Goal: Task Accomplishment & Management: Use online tool/utility

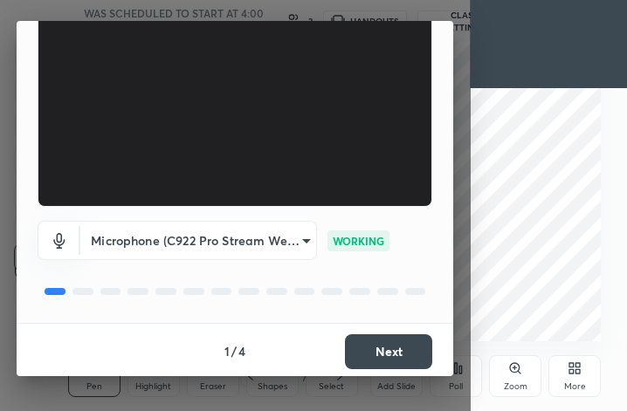
scroll to position [161, 0]
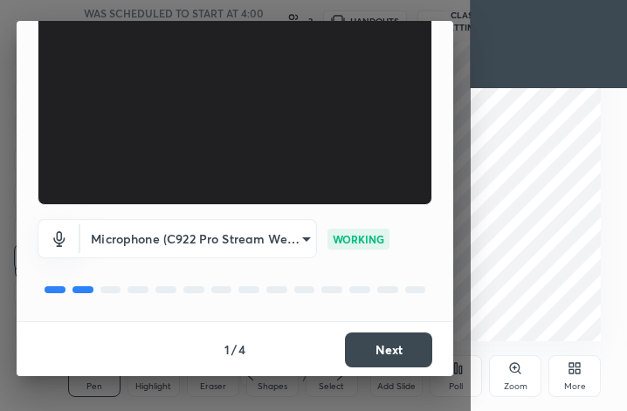
click at [383, 354] on button "Next" at bounding box center [388, 350] width 87 height 35
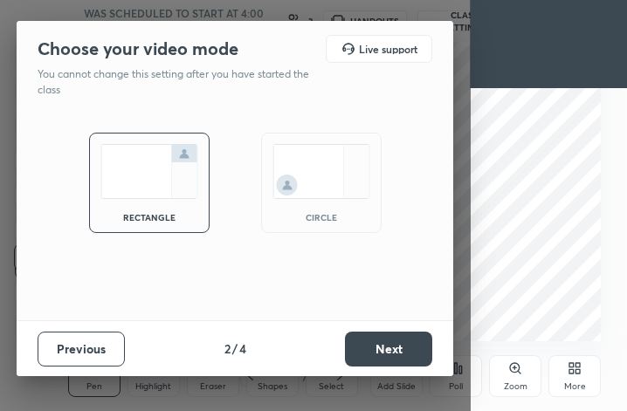
click at [328, 210] on div "circle" at bounding box center [321, 183] width 120 height 100
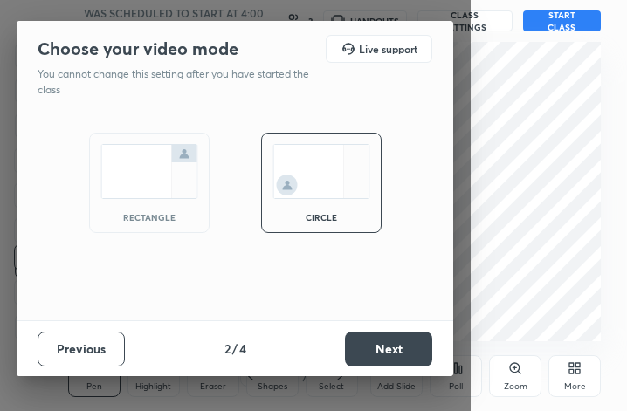
click at [388, 348] on button "Next" at bounding box center [388, 349] width 87 height 35
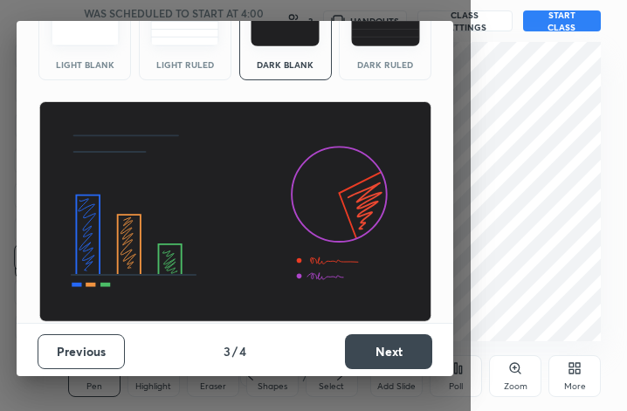
scroll to position [112, 0]
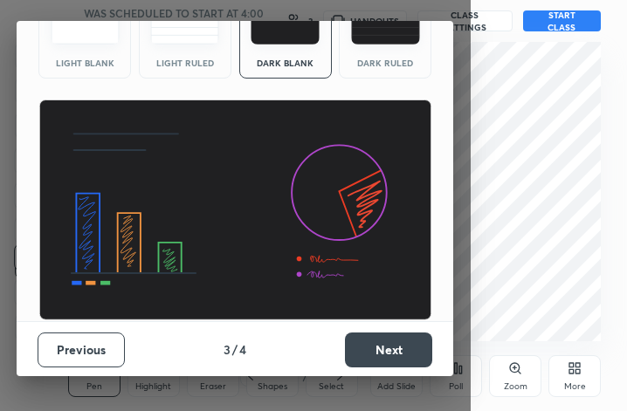
click at [375, 340] on button "Next" at bounding box center [388, 350] width 87 height 35
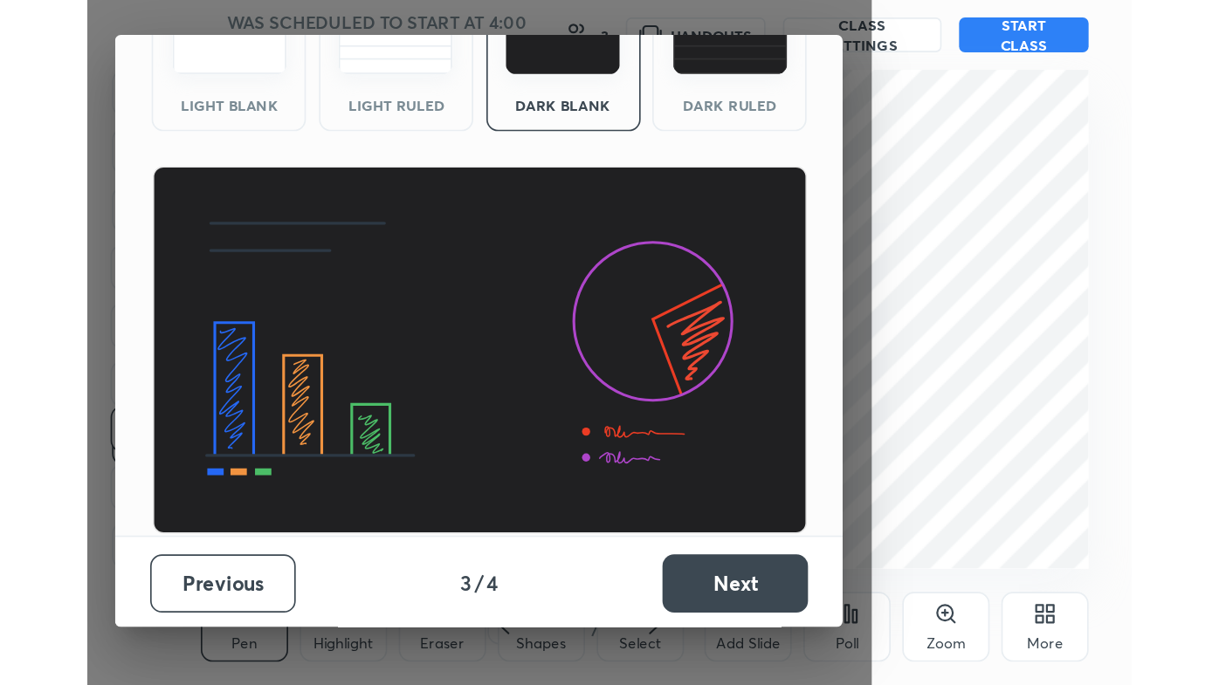
scroll to position [0, 0]
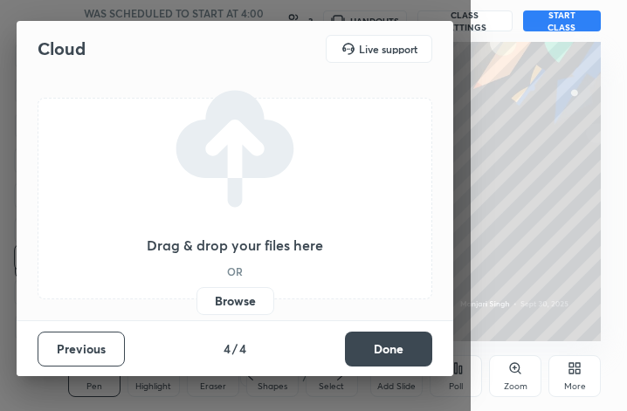
click at [396, 343] on button "Done" at bounding box center [388, 349] width 87 height 35
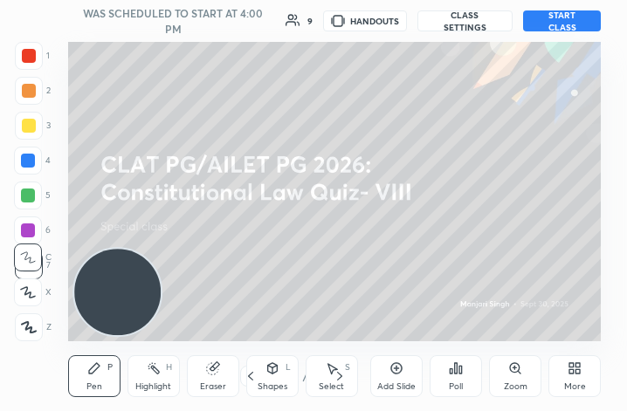
click at [545, 23] on button "START CLASS" at bounding box center [562, 20] width 78 height 21
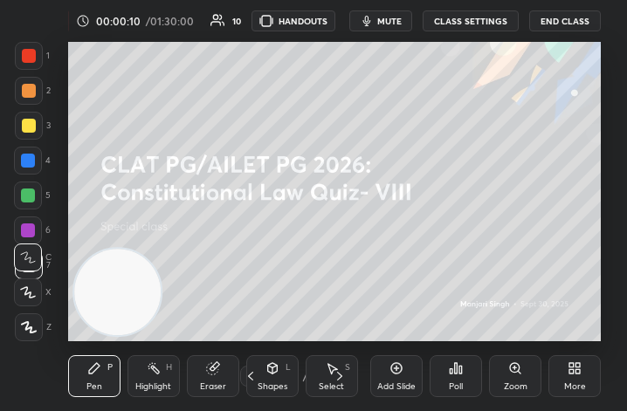
click at [382, 23] on span "mute" at bounding box center [389, 21] width 24 height 12
click at [562, 384] on div "More" at bounding box center [574, 376] width 52 height 42
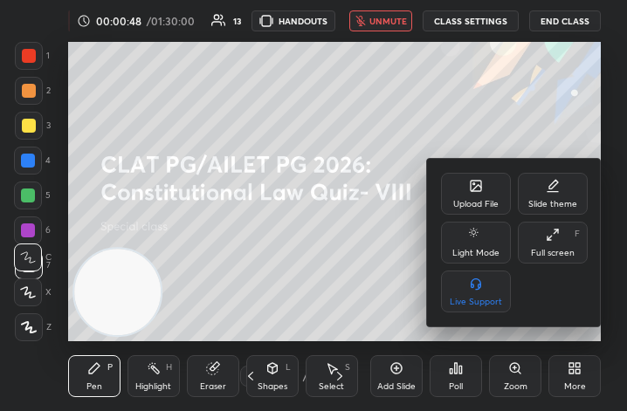
click at [490, 203] on div "Upload File" at bounding box center [475, 204] width 45 height 9
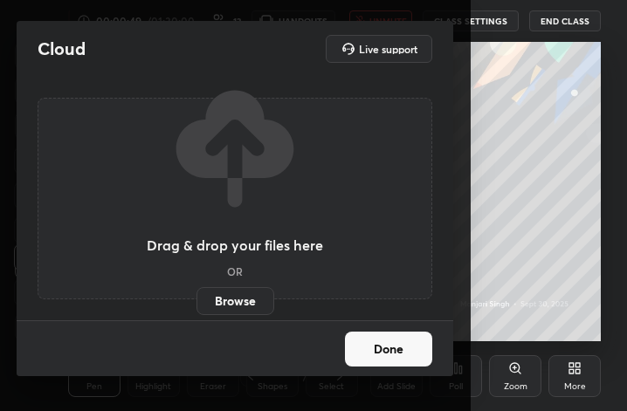
click at [237, 296] on label "Browse" at bounding box center [235, 301] width 78 height 28
click at [196, 296] on input "Browse" at bounding box center [196, 301] width 0 height 28
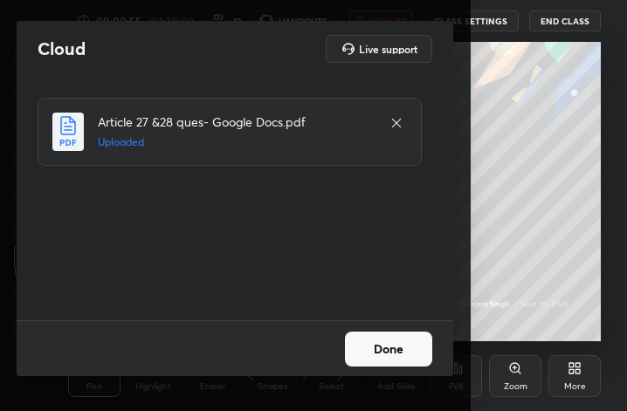
click at [389, 342] on button "Done" at bounding box center [388, 349] width 87 height 35
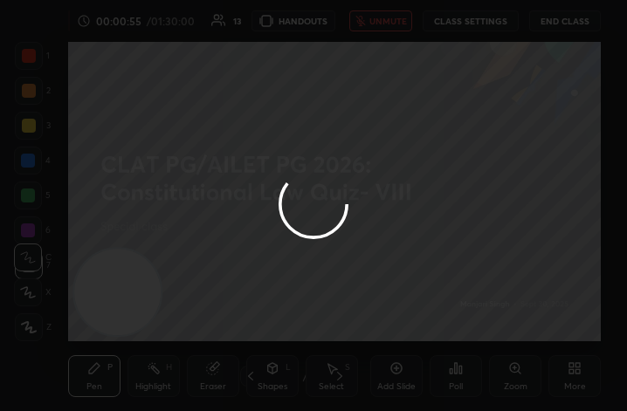
click at [562, 382] on div "More" at bounding box center [574, 376] width 52 height 42
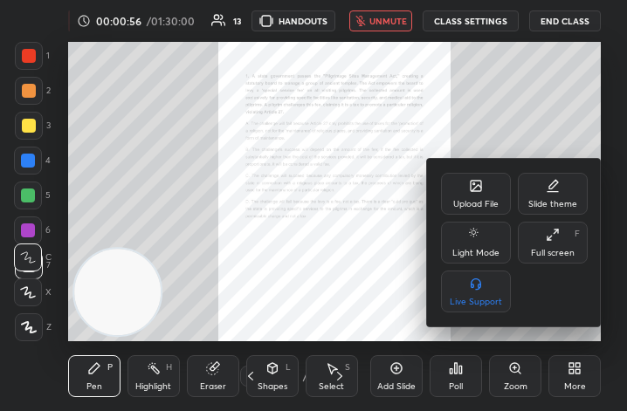
click at [549, 251] on div "Full screen" at bounding box center [553, 253] width 44 height 9
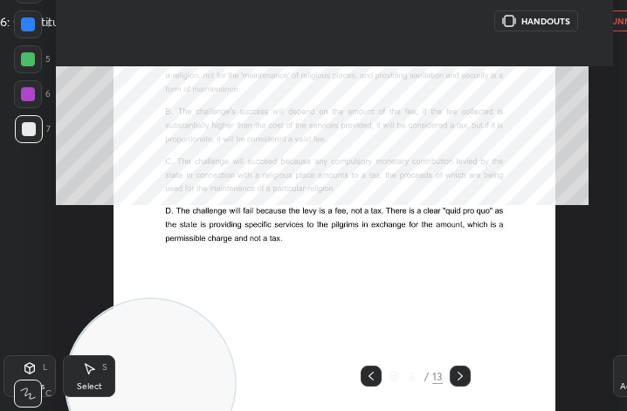
type textarea "x"
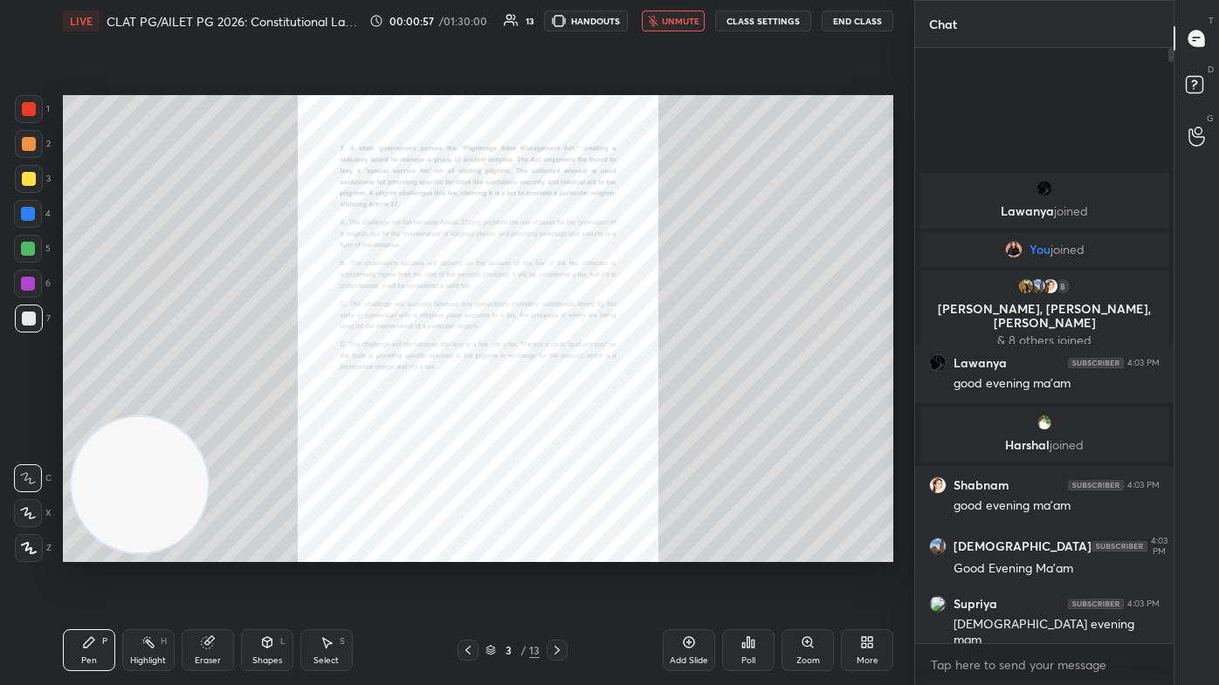
scroll to position [86733, 86462]
click at [471, 410] on icon at bounding box center [468, 650] width 14 height 14
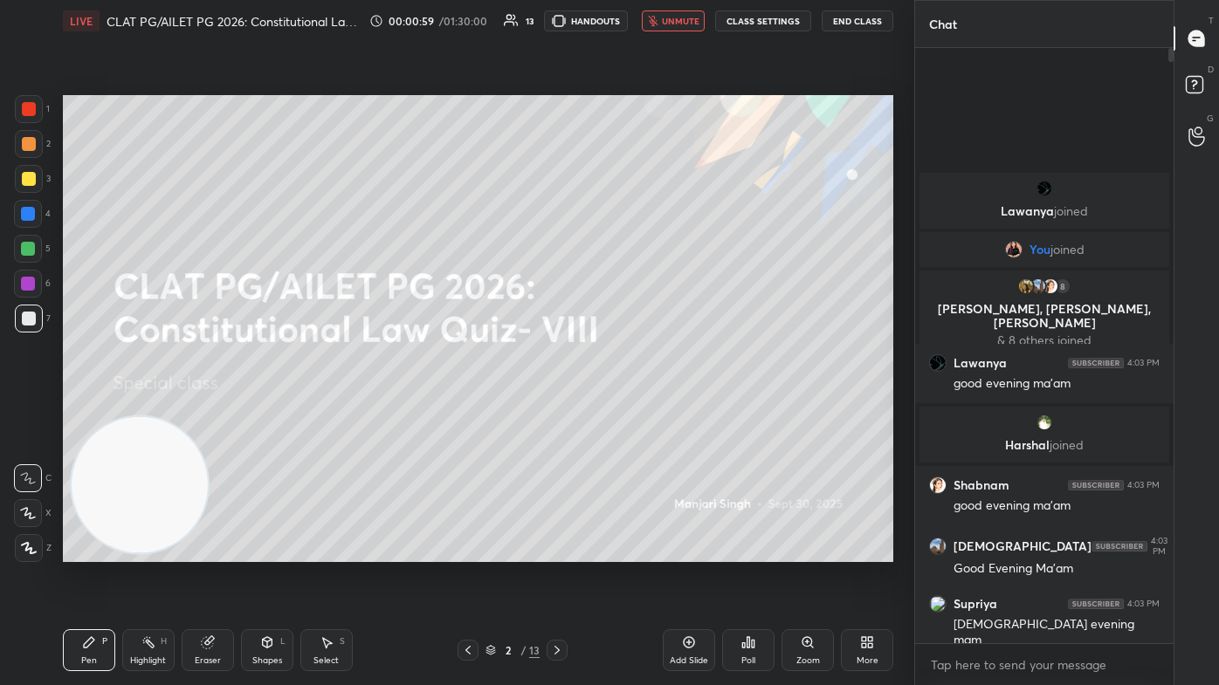
click at [626, 28] on button "unmute" at bounding box center [673, 20] width 63 height 21
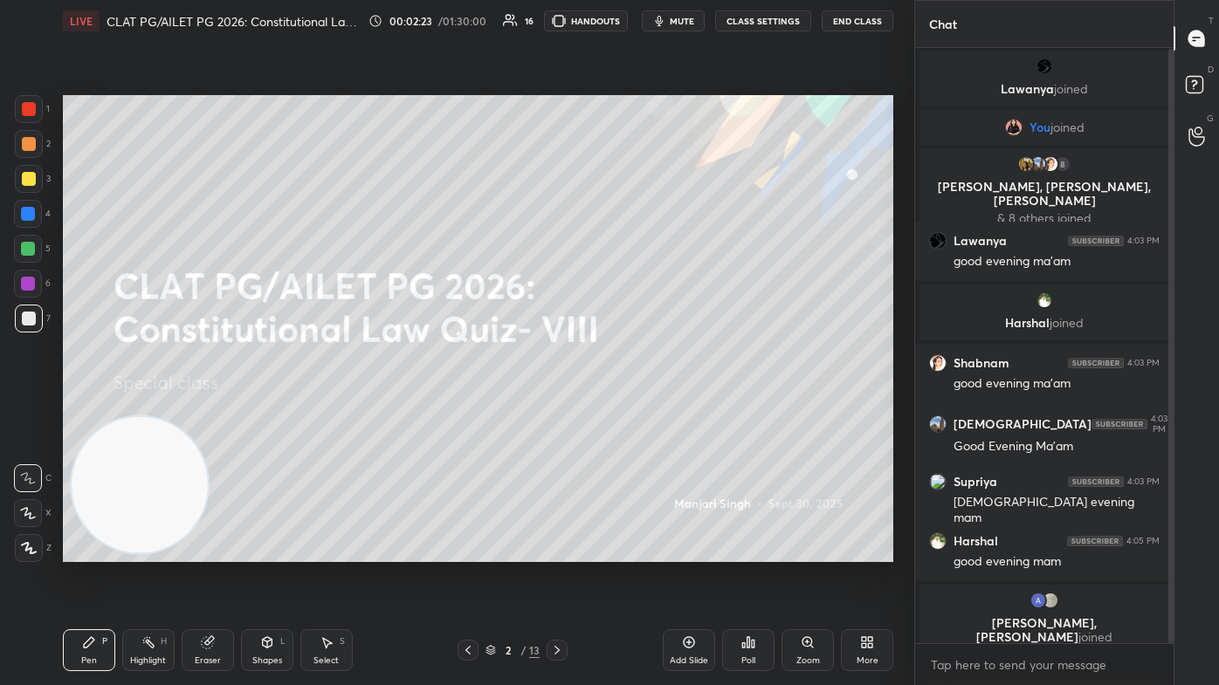
scroll to position [60, 0]
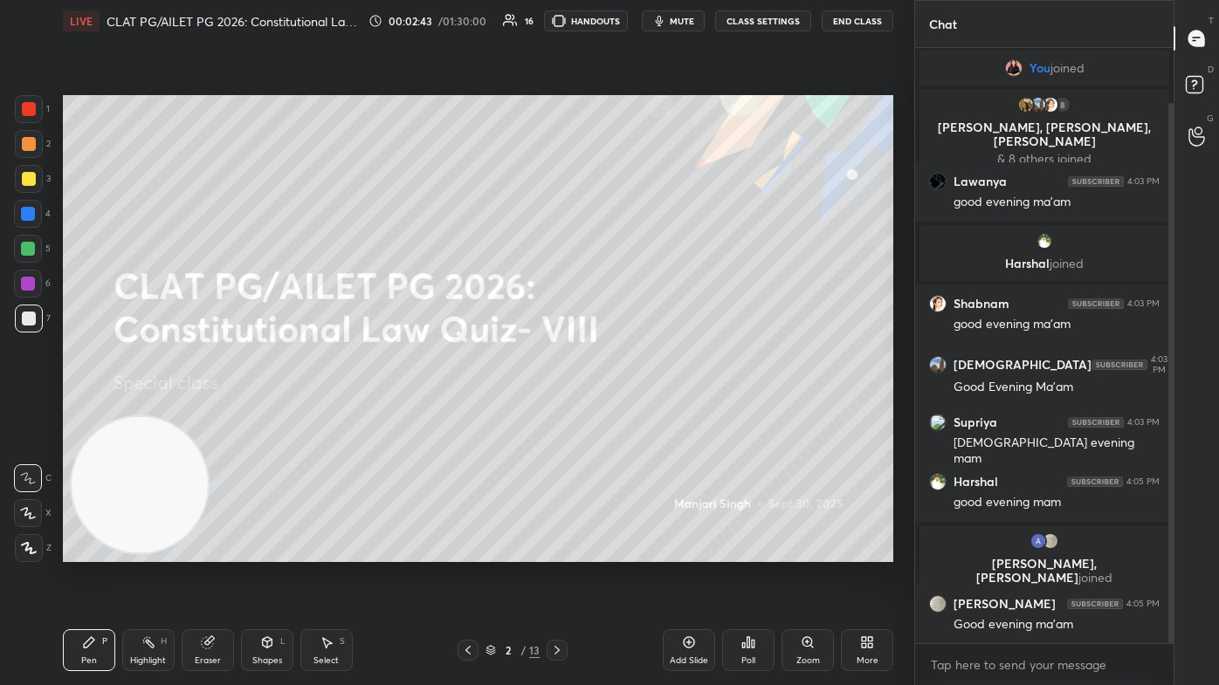
click at [626, 410] on div "More" at bounding box center [867, 661] width 22 height 9
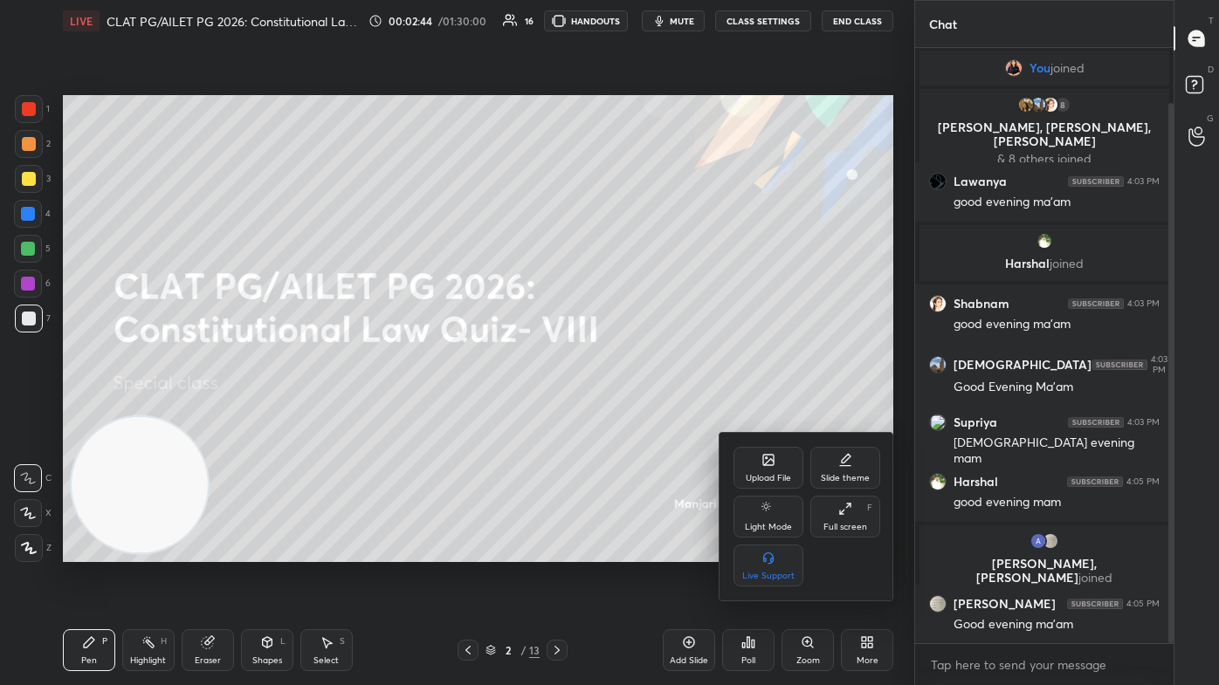
click at [626, 410] on icon at bounding box center [768, 460] width 14 height 14
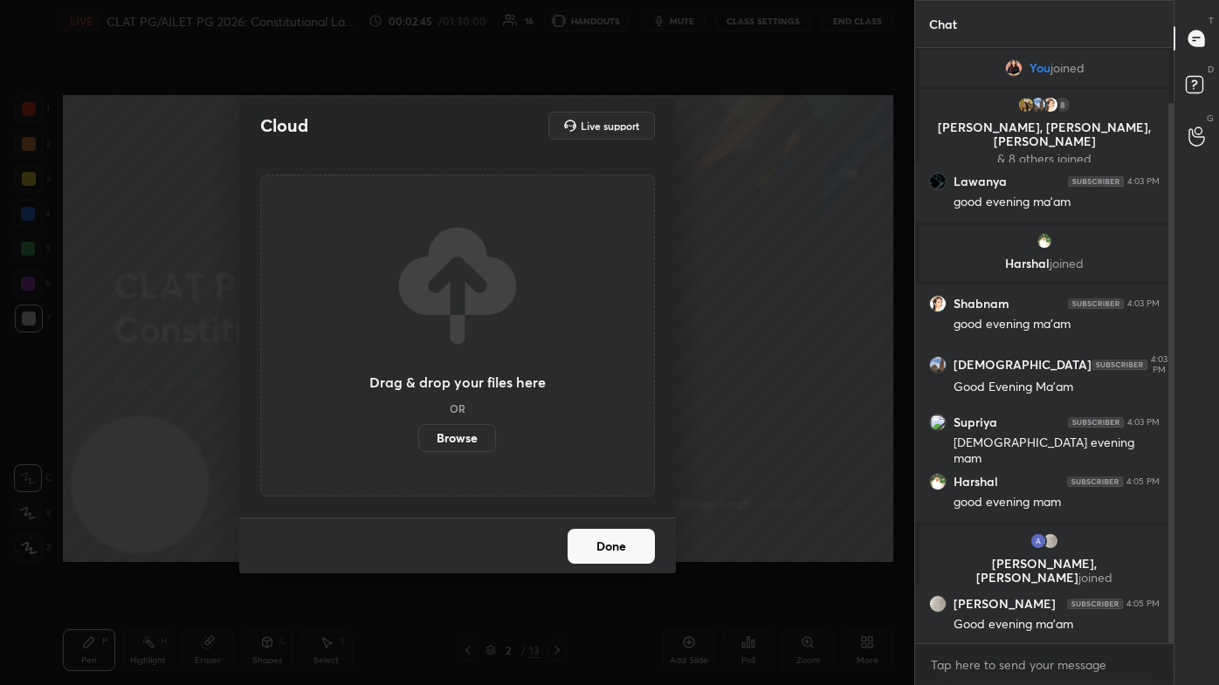
click at [626, 410] on div "Cloud Live support Drag & drop your files here OR Browse Done" at bounding box center [457, 342] width 914 height 685
click at [626, 410] on button "Done" at bounding box center [610, 546] width 87 height 35
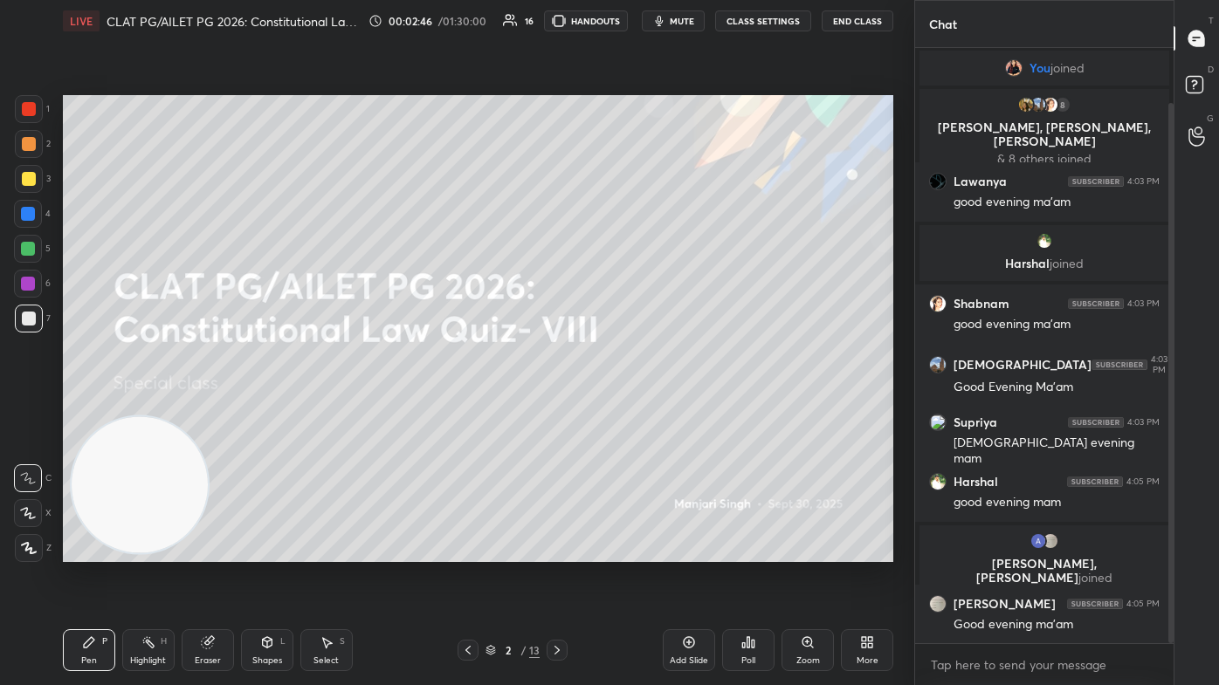
click at [559, 410] on icon at bounding box center [557, 650] width 14 height 14
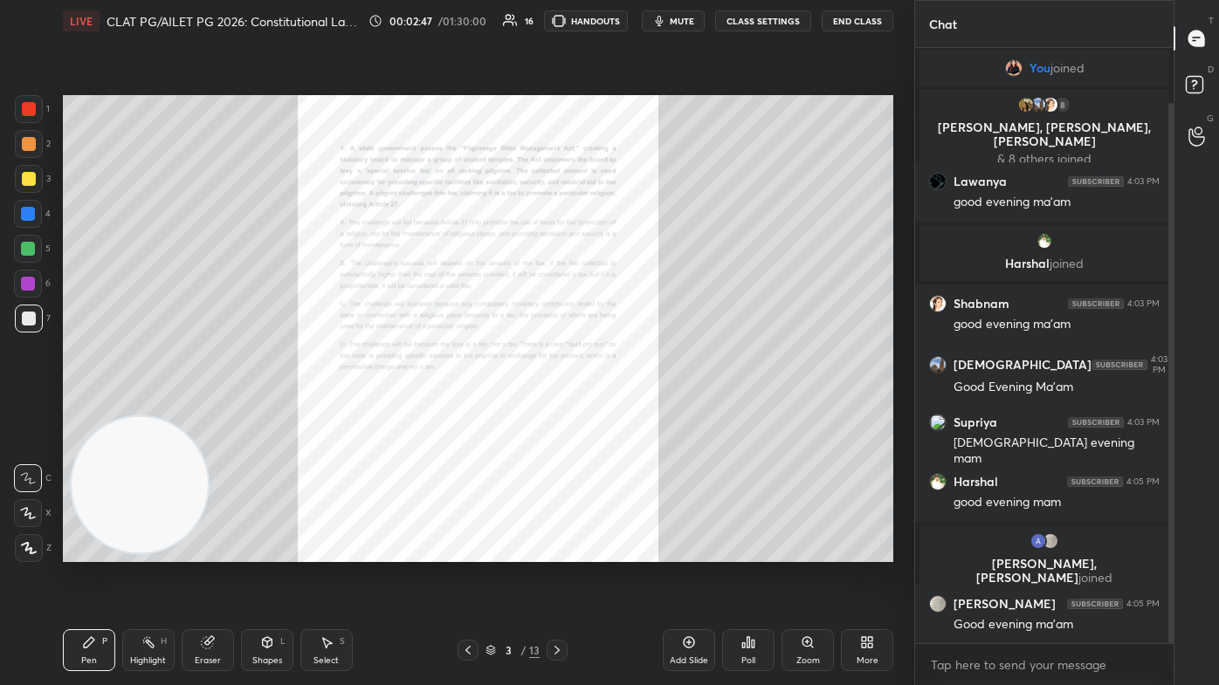
click at [626, 410] on div "Zoom" at bounding box center [807, 650] width 52 height 42
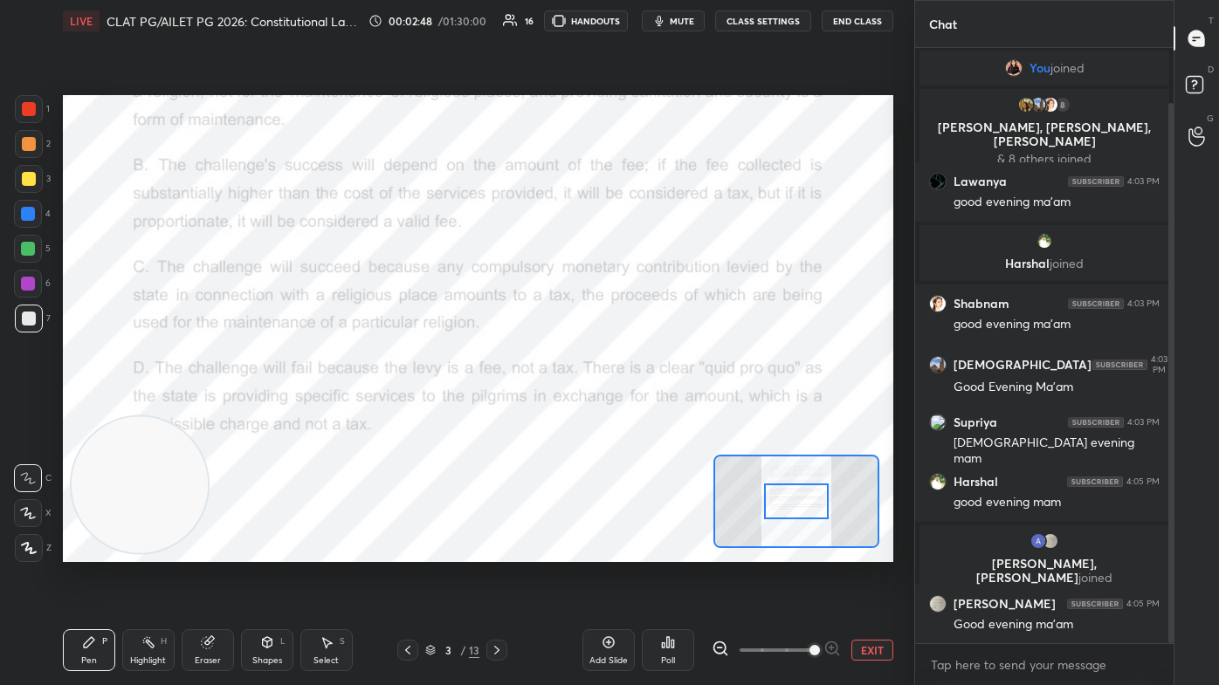
click at [626, 410] on span at bounding box center [775, 650] width 73 height 26
click at [626, 410] on span at bounding box center [814, 650] width 10 height 10
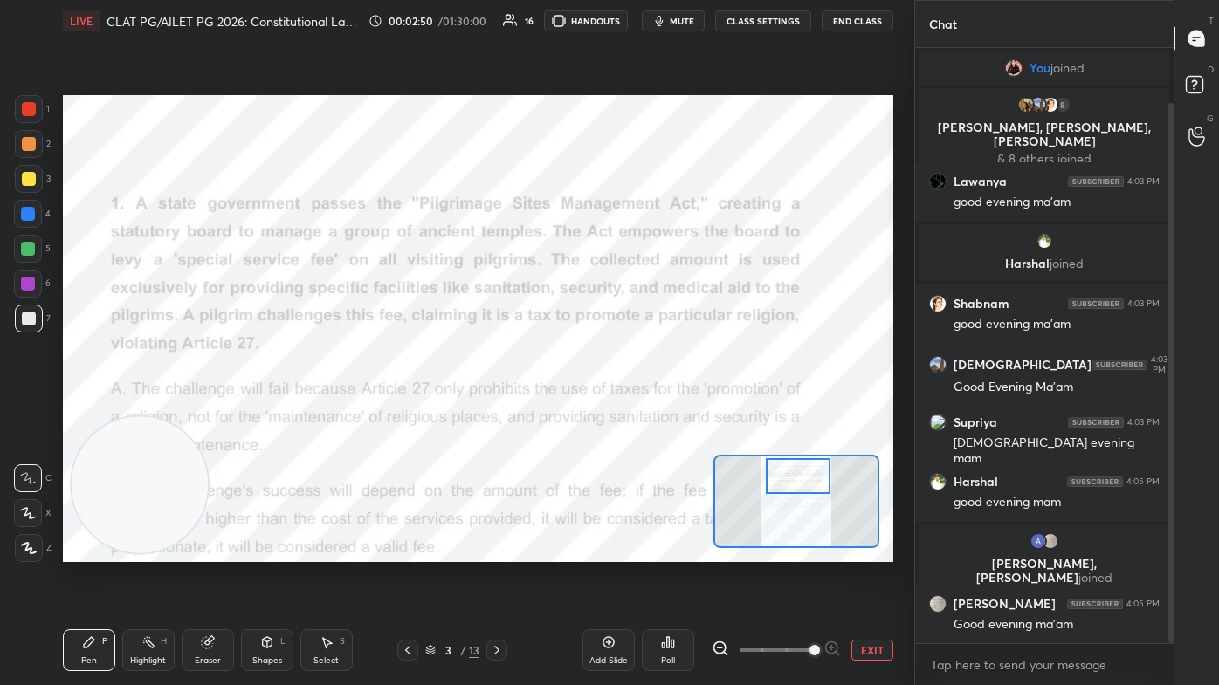
drag, startPoint x: 794, startPoint y: 495, endPoint x: 796, endPoint y: 486, distance: 9.1
click at [626, 410] on div at bounding box center [798, 476] width 65 height 36
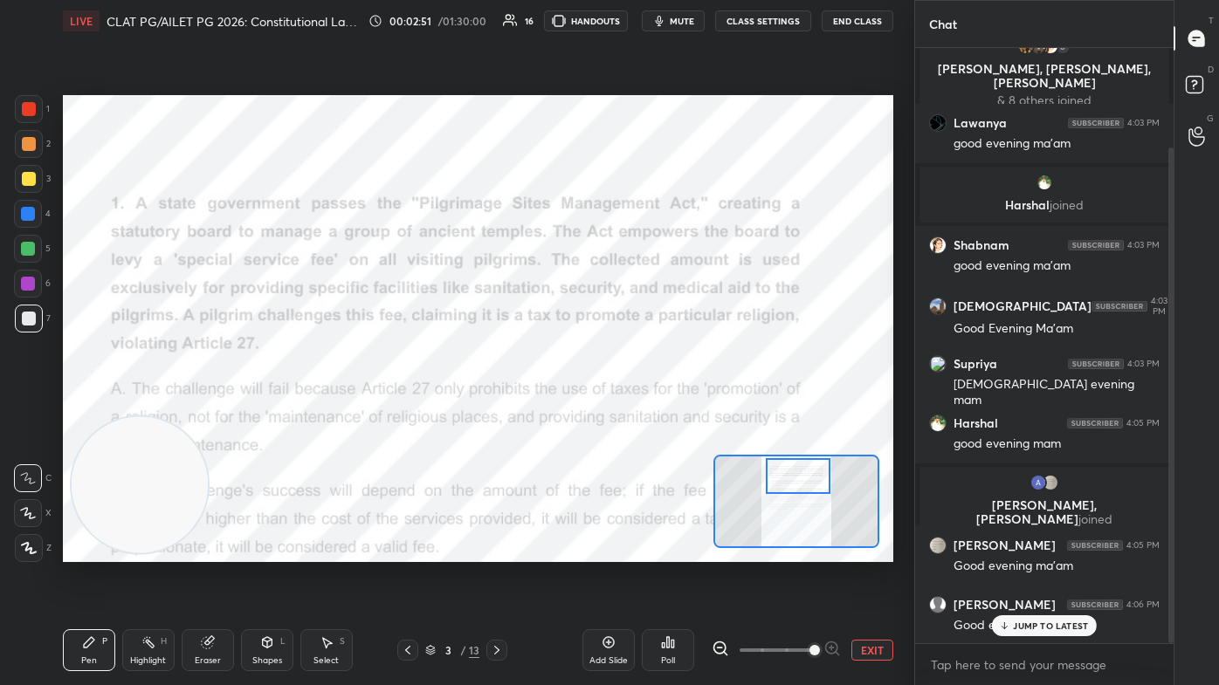
click at [626, 410] on span at bounding box center [775, 650] width 73 height 26
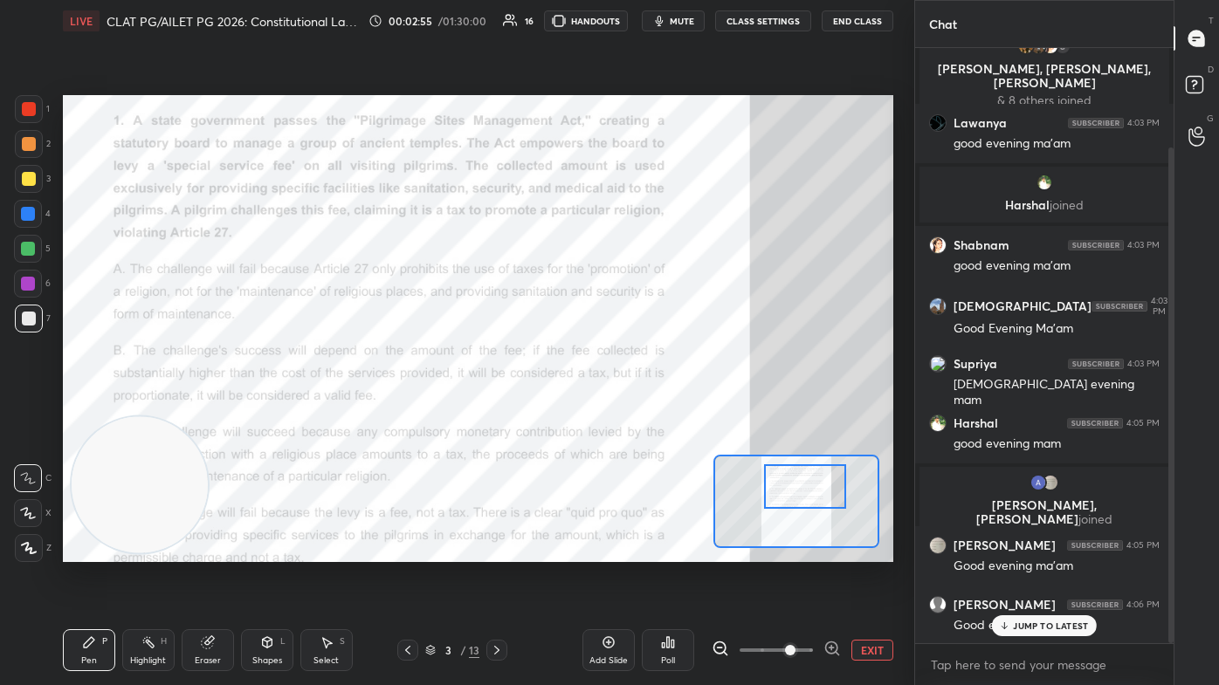
click at [626, 410] on div at bounding box center [804, 486] width 81 height 45
click at [626, 410] on icon at bounding box center [1004, 626] width 11 height 10
drag, startPoint x: 281, startPoint y: 454, endPoint x: 657, endPoint y: 312, distance: 402.3
click at [519, 326] on video at bounding box center [450, 388] width 137 height 137
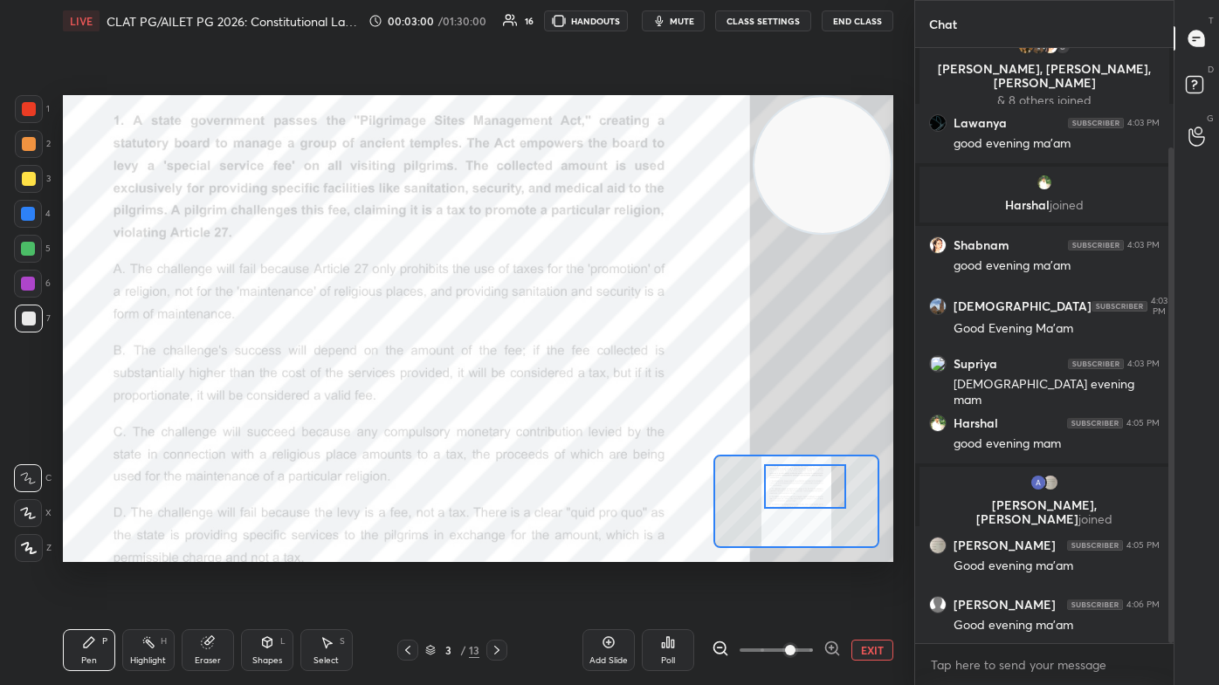
click at [626, 141] on div "Setting up your live class Poll for secs No correct answer Start poll" at bounding box center [478, 328] width 830 height 467
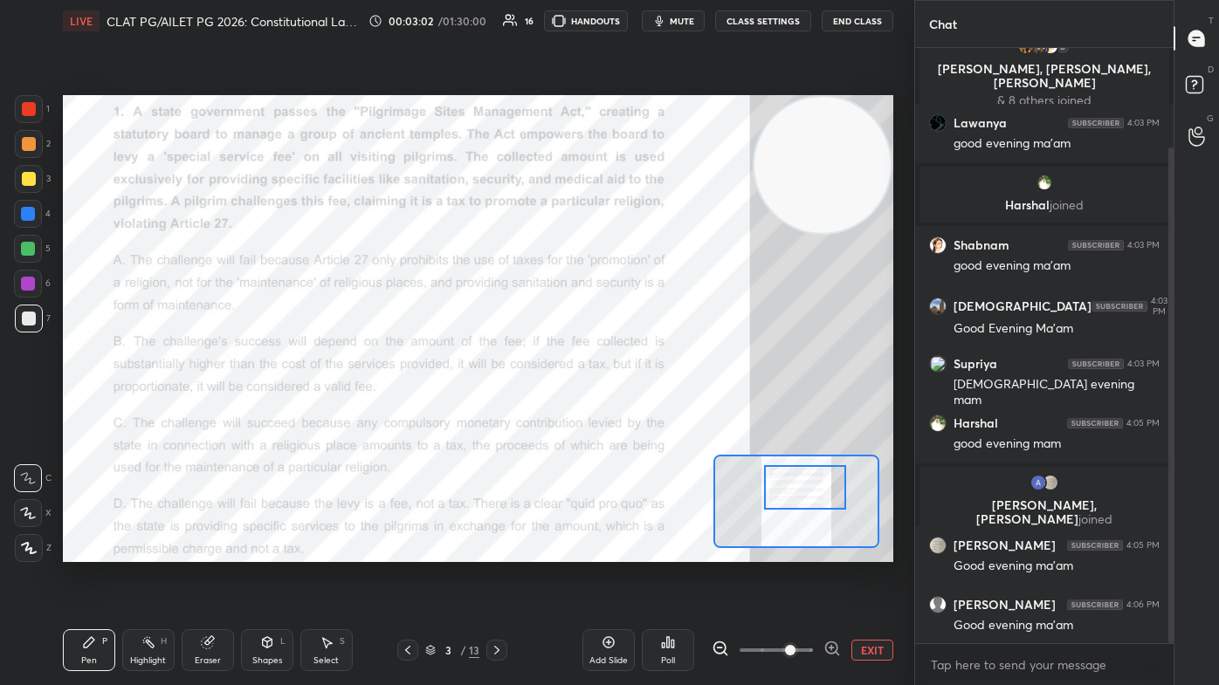
click at [626, 410] on div at bounding box center [804, 487] width 81 height 45
click at [626, 410] on div "Poll" at bounding box center [668, 661] width 14 height 9
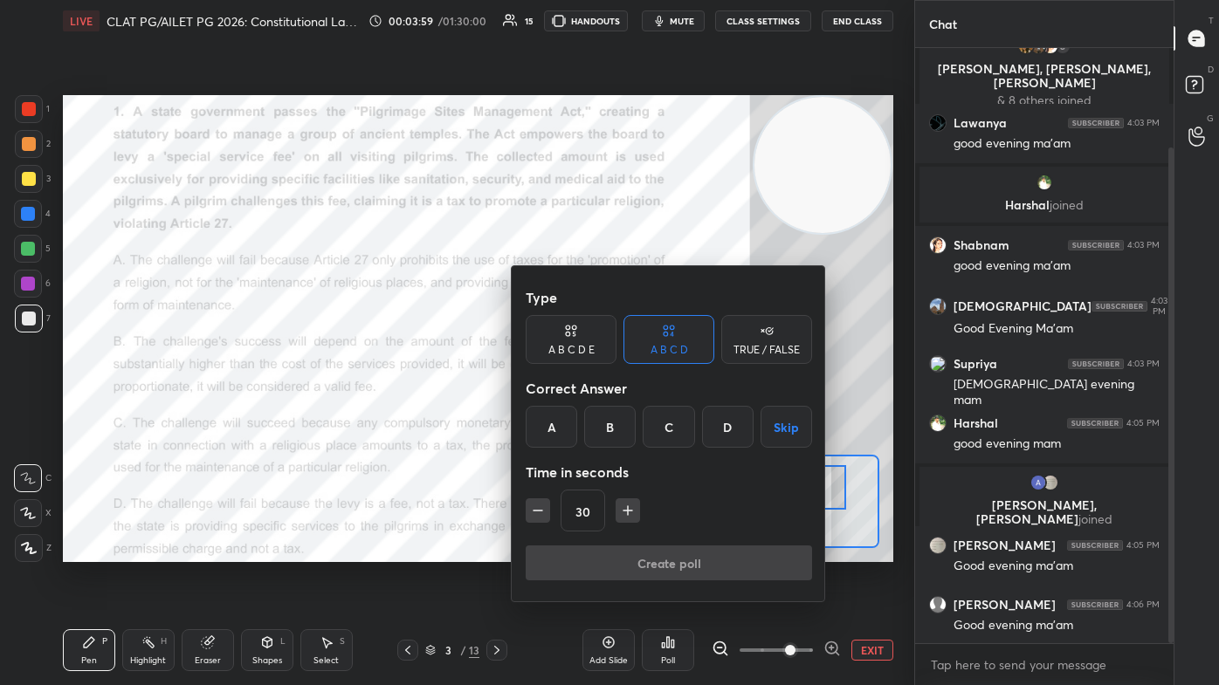
drag, startPoint x: 734, startPoint y: 436, endPoint x: 716, endPoint y: 444, distance: 19.9
click at [626, 410] on div "D" at bounding box center [728, 427] width 52 height 42
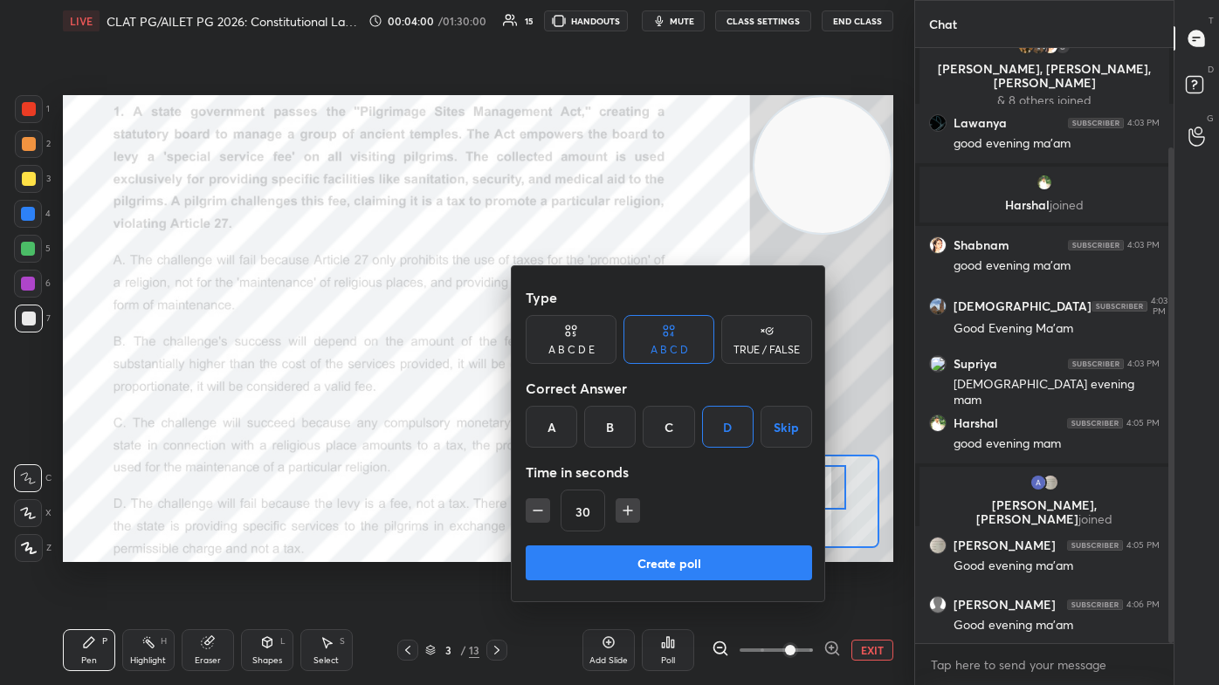
click at [624, 410] on icon "button" at bounding box center [627, 510] width 17 height 17
type input "45"
click at [605, 410] on button "Create poll" at bounding box center [669, 563] width 286 height 35
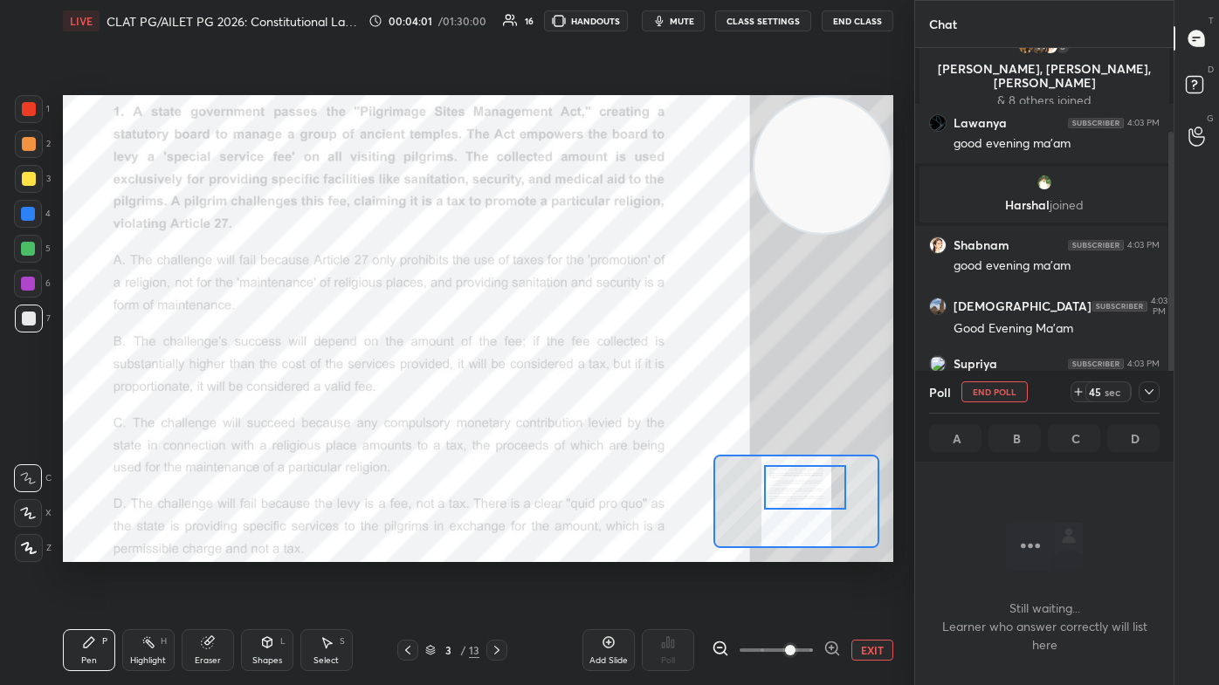
scroll to position [0, 0]
click at [626, 25] on span "mute" at bounding box center [682, 21] width 24 height 12
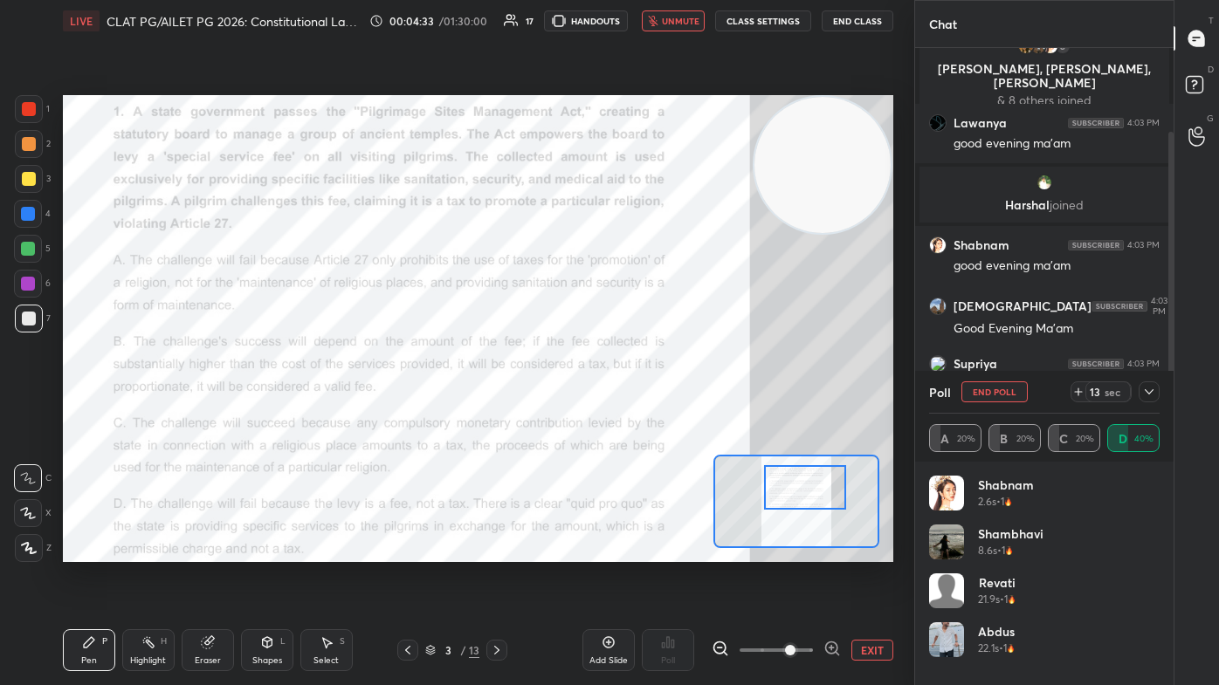
scroll to position [272, 0]
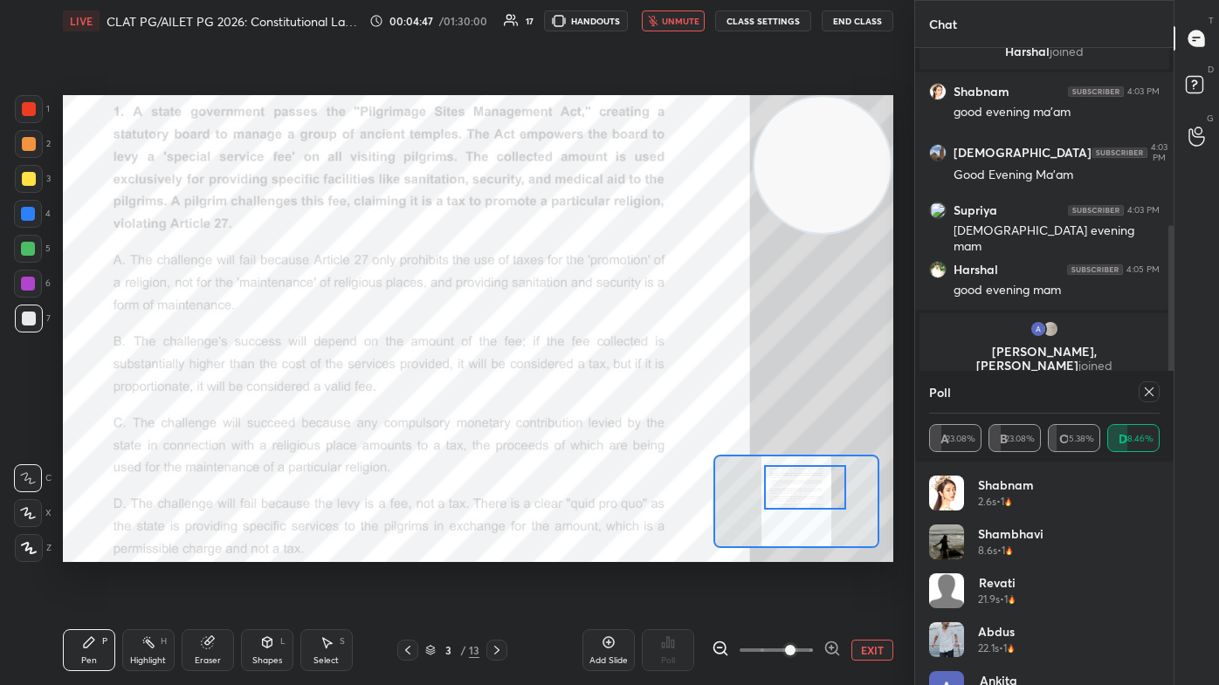
click at [626, 20] on button "unmute" at bounding box center [673, 20] width 63 height 21
drag, startPoint x: 29, startPoint y: 282, endPoint x: 44, endPoint y: 302, distance: 25.0
click at [30, 283] on div at bounding box center [28, 284] width 14 height 14
click at [626, 396] on icon at bounding box center [1149, 392] width 14 height 14
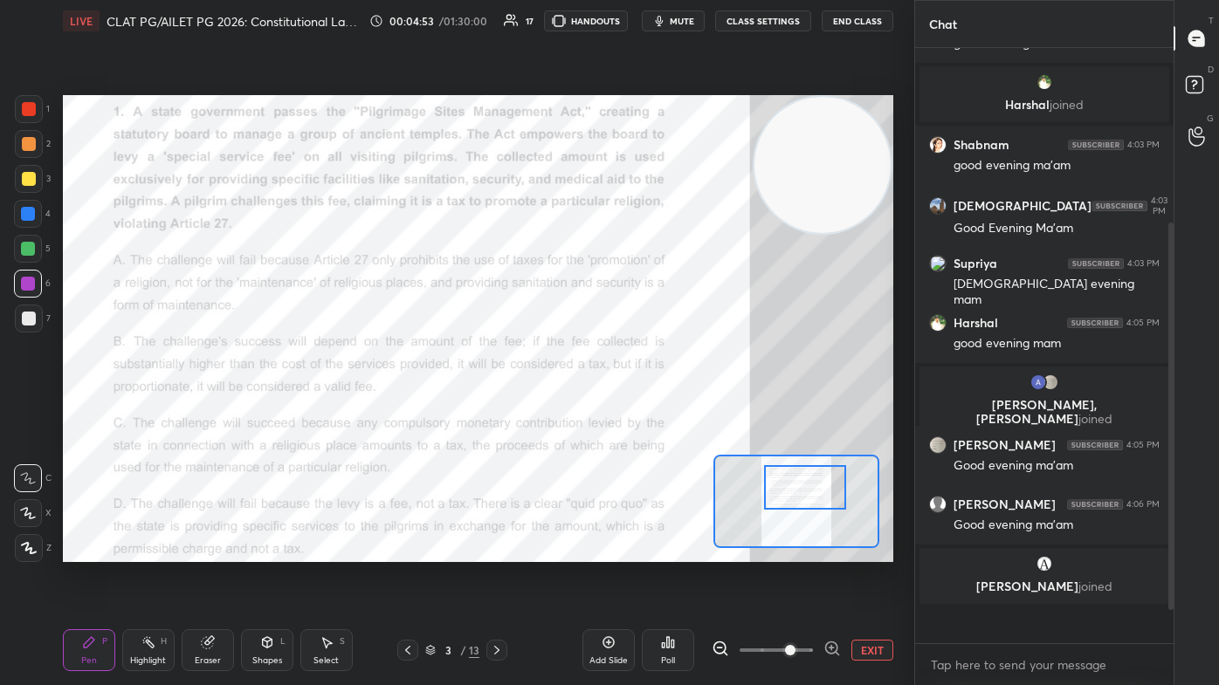
scroll to position [591, 253]
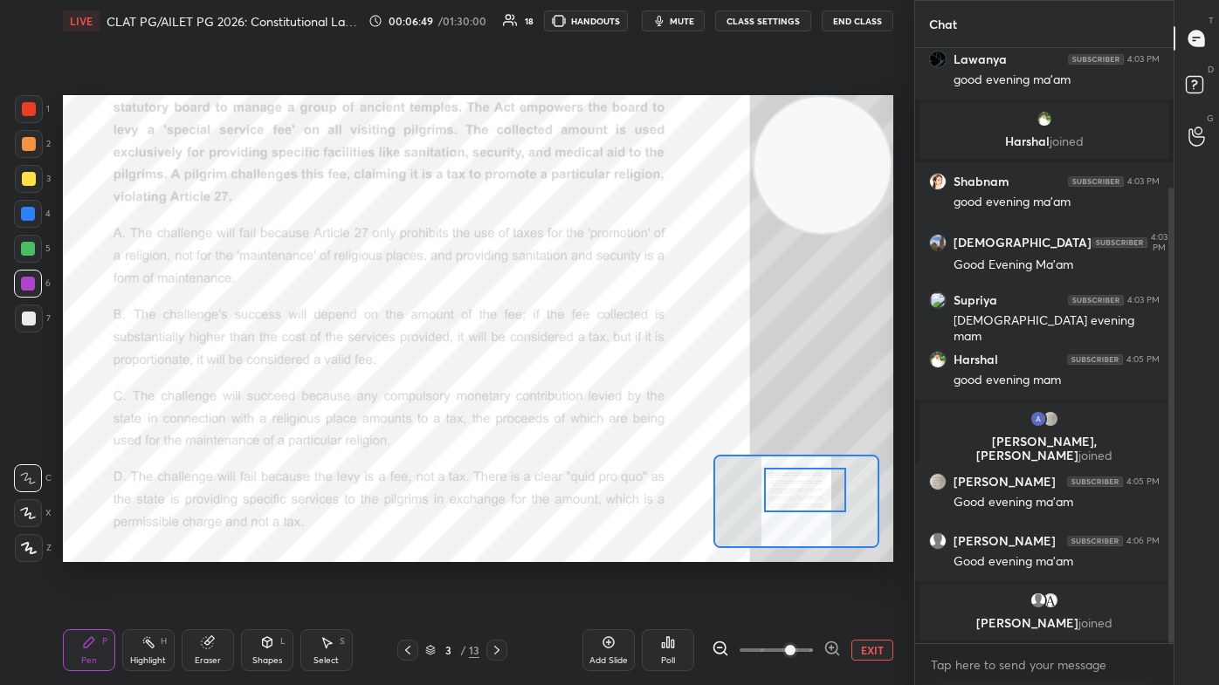
click at [626, 410] on div at bounding box center [804, 490] width 81 height 45
click at [497, 410] on icon at bounding box center [496, 650] width 5 height 9
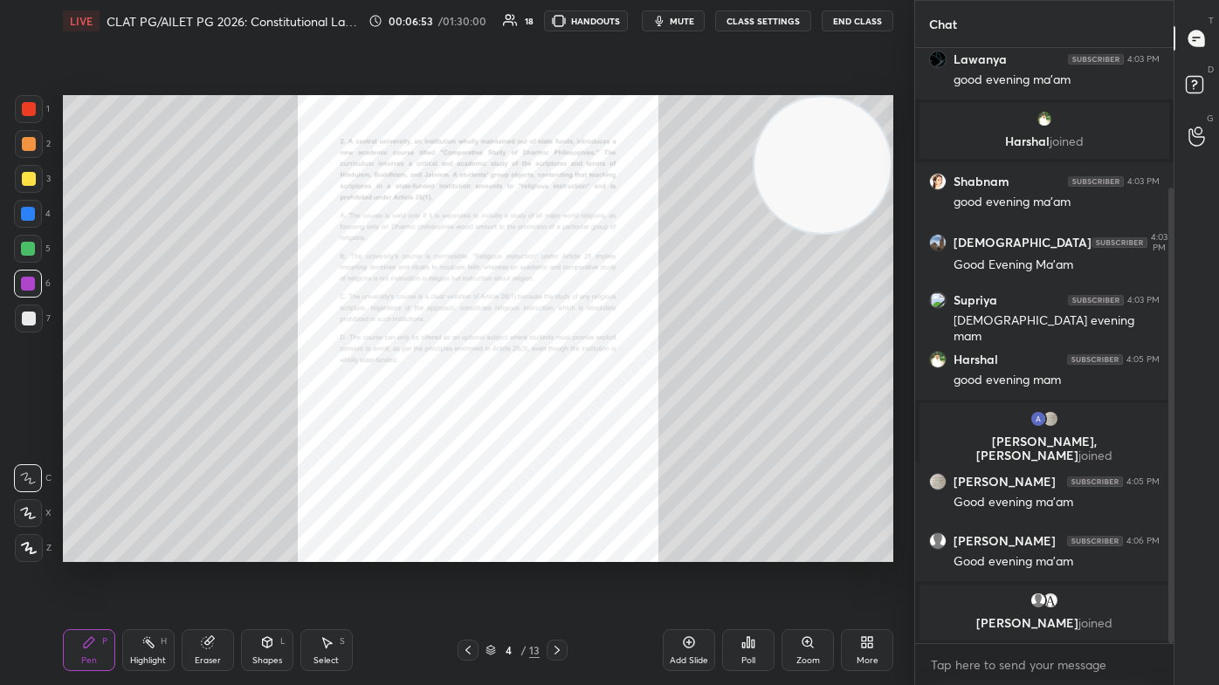
click at [626, 410] on div "Zoom" at bounding box center [808, 661] width 24 height 9
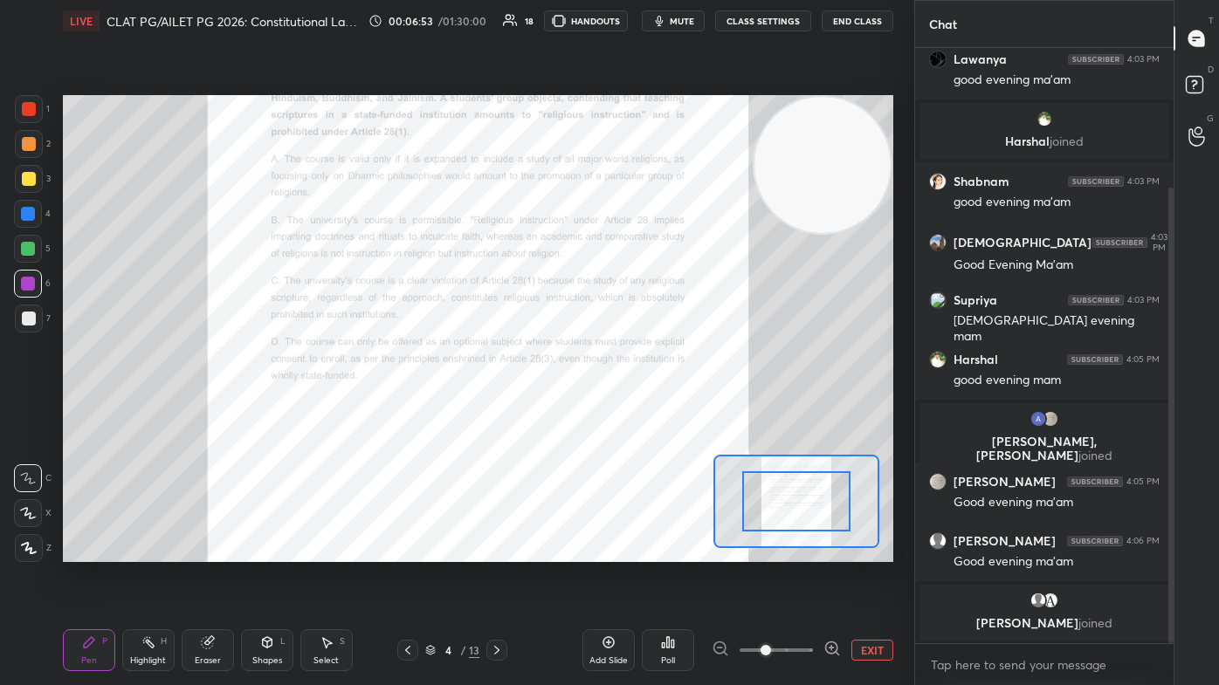
click at [626, 410] on span at bounding box center [775, 650] width 73 height 26
click at [626, 410] on span at bounding box center [765, 650] width 10 height 10
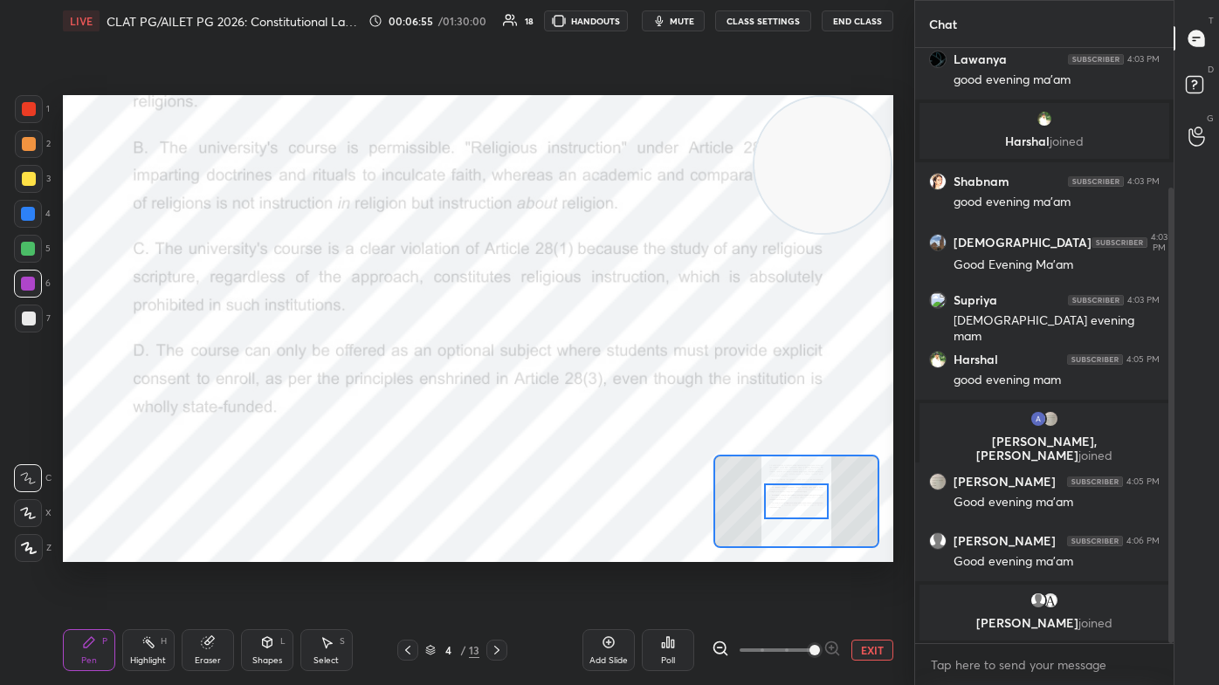
click at [626, 410] on span at bounding box center [814, 650] width 10 height 10
click at [626, 410] on span at bounding box center [775, 650] width 73 height 26
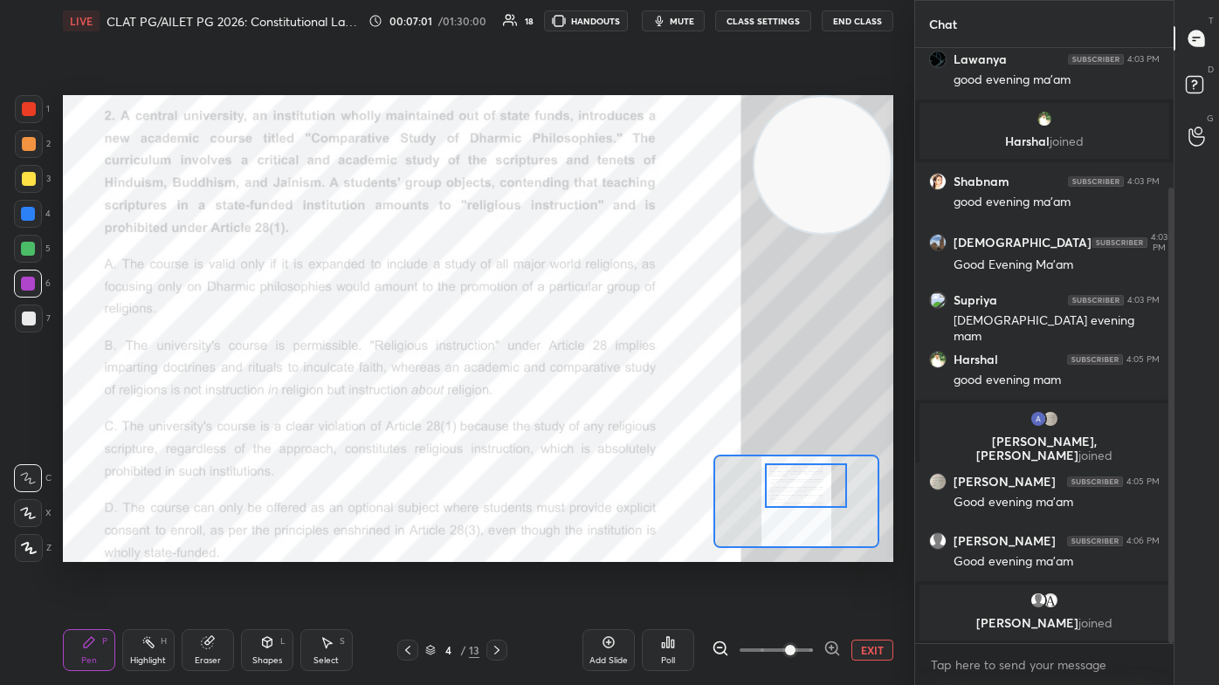
click at [626, 410] on div at bounding box center [805, 486] width 81 height 45
click at [626, 410] on div "Poll" at bounding box center [668, 650] width 52 height 42
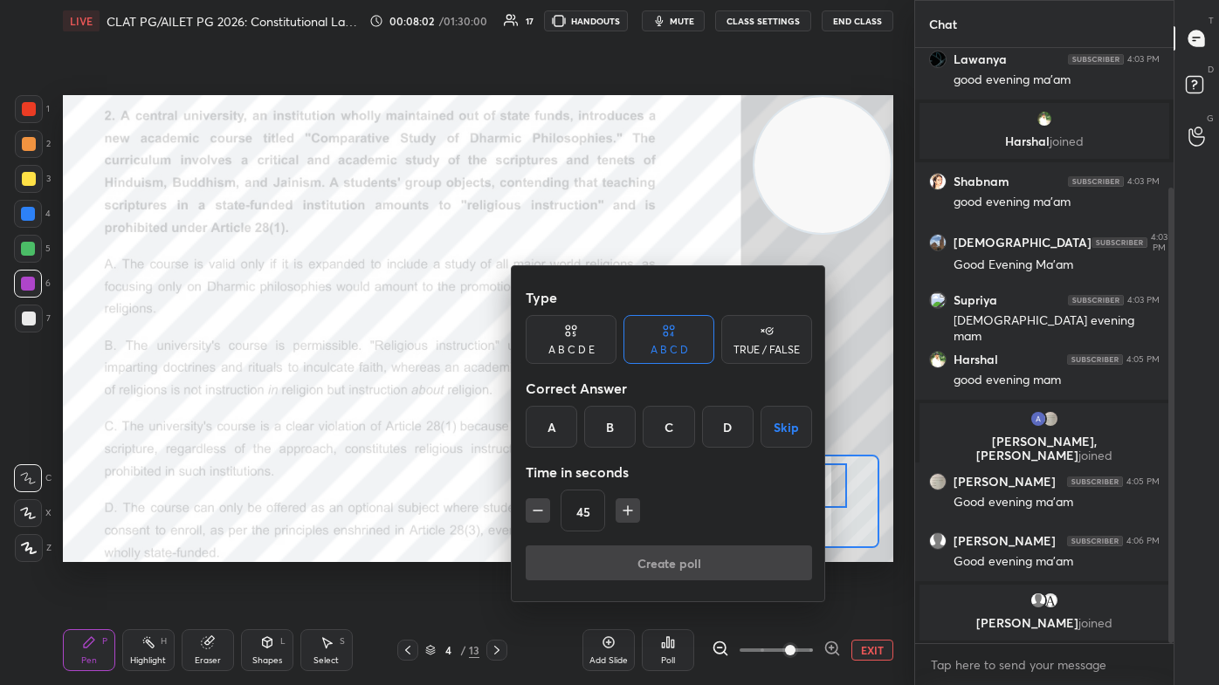
click at [616, 410] on div "B" at bounding box center [610, 427] width 52 height 42
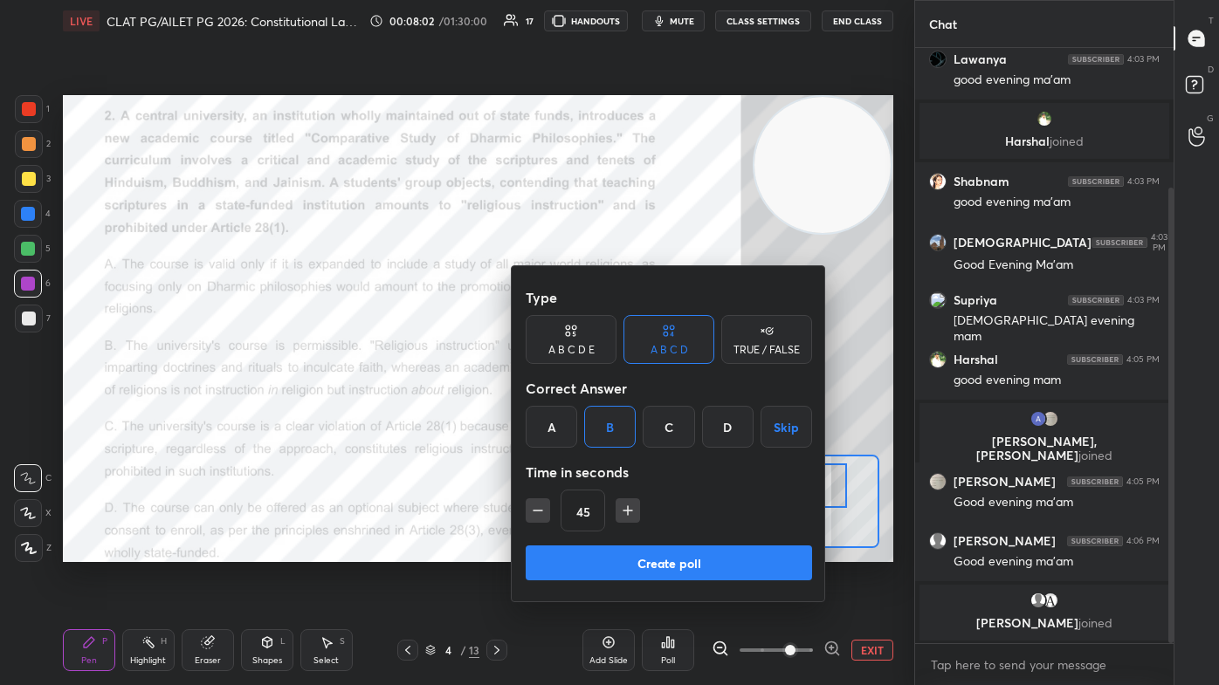
click at [621, 410] on button "Create poll" at bounding box center [669, 563] width 286 height 35
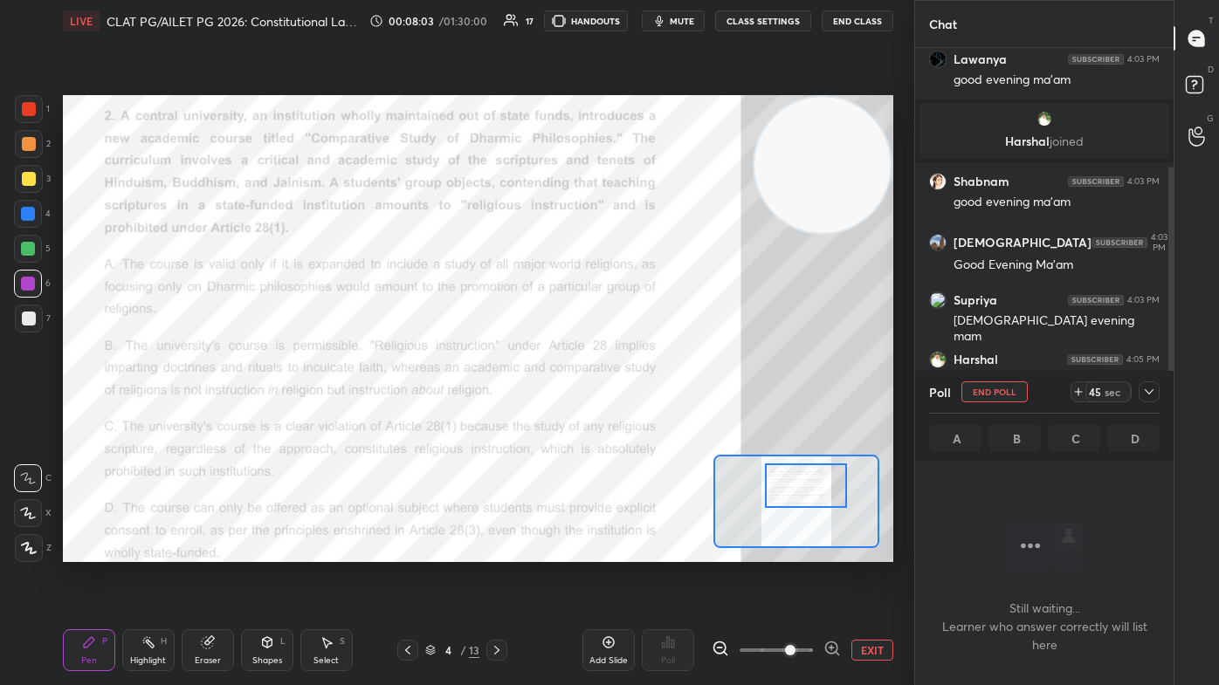
scroll to position [355, 253]
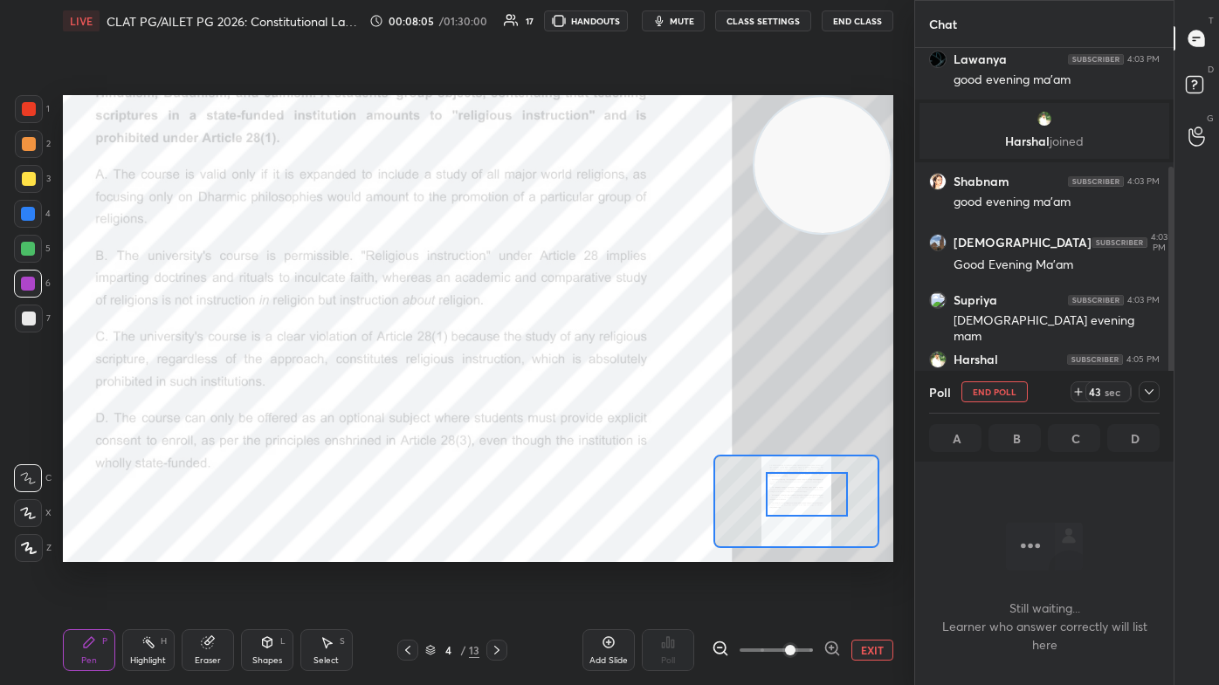
click at [626, 410] on div at bounding box center [806, 494] width 81 height 45
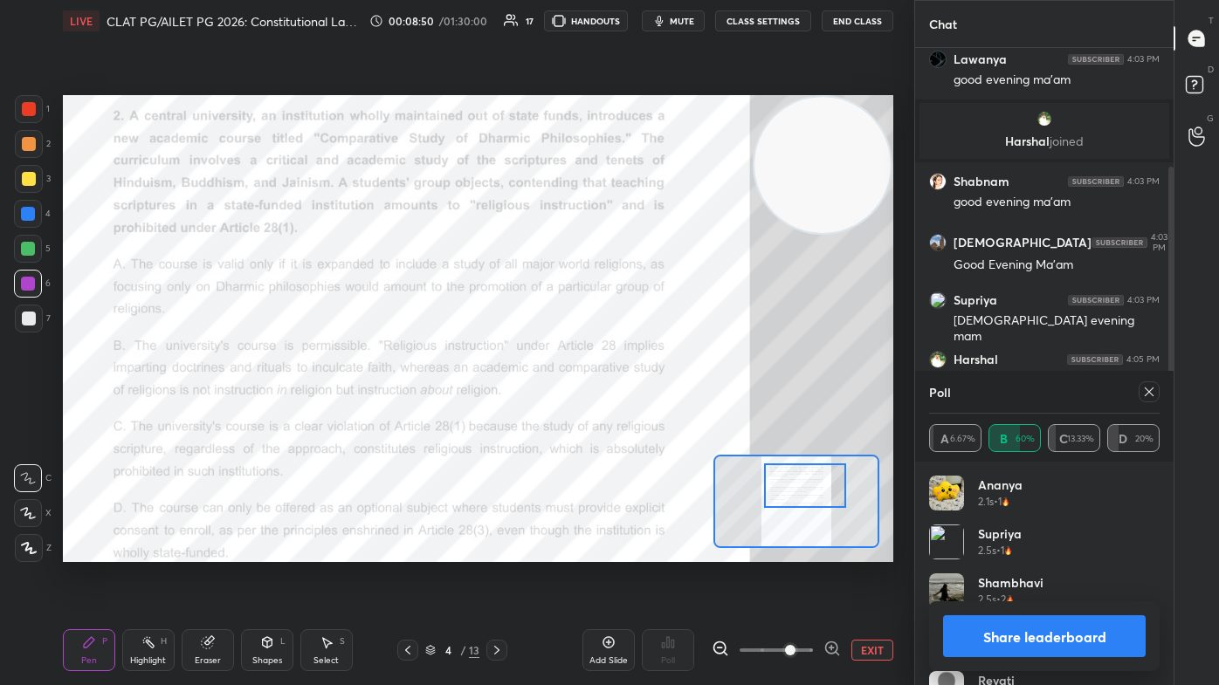
click at [626, 410] on div at bounding box center [804, 486] width 81 height 45
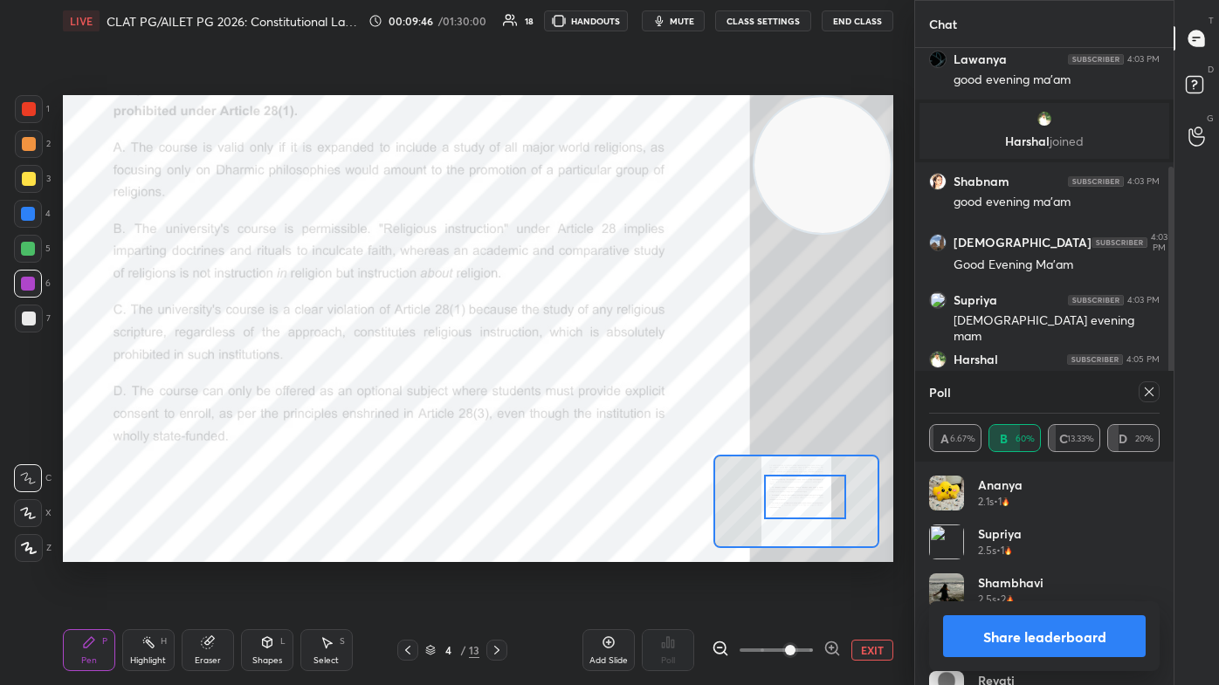
drag, startPoint x: 805, startPoint y: 493, endPoint x: 805, endPoint y: 505, distance: 11.3
click at [626, 410] on div at bounding box center [804, 497] width 81 height 45
click at [626, 396] on icon at bounding box center [1149, 392] width 14 height 14
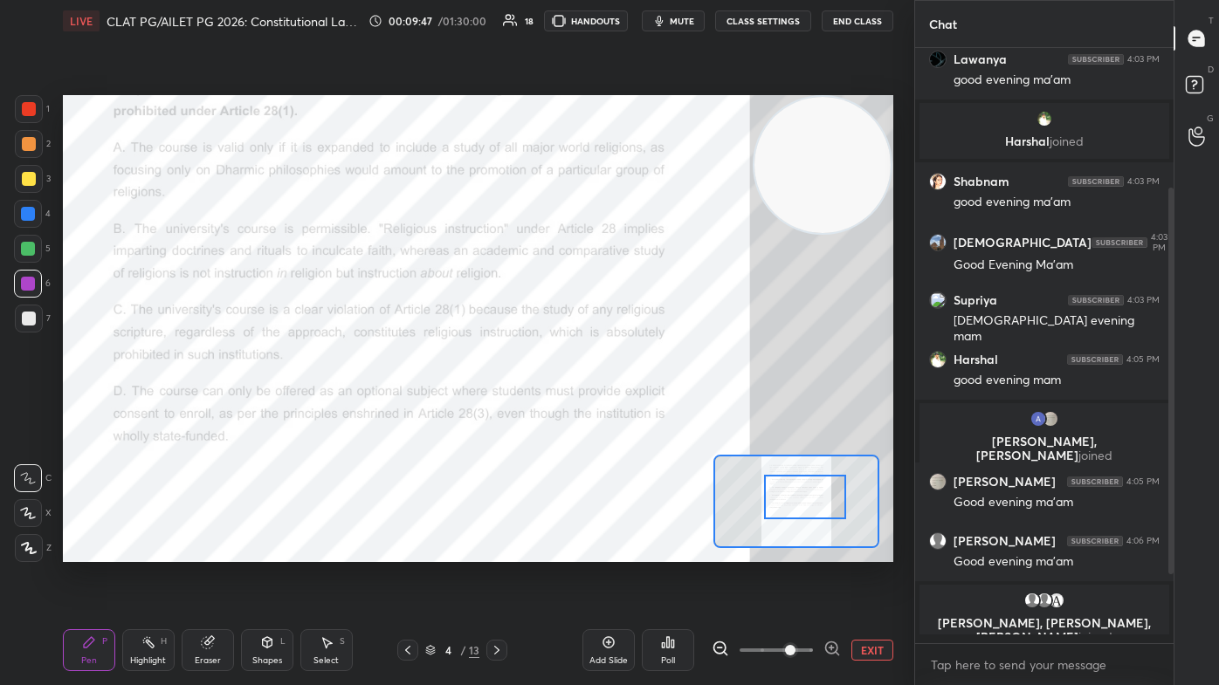
scroll to position [586, 253]
click at [499, 410] on icon at bounding box center [497, 650] width 14 height 14
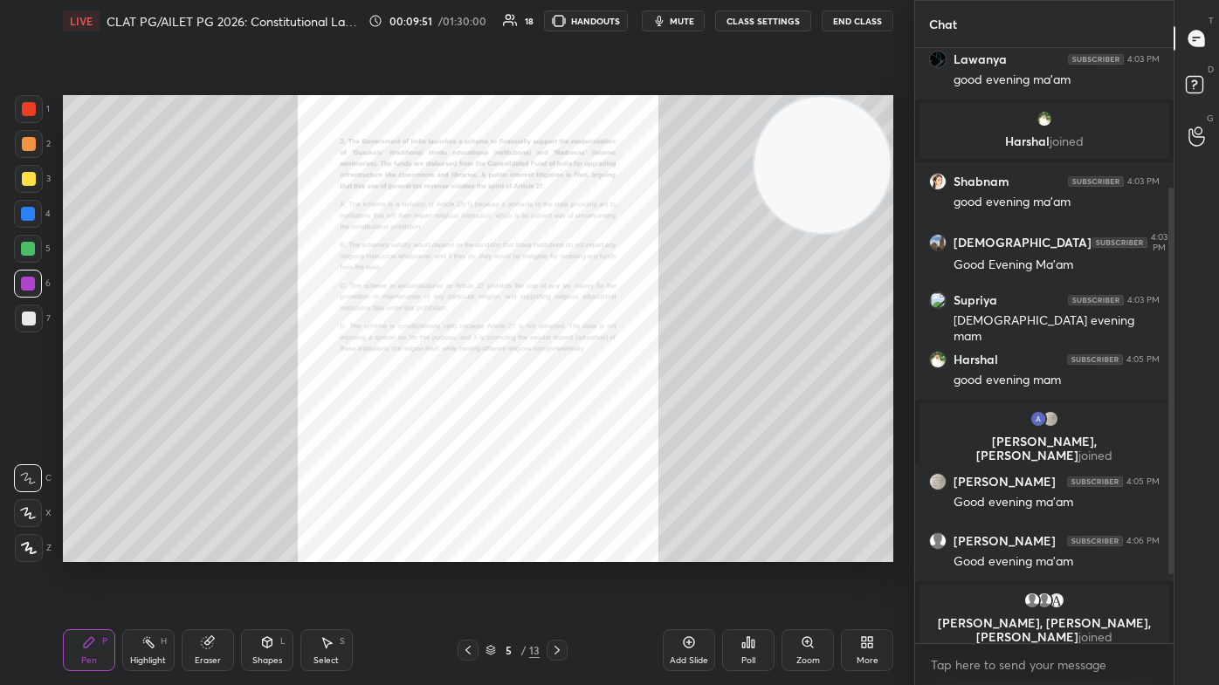
click at [626, 410] on div "Zoom" at bounding box center [807, 650] width 52 height 42
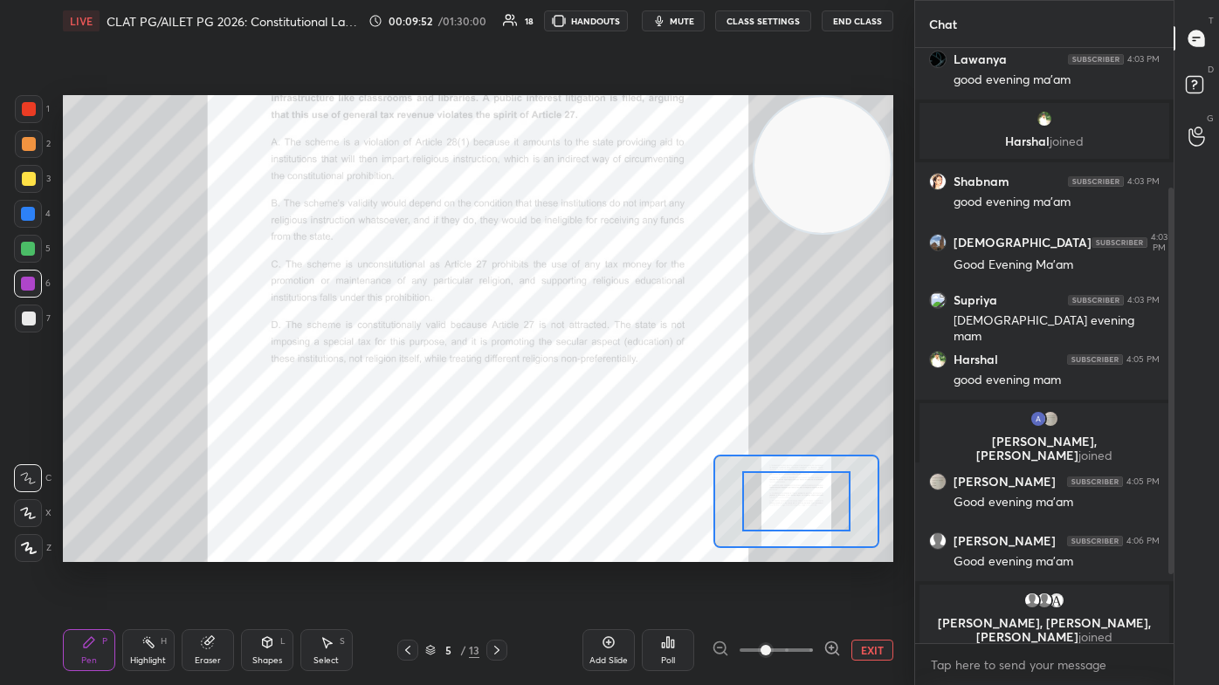
click at [626, 410] on span at bounding box center [775, 650] width 73 height 26
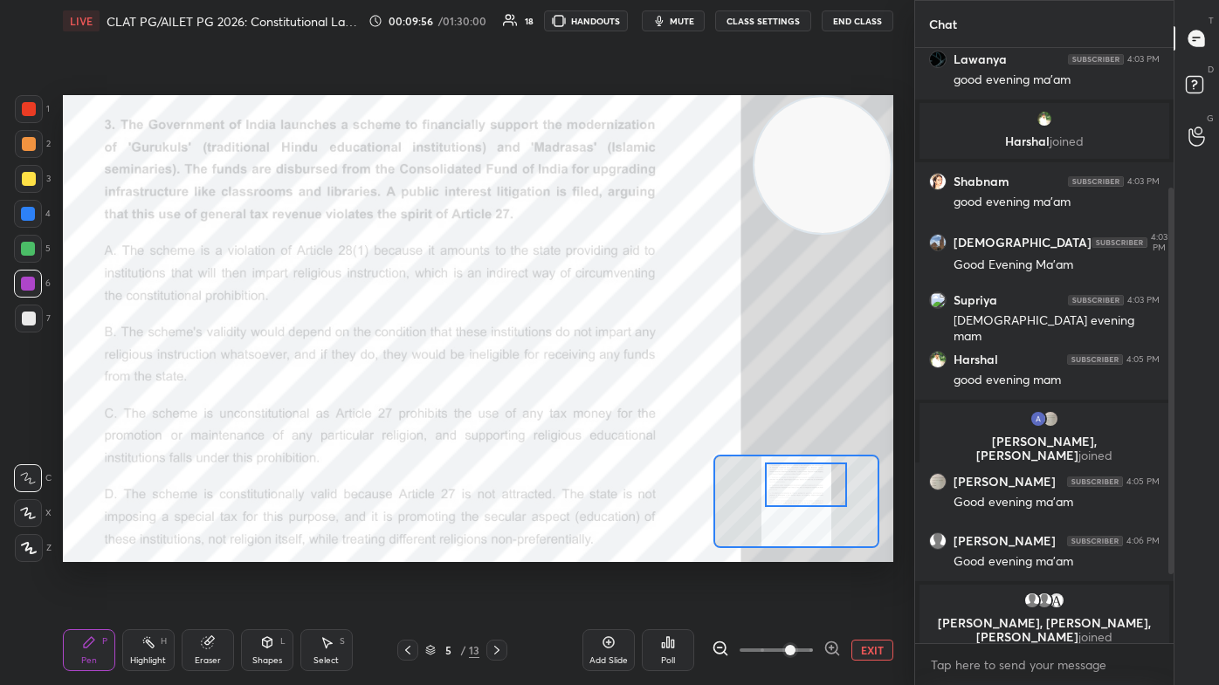
drag, startPoint x: 794, startPoint y: 507, endPoint x: 803, endPoint y: 489, distance: 20.7
click at [626, 410] on div at bounding box center [805, 485] width 81 height 45
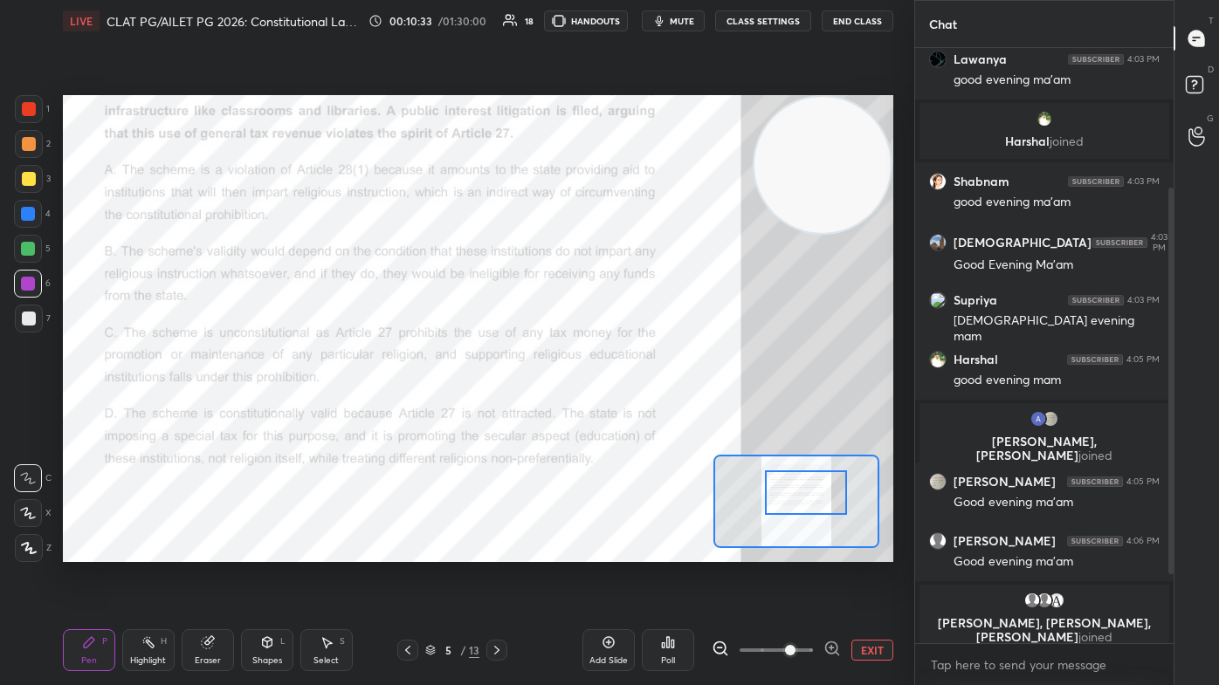
click at [626, 410] on div at bounding box center [805, 493] width 81 height 45
click at [626, 410] on div "Poll" at bounding box center [668, 650] width 52 height 42
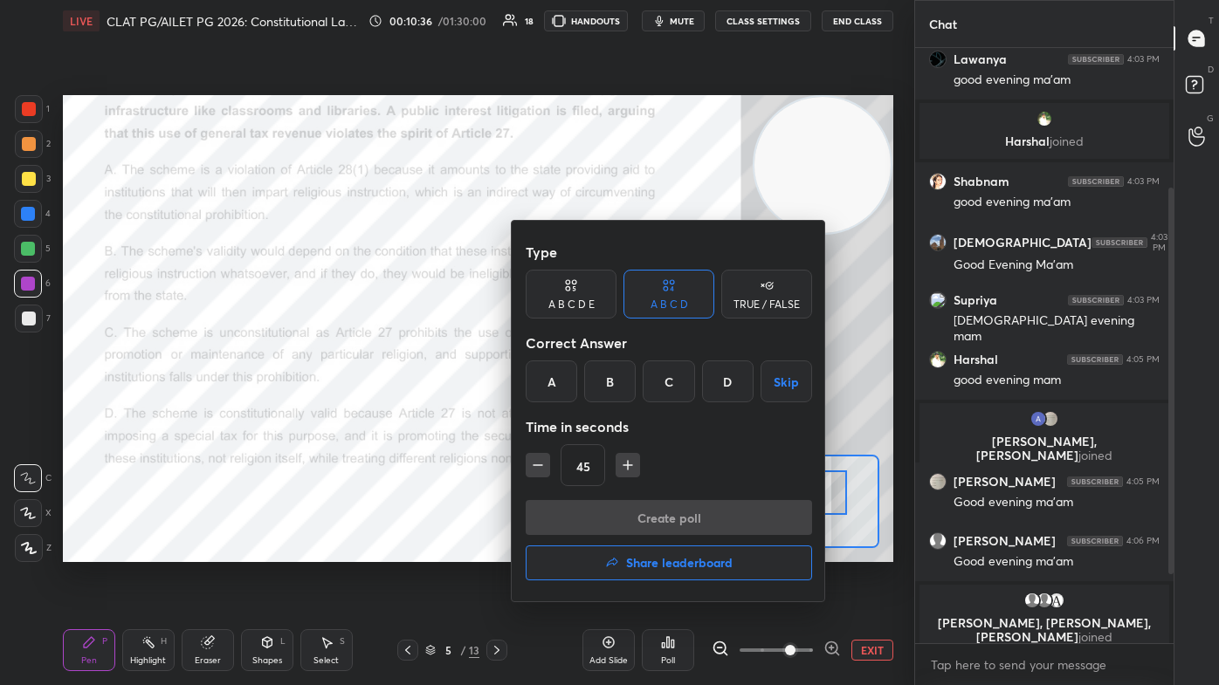
drag, startPoint x: 717, startPoint y: 387, endPoint x: 715, endPoint y: 397, distance: 10.6
click at [626, 388] on div "D" at bounding box center [728, 382] width 52 height 42
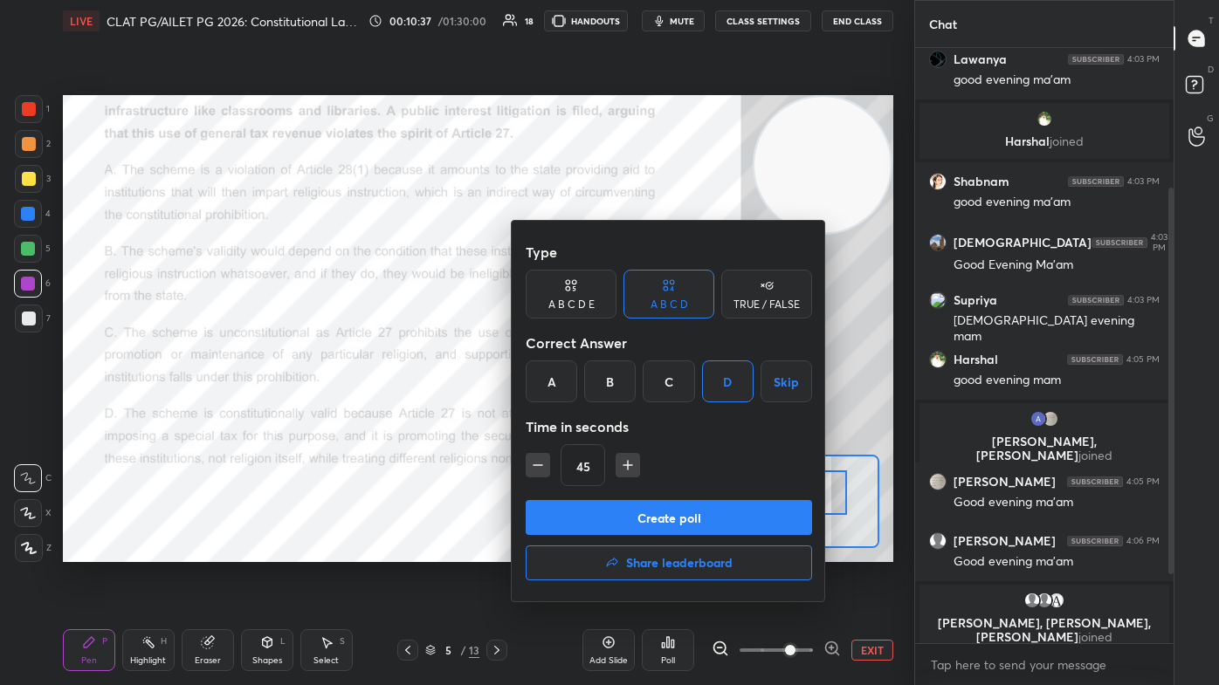
click at [626, 410] on button "Create poll" at bounding box center [669, 517] width 286 height 35
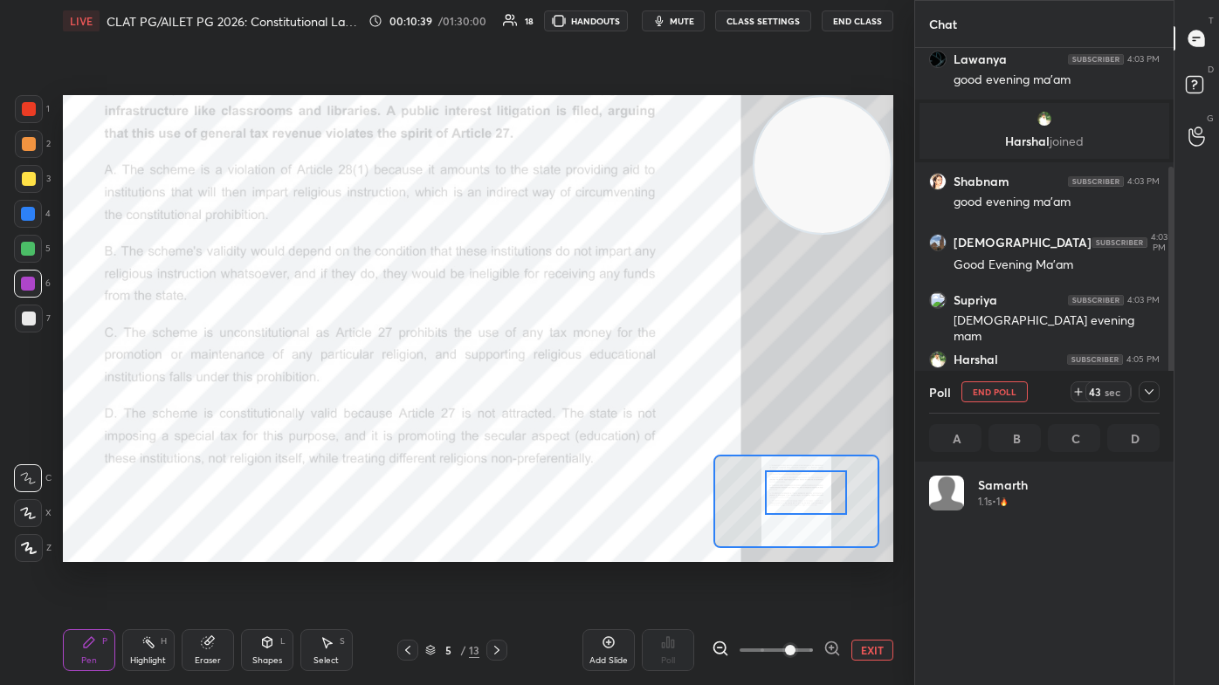
scroll to position [204, 225]
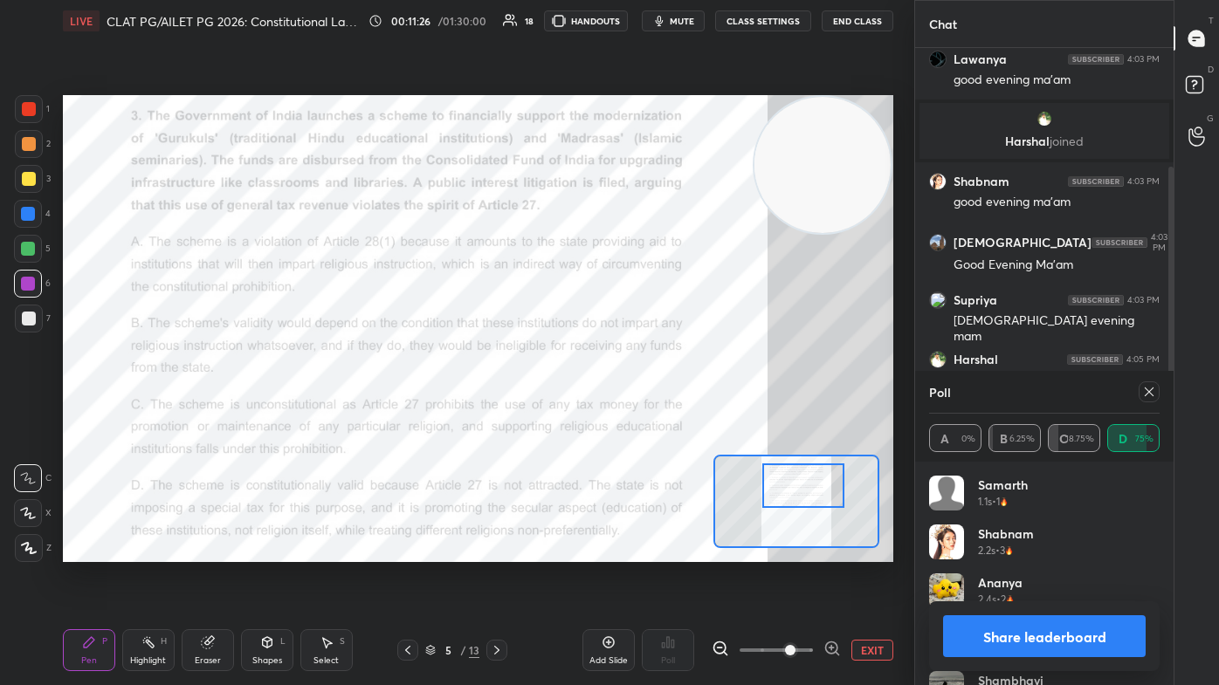
click at [626, 410] on div at bounding box center [802, 486] width 81 height 45
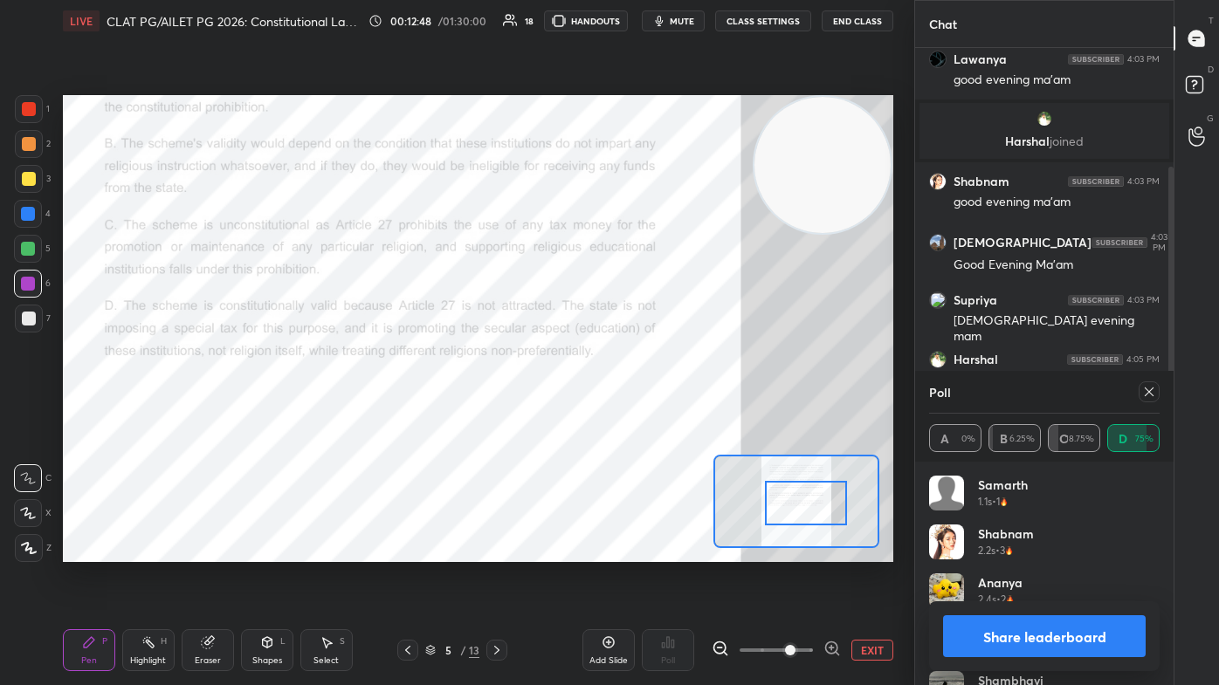
click at [626, 410] on div at bounding box center [805, 503] width 81 height 45
click at [626, 396] on div at bounding box center [1148, 392] width 21 height 21
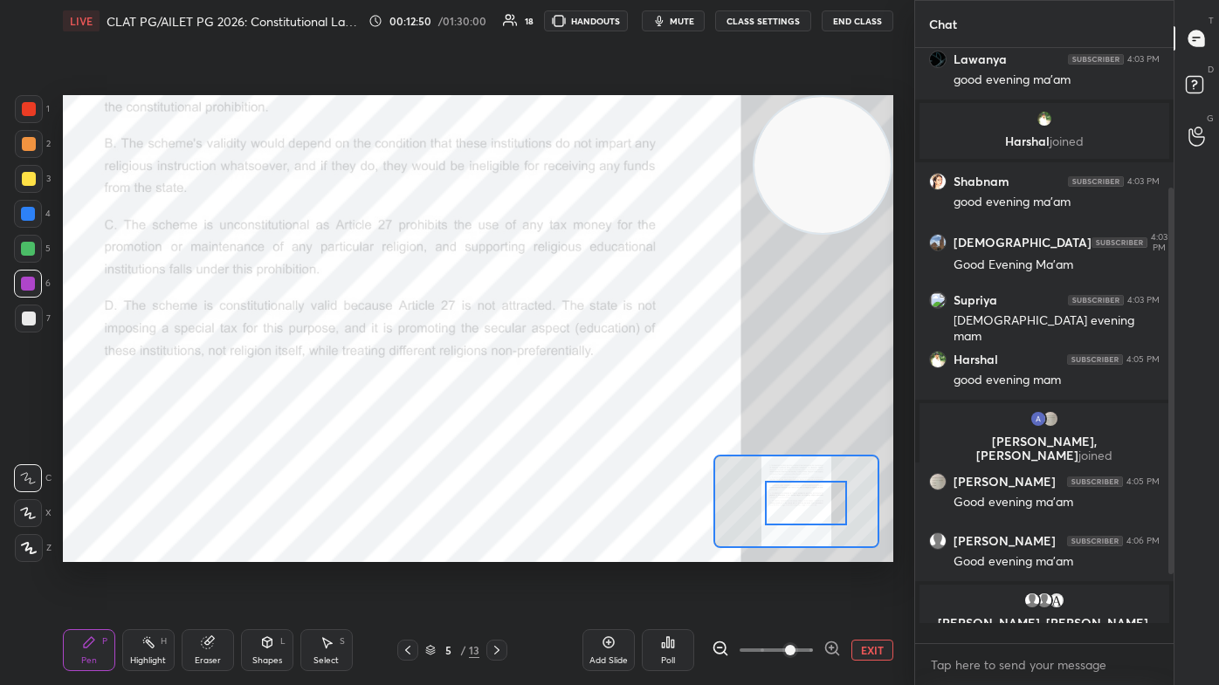
scroll to position [5, 4]
click at [503, 410] on icon at bounding box center [497, 650] width 14 height 14
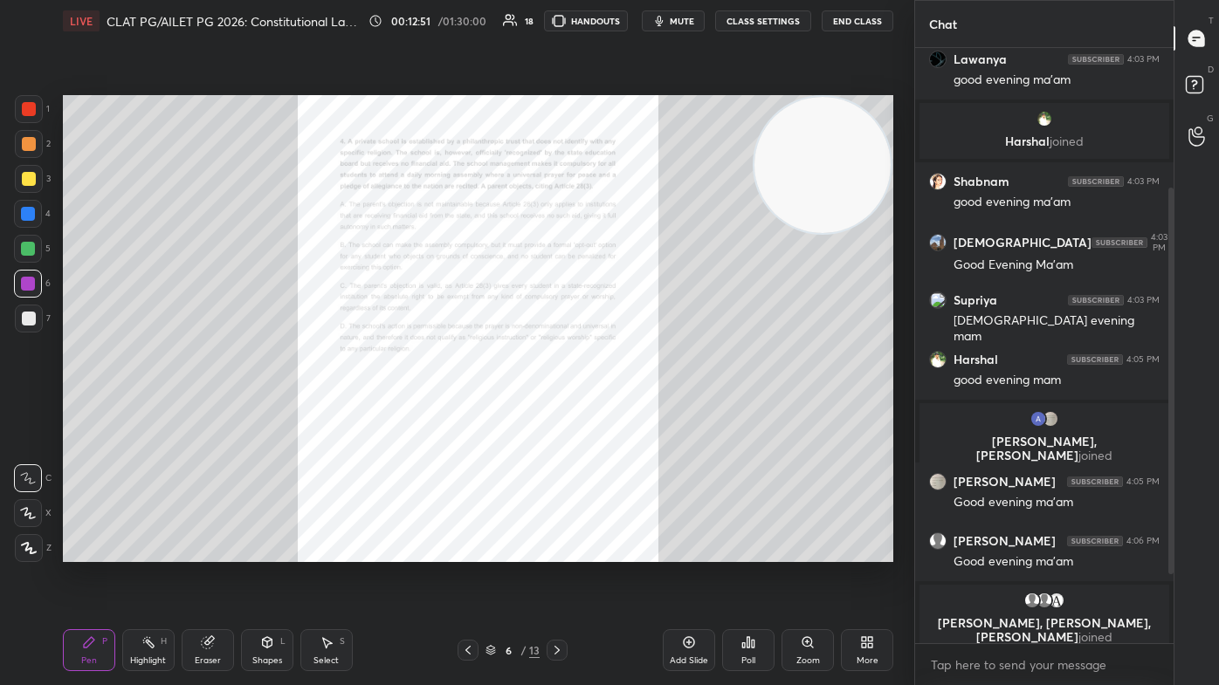
click at [626, 410] on div "Zoom" at bounding box center [808, 661] width 24 height 9
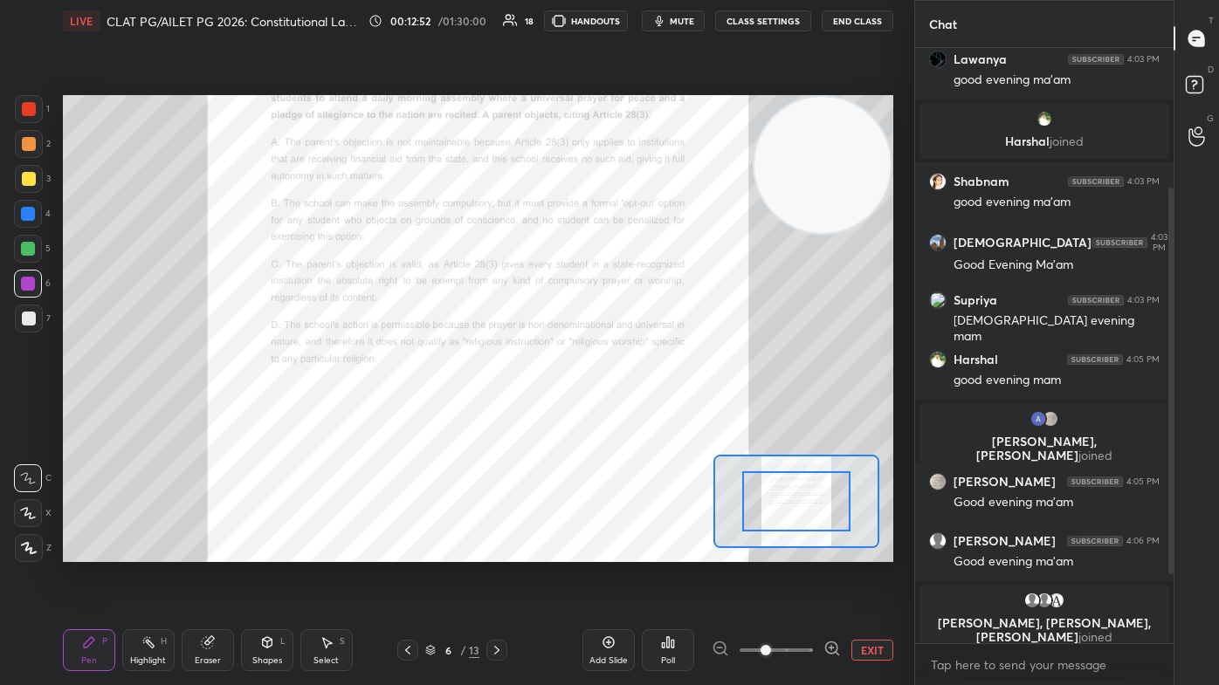
click at [626, 410] on span at bounding box center [775, 650] width 73 height 26
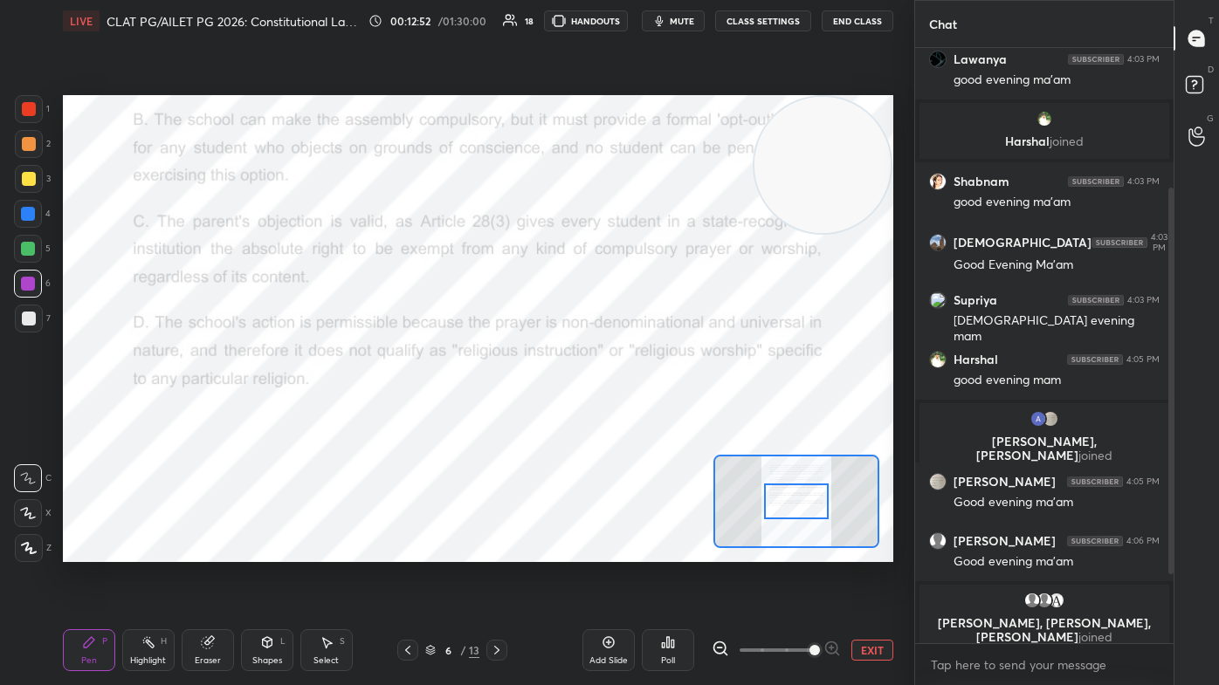
click at [626, 410] on span at bounding box center [814, 650] width 10 height 10
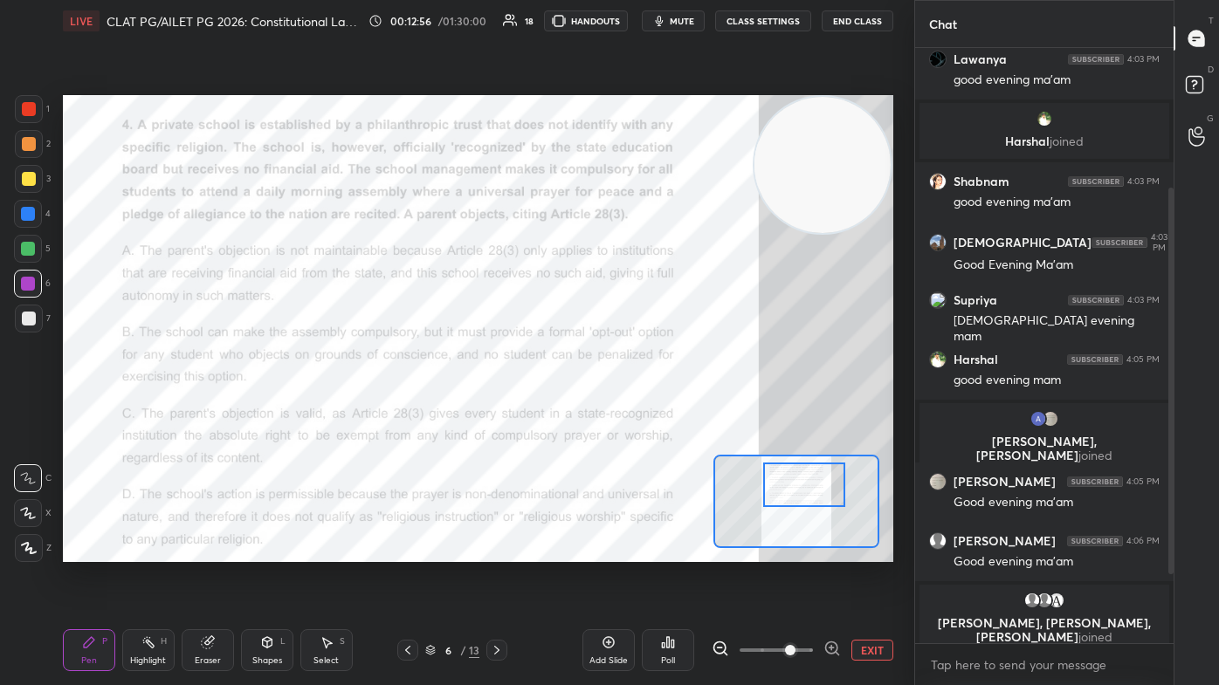
drag, startPoint x: 801, startPoint y: 500, endPoint x: 807, endPoint y: 484, distance: 17.7
click at [626, 410] on div at bounding box center [803, 485] width 81 height 45
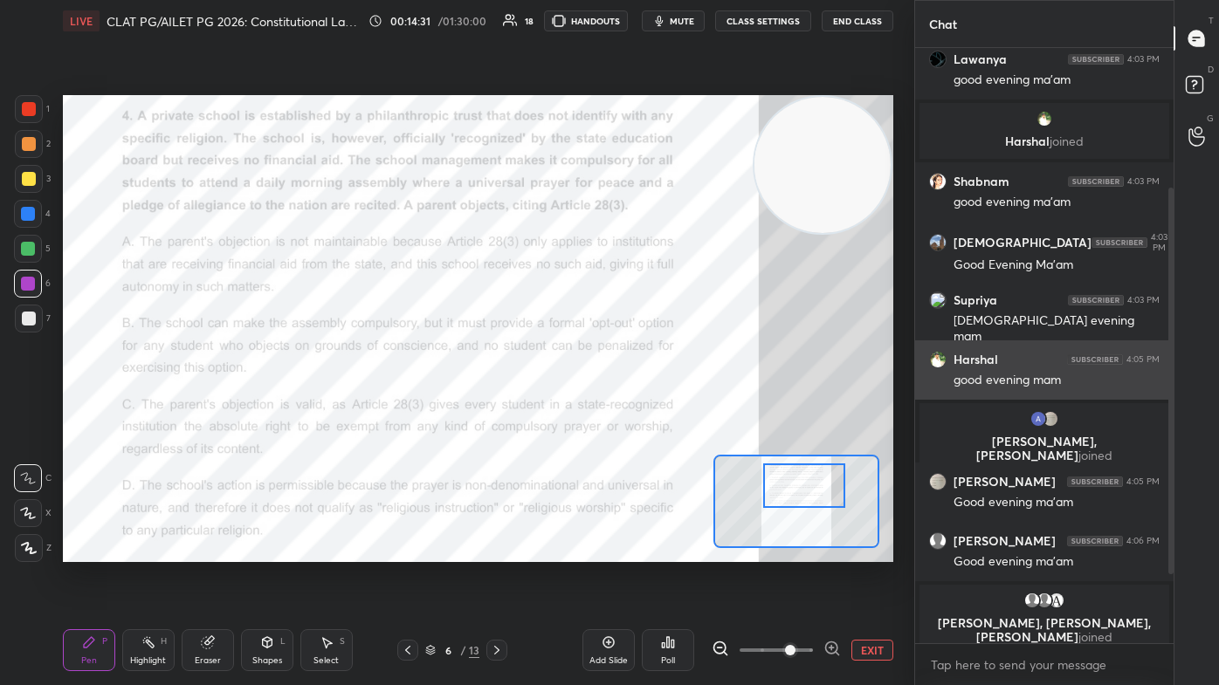
click at [626, 363] on div "Setting up your live class Poll for secs No correct answer Start poll" at bounding box center [478, 329] width 844 height 574
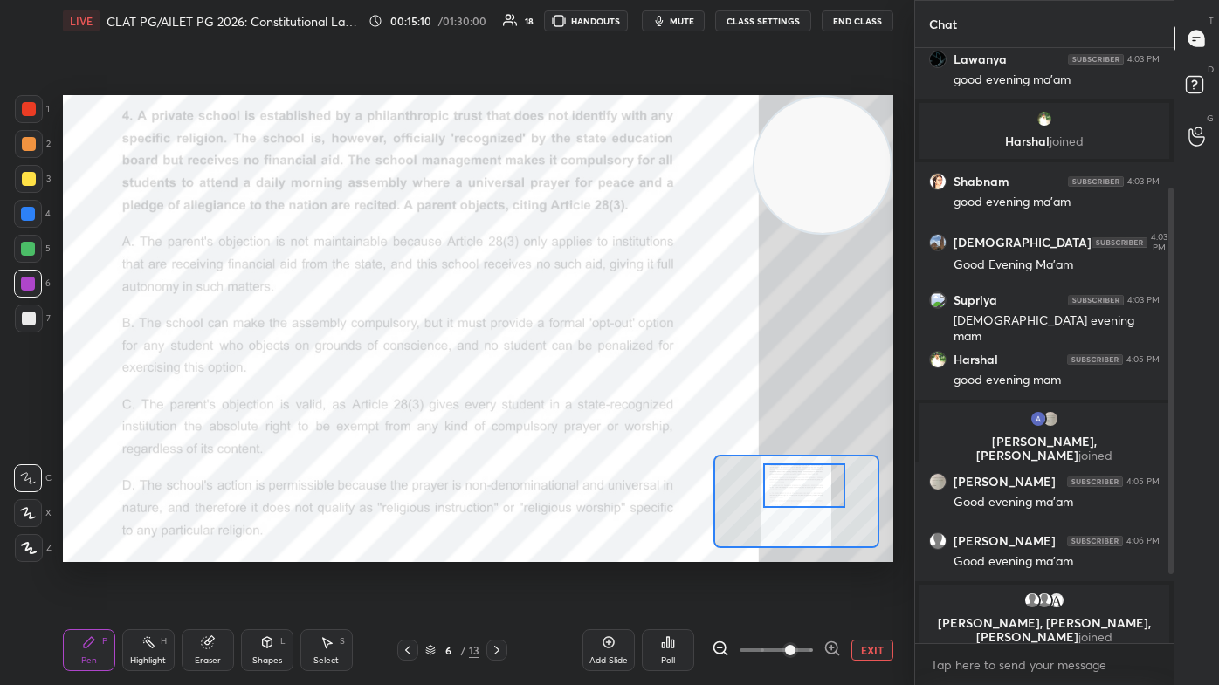
click at [626, 410] on div "Poll" at bounding box center [668, 650] width 52 height 42
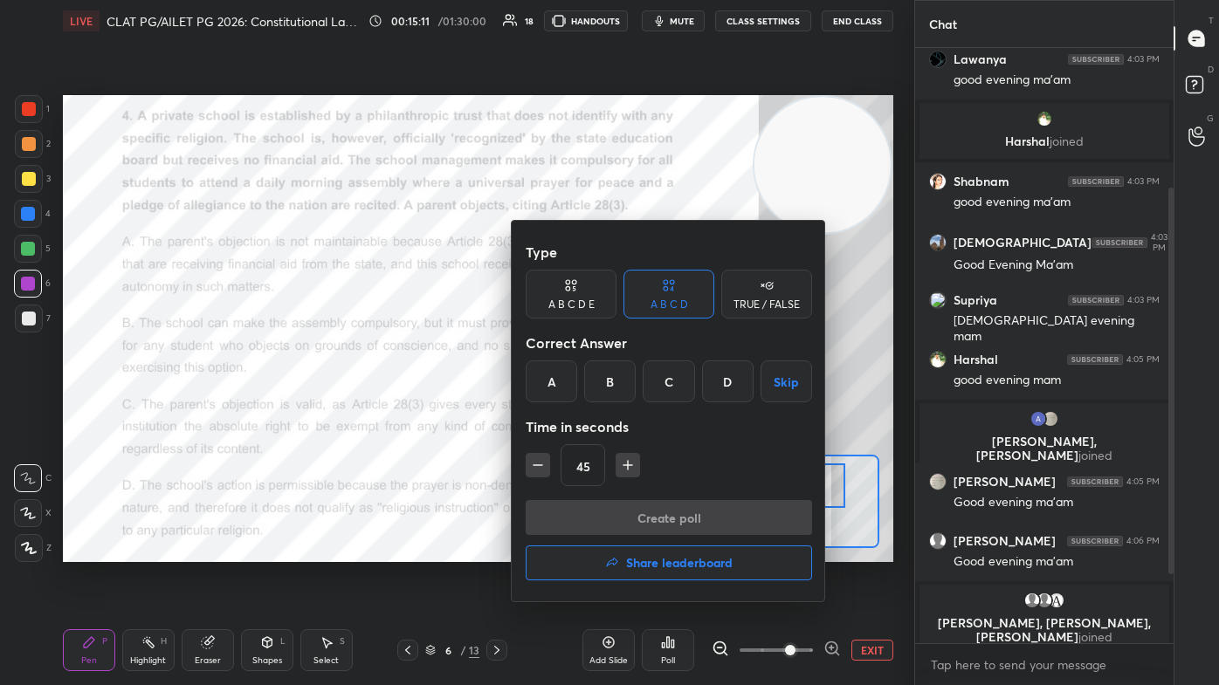
click at [623, 402] on div "B" at bounding box center [610, 382] width 52 height 42
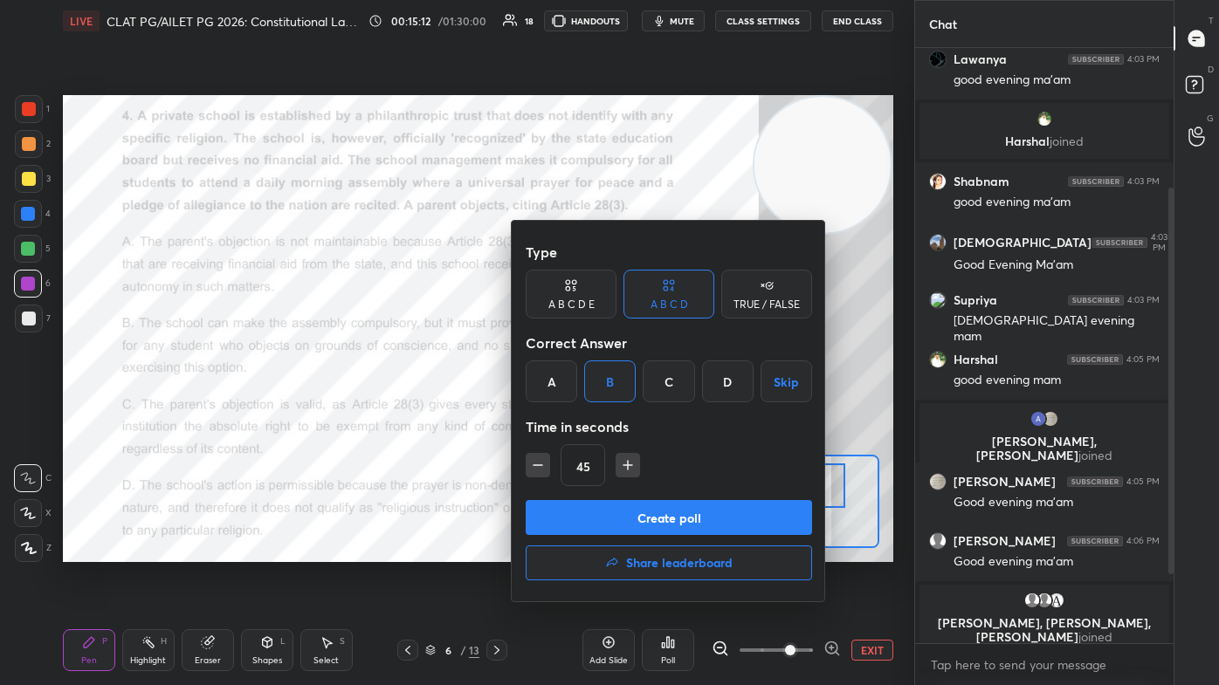
click at [626, 410] on button "Create poll" at bounding box center [669, 517] width 286 height 35
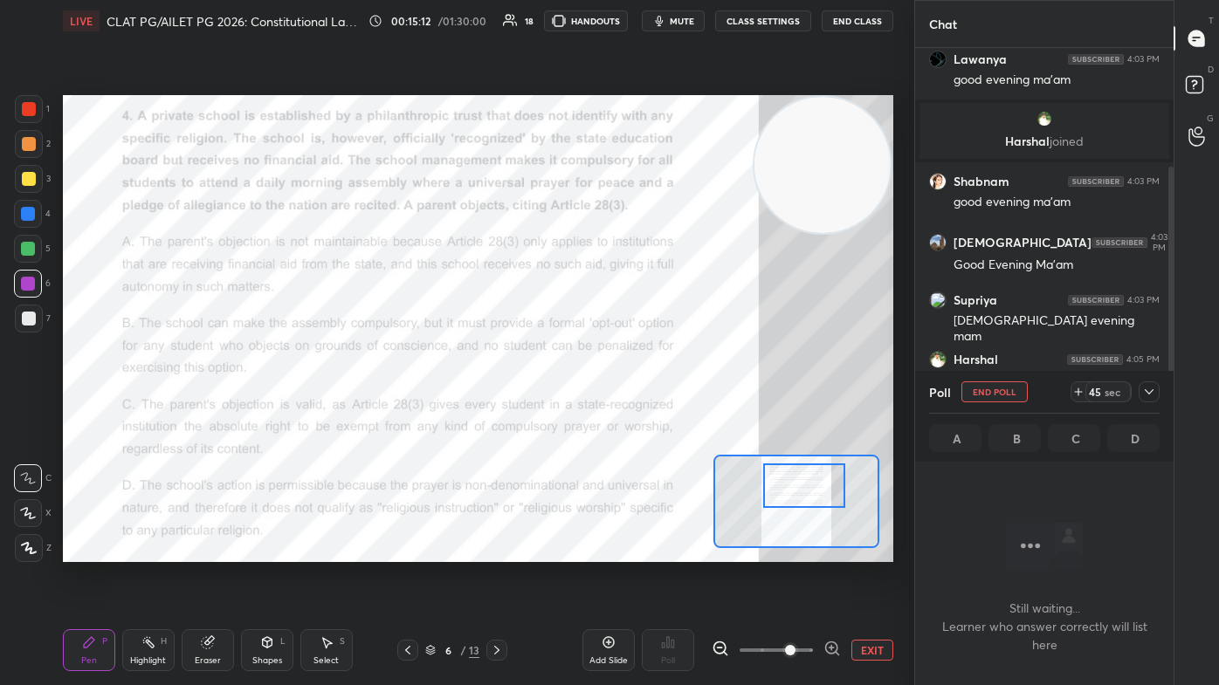
scroll to position [6, 4]
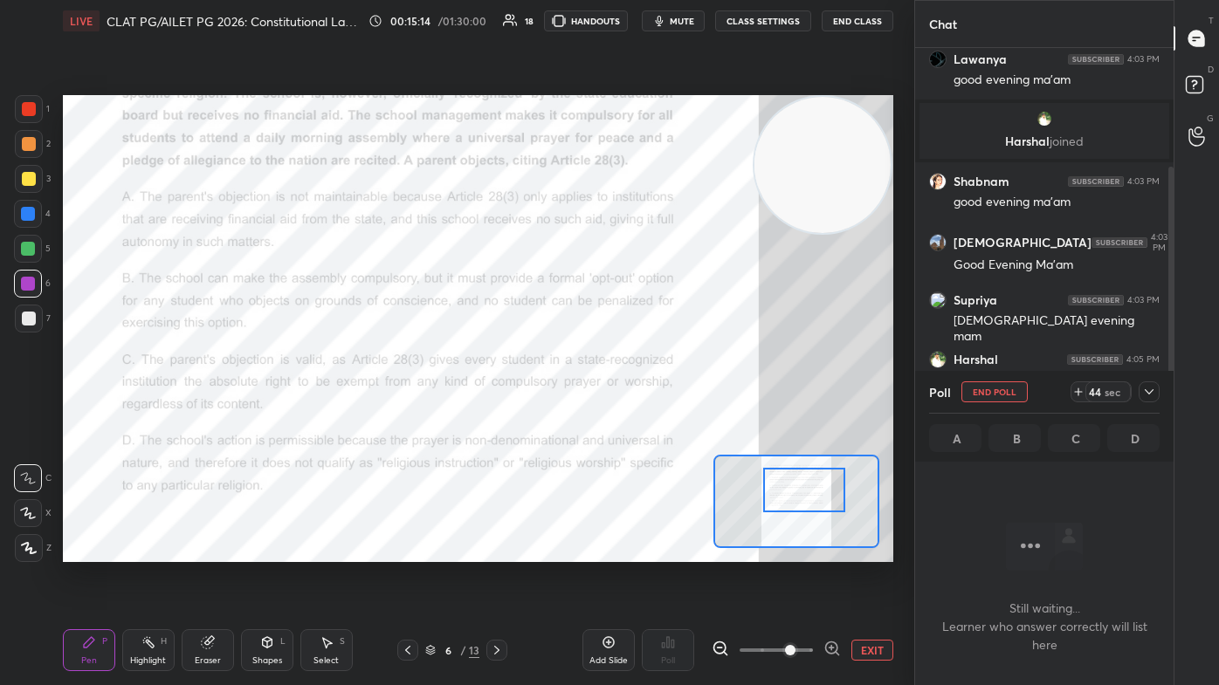
click at [626, 410] on div at bounding box center [803, 490] width 81 height 45
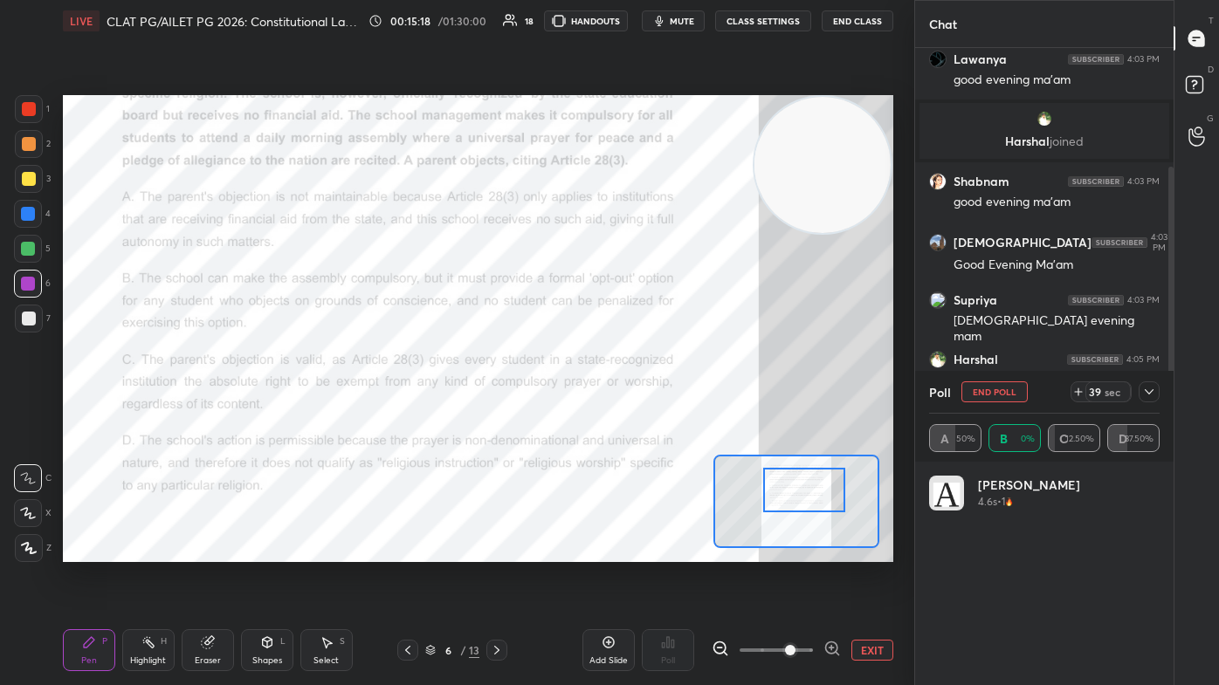
scroll to position [204, 225]
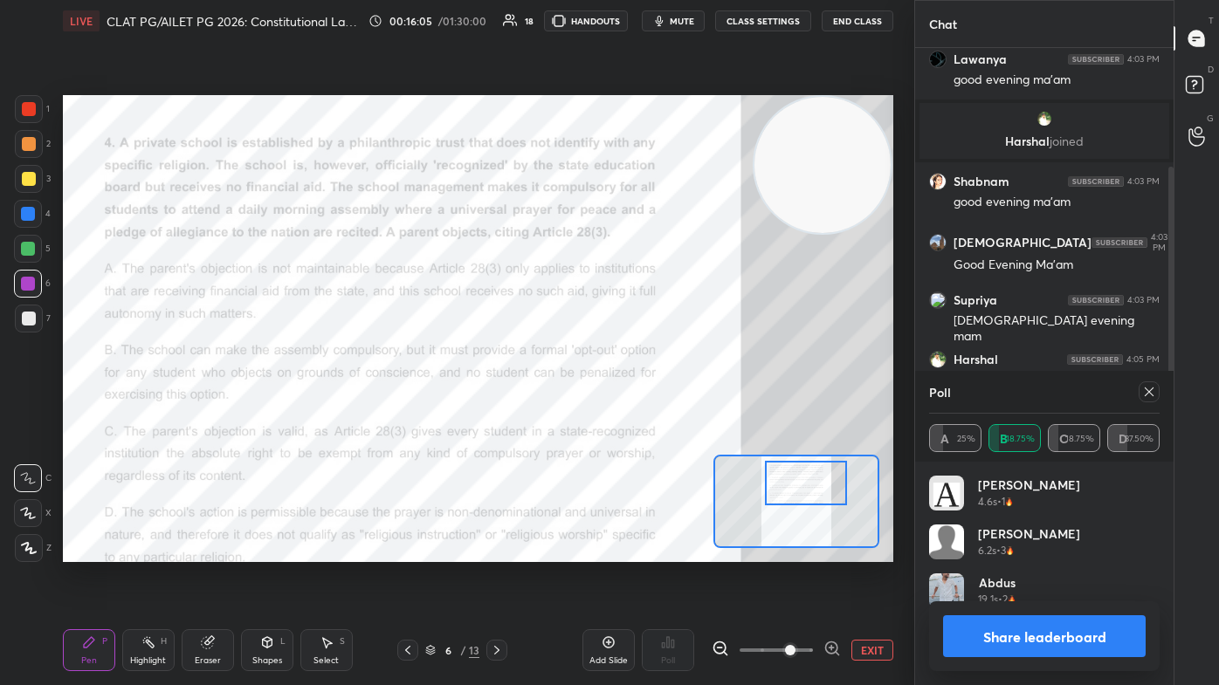
click at [626, 410] on div at bounding box center [805, 483] width 81 height 45
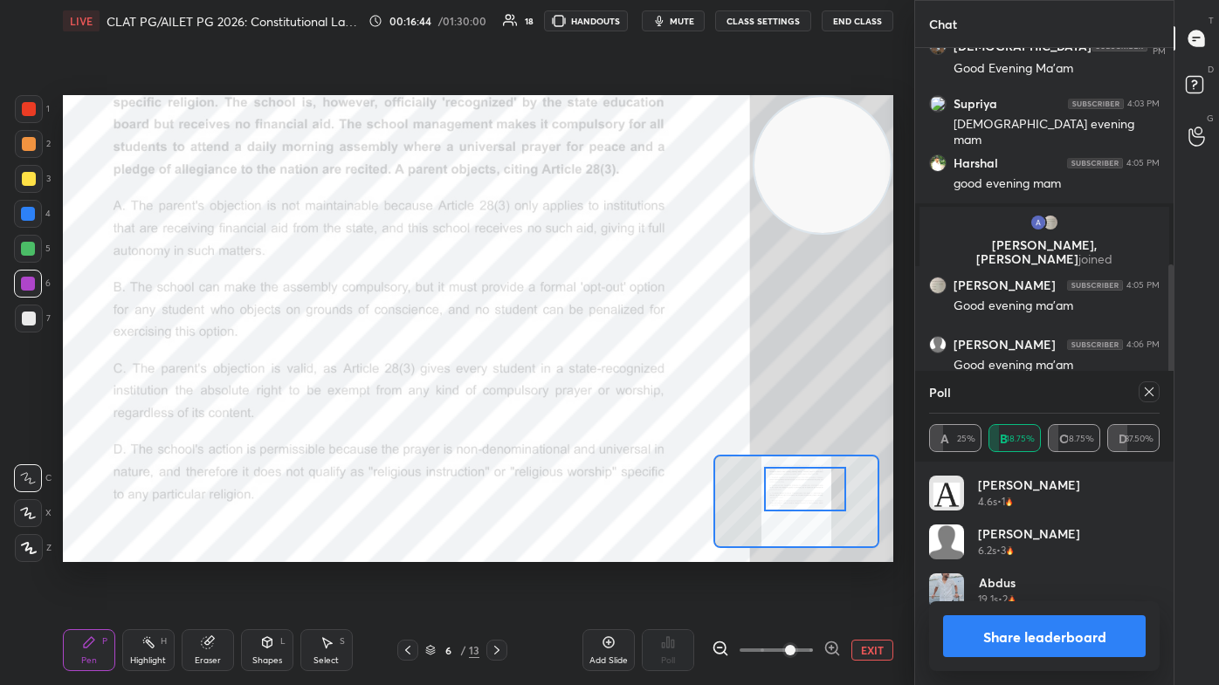
click at [626, 410] on div at bounding box center [804, 489] width 81 height 45
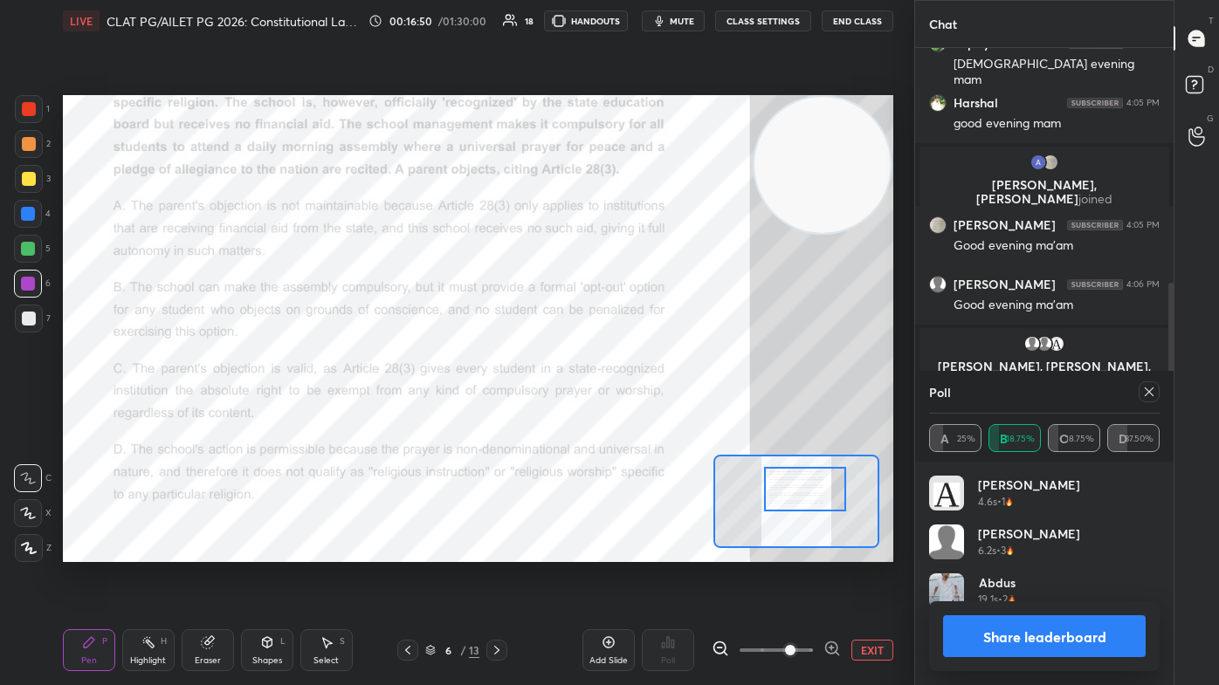
drag, startPoint x: 1146, startPoint y: 392, endPoint x: 1100, endPoint y: 407, distance: 48.6
click at [626, 392] on icon at bounding box center [1149, 392] width 14 height 14
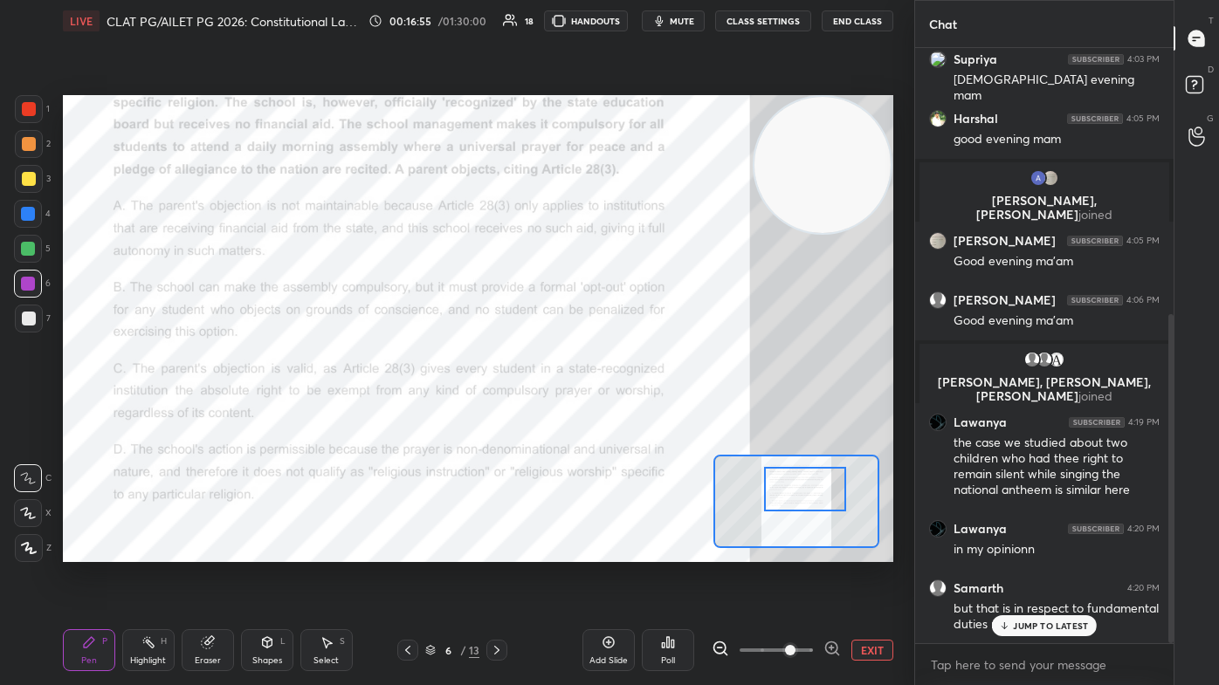
scroll to position [482, 0]
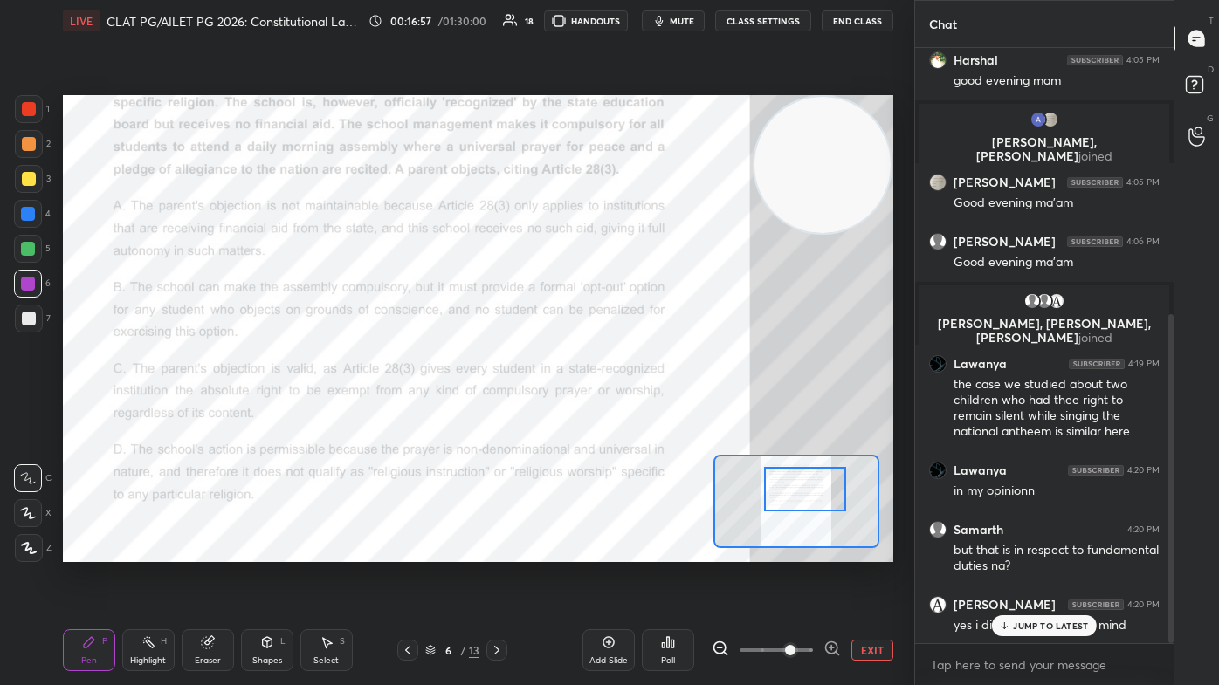
click at [626, 410] on p "JUMP TO LATEST" at bounding box center [1050, 626] width 75 height 10
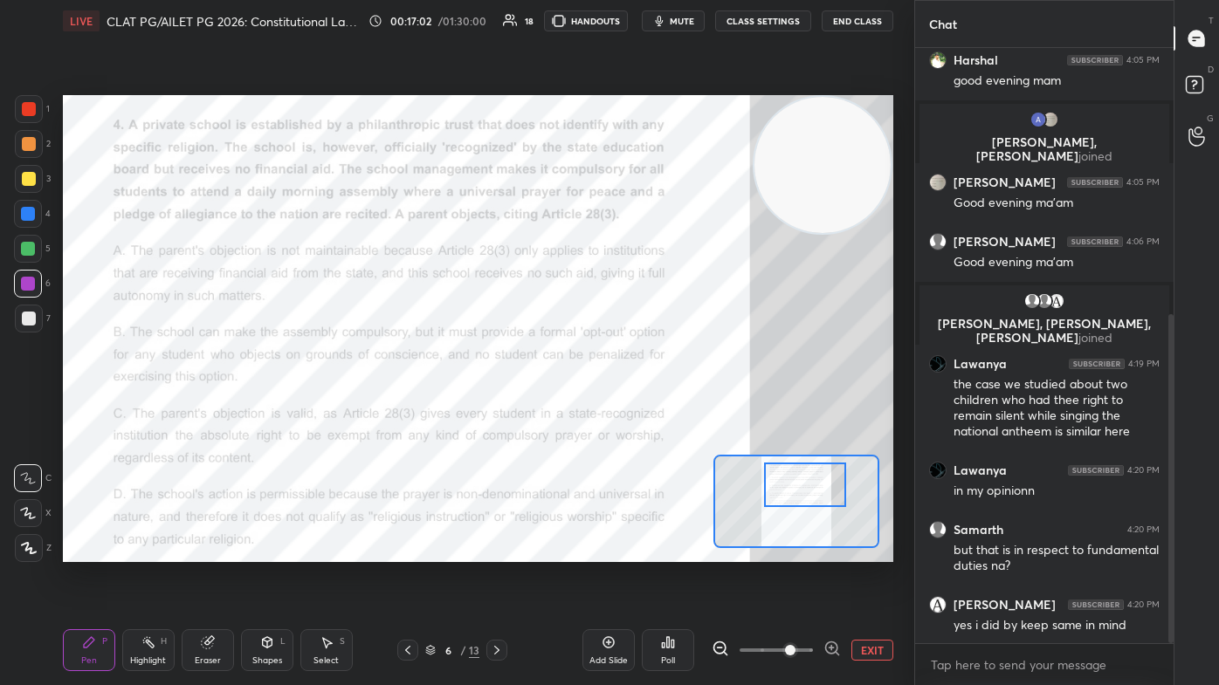
click at [626, 410] on div at bounding box center [804, 485] width 81 height 45
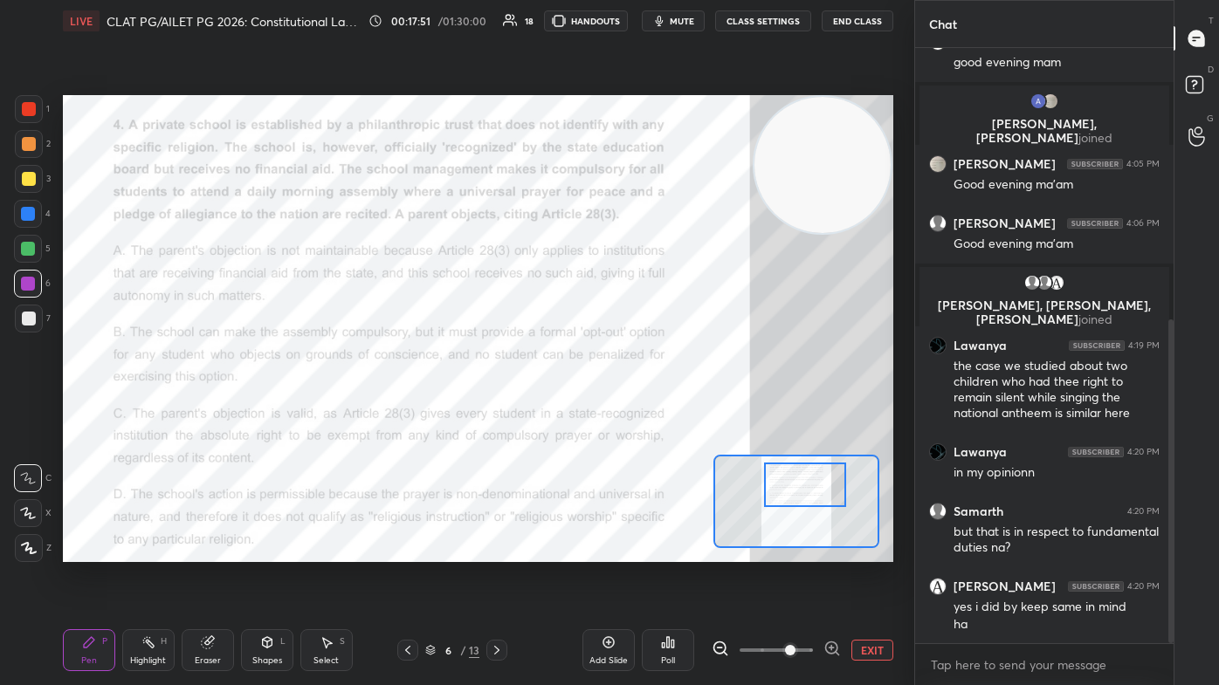
scroll to position [574, 0]
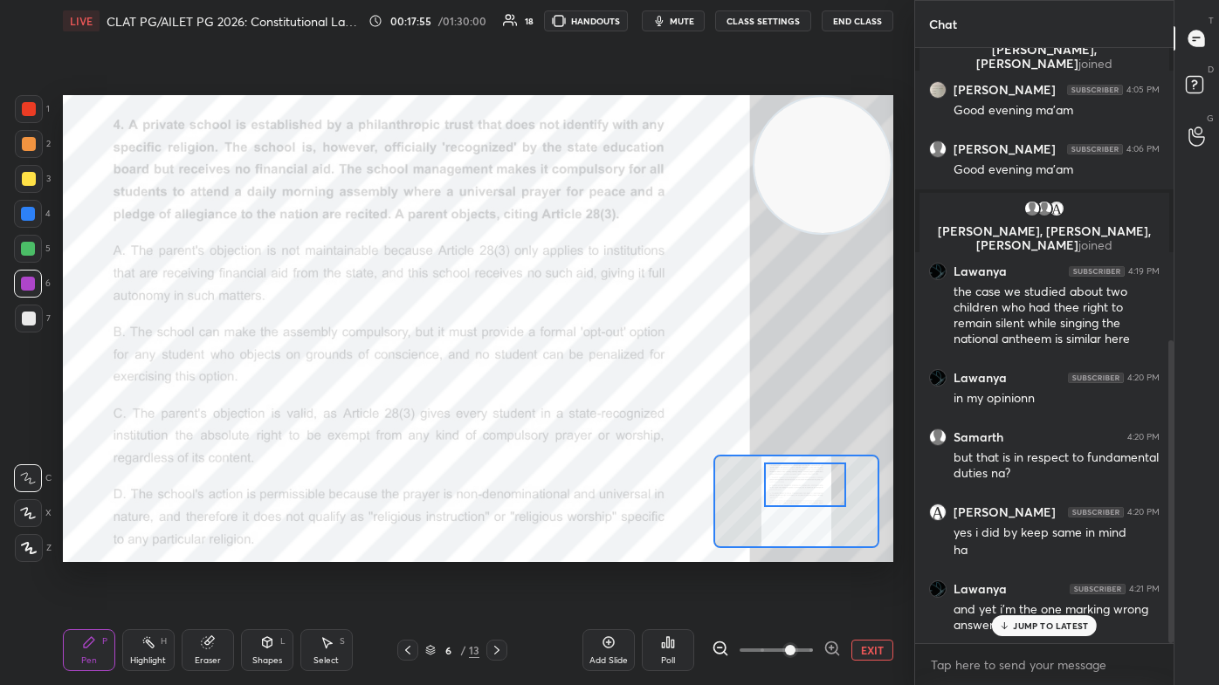
click at [626, 410] on icon at bounding box center [1004, 626] width 11 height 10
click at [498, 410] on div at bounding box center [496, 650] width 21 height 21
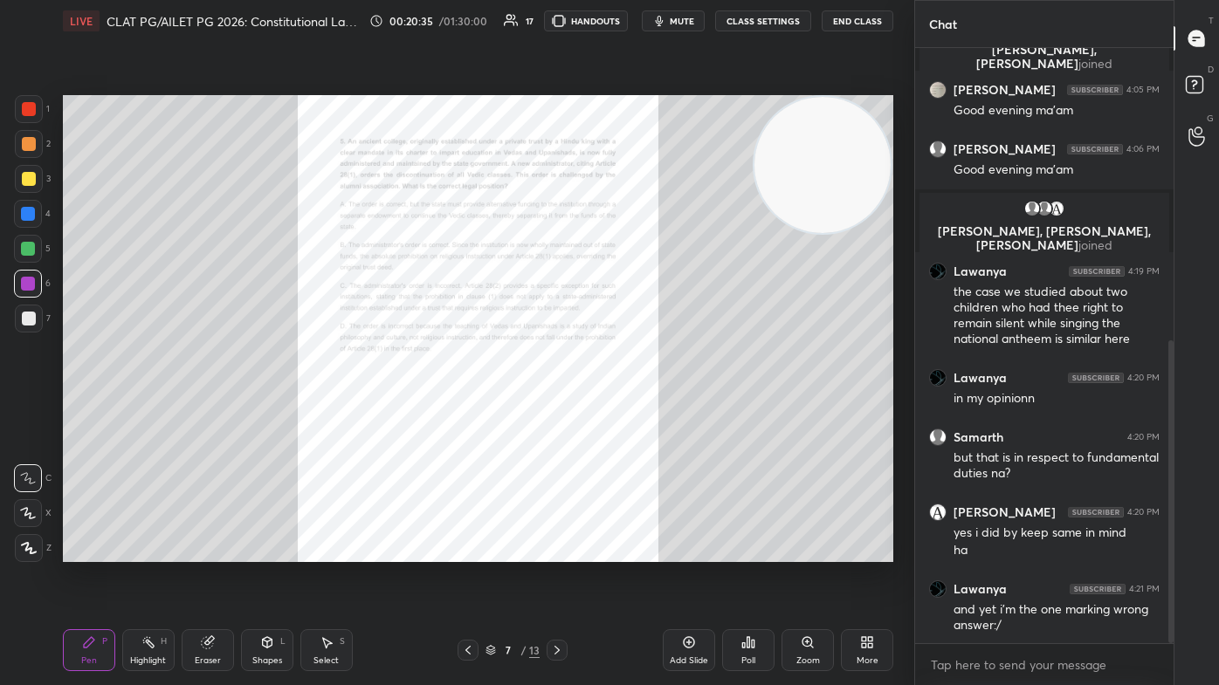
click at [626, 410] on div "Zoom" at bounding box center [808, 661] width 24 height 9
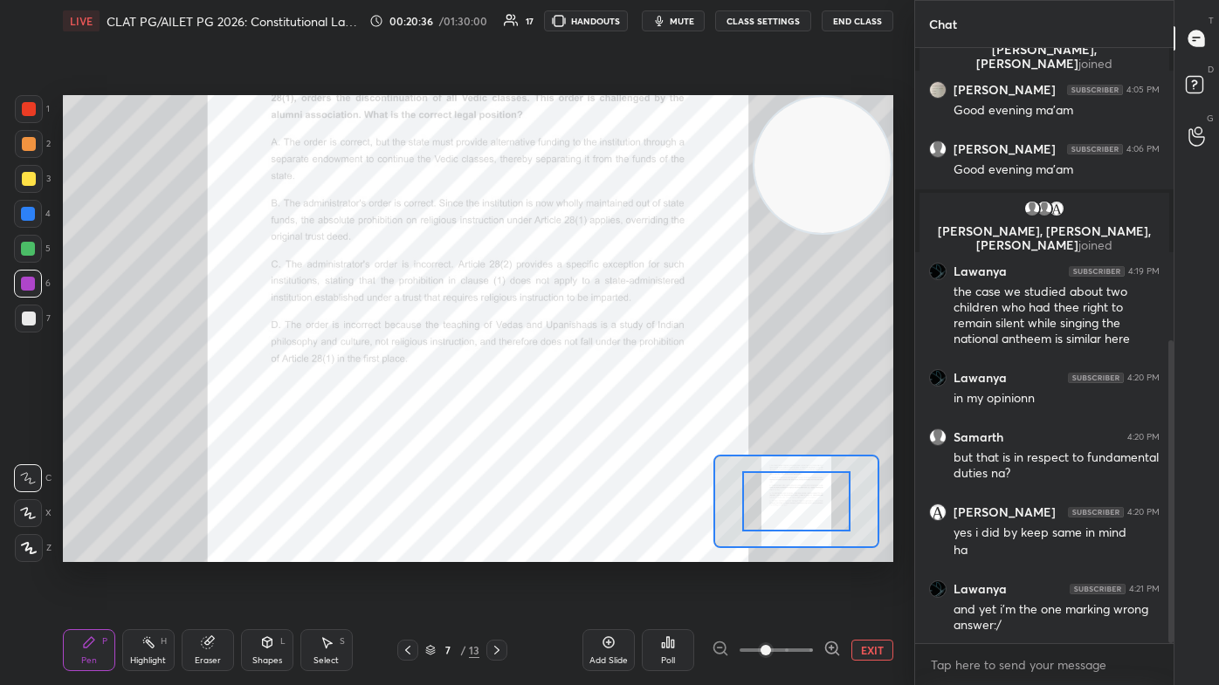
click at [626, 410] on span at bounding box center [775, 650] width 73 height 26
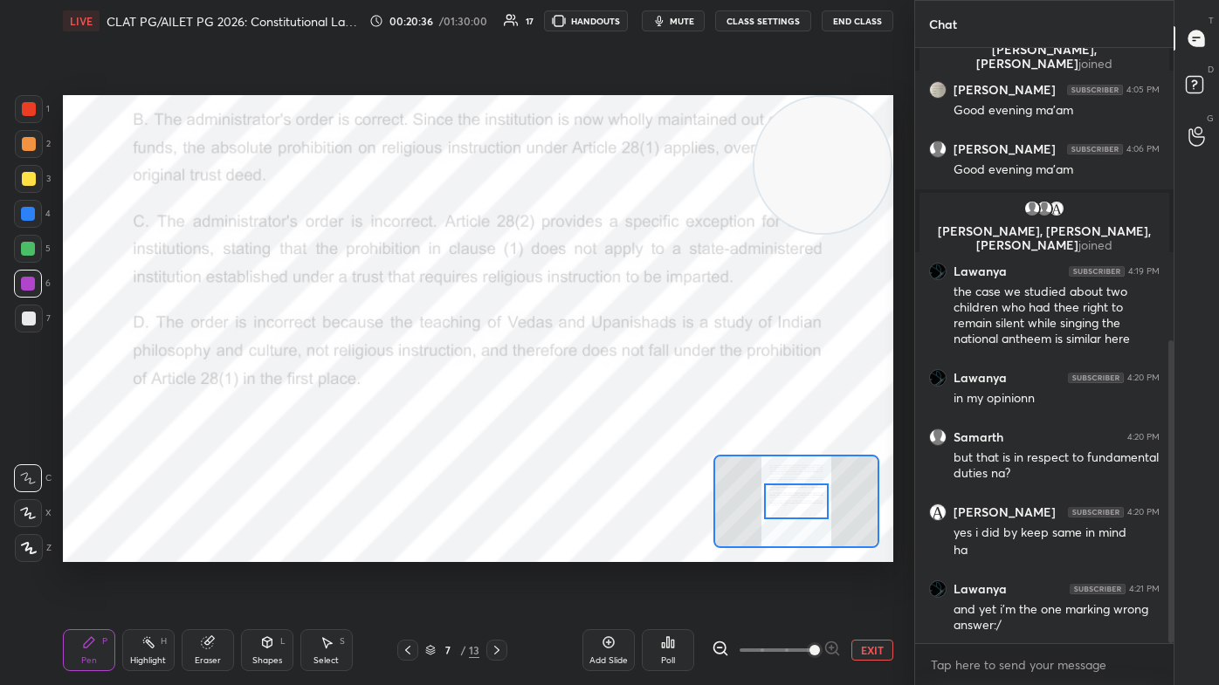
click at [626, 410] on span at bounding box center [814, 650] width 10 height 10
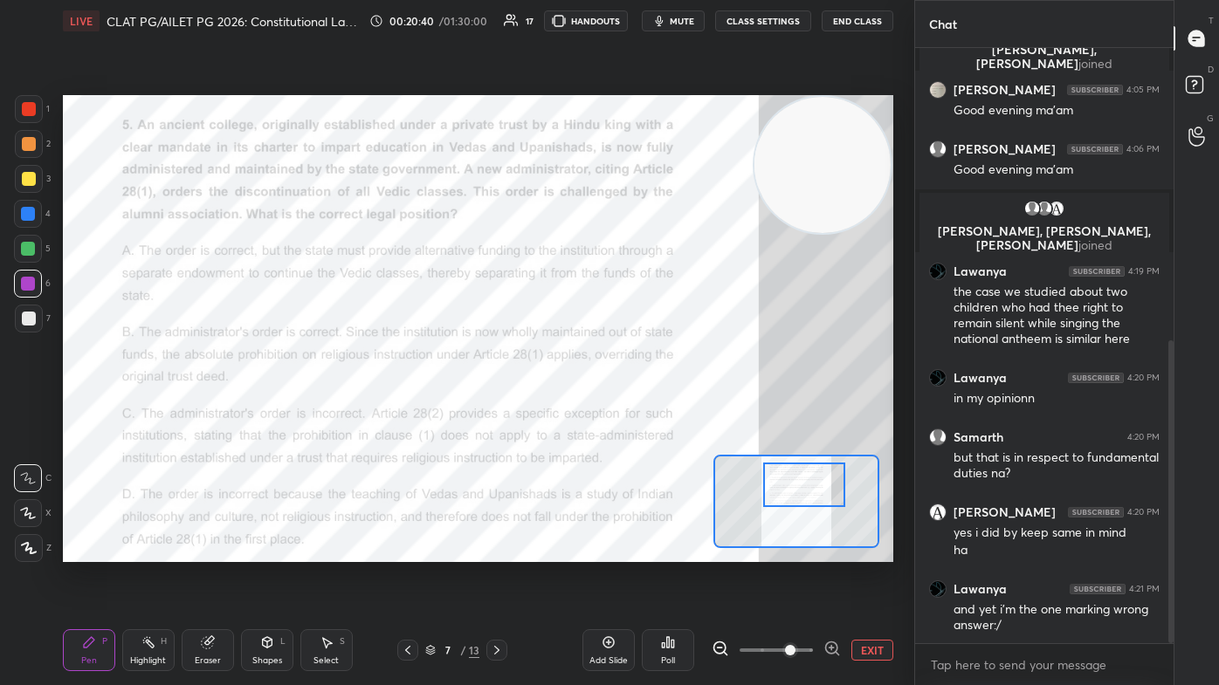
drag, startPoint x: 802, startPoint y: 514, endPoint x: 810, endPoint y: 498, distance: 18.4
click at [626, 410] on div at bounding box center [803, 485] width 81 height 45
click at [626, 410] on div "Poll" at bounding box center [668, 650] width 52 height 42
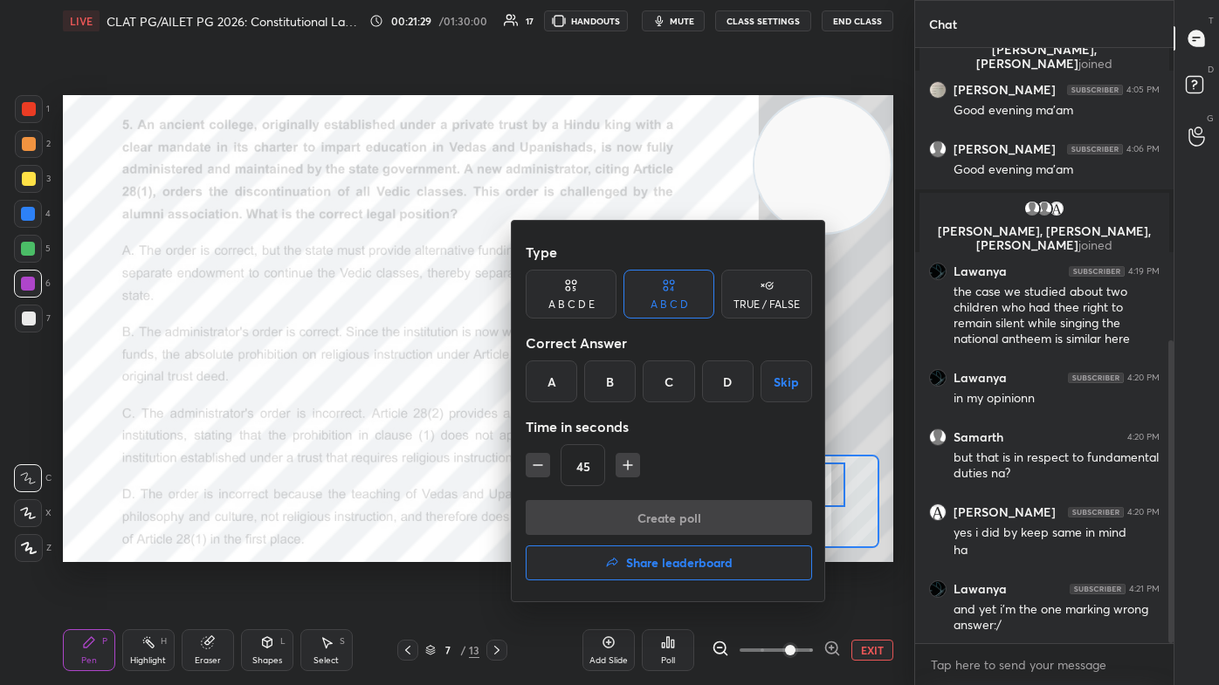
click at [626, 398] on div "C" at bounding box center [669, 382] width 52 height 42
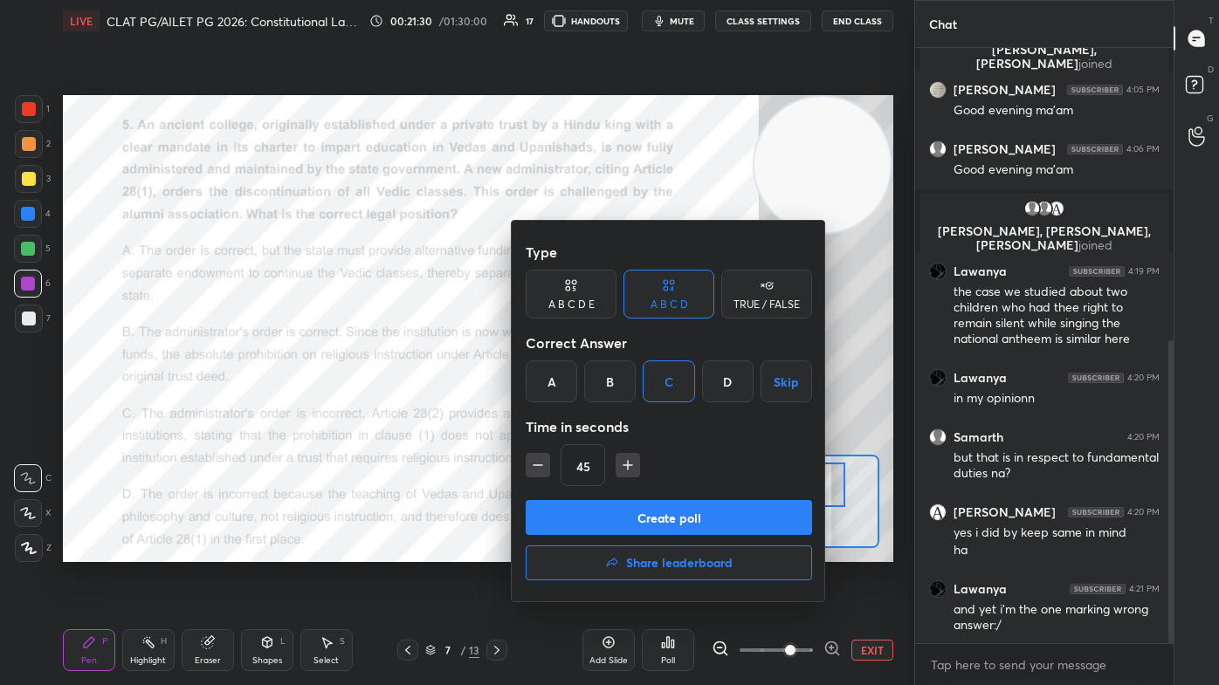
click at [626, 410] on div "Type A B C D E A B C D TRUE / FALSE Correct Answer A B C D Skip Time in seconds…" at bounding box center [669, 367] width 286 height 265
click at [626, 410] on button "Create poll" at bounding box center [669, 517] width 286 height 35
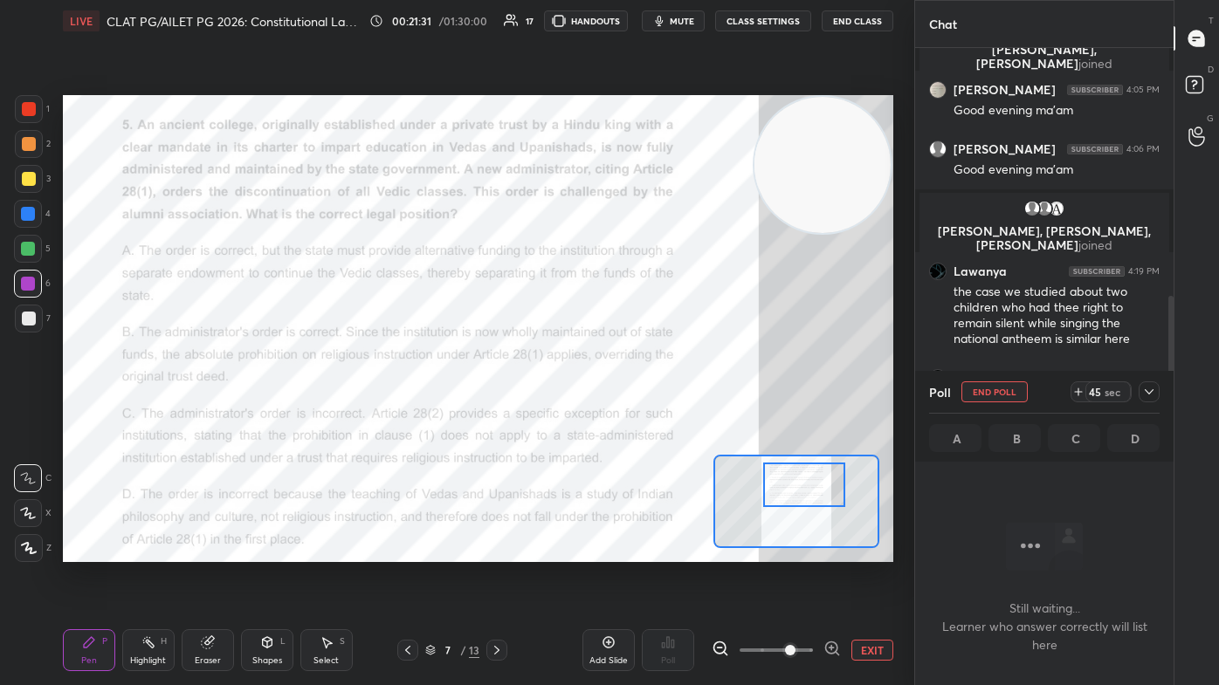
scroll to position [5, 4]
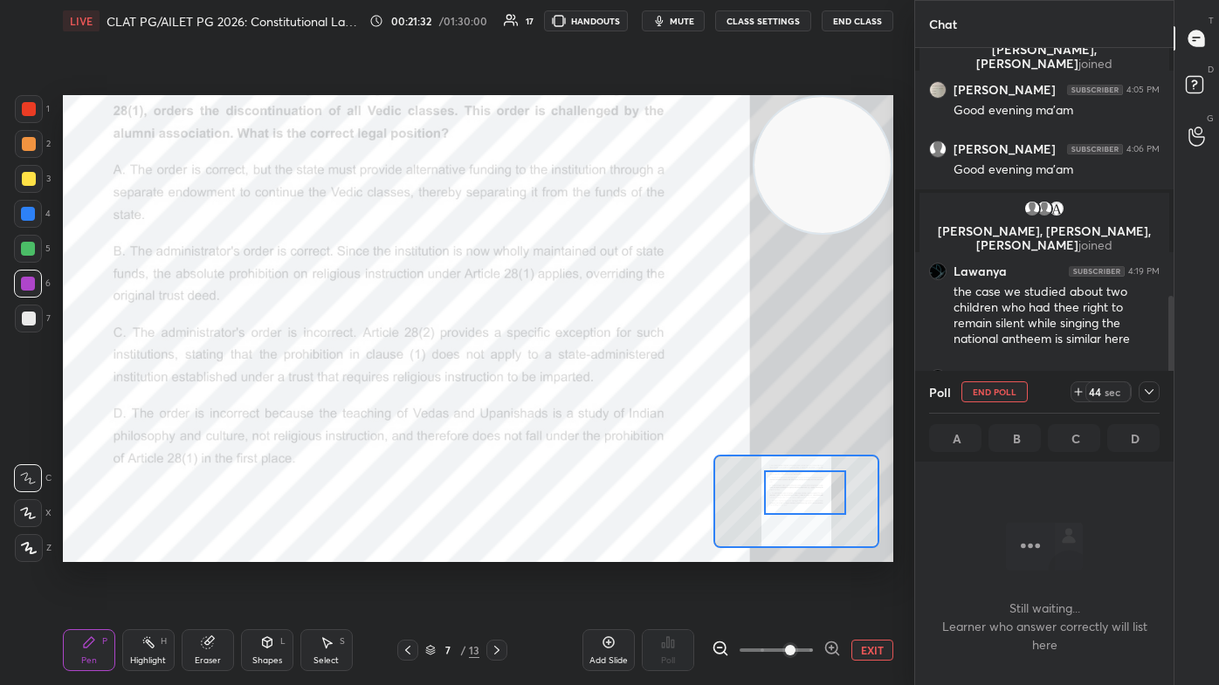
drag, startPoint x: 797, startPoint y: 499, endPoint x: 799, endPoint y: 479, distance: 20.2
click at [626, 410] on div at bounding box center [804, 493] width 81 height 45
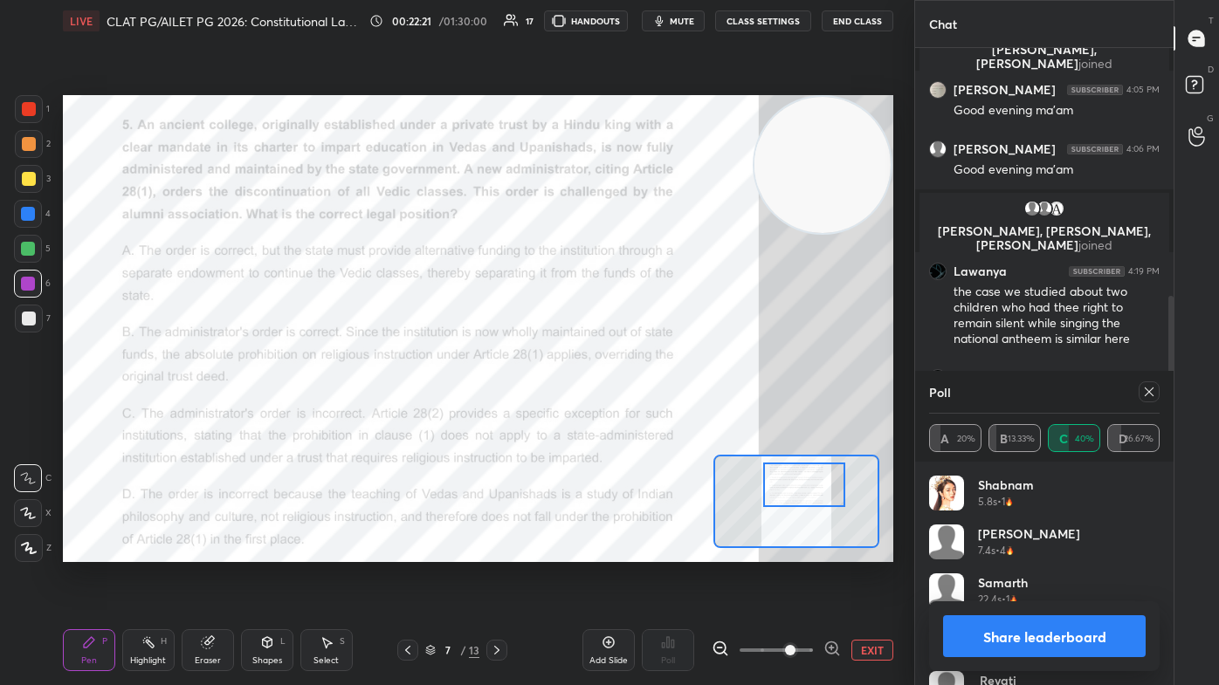
click at [626, 410] on div at bounding box center [803, 485] width 81 height 45
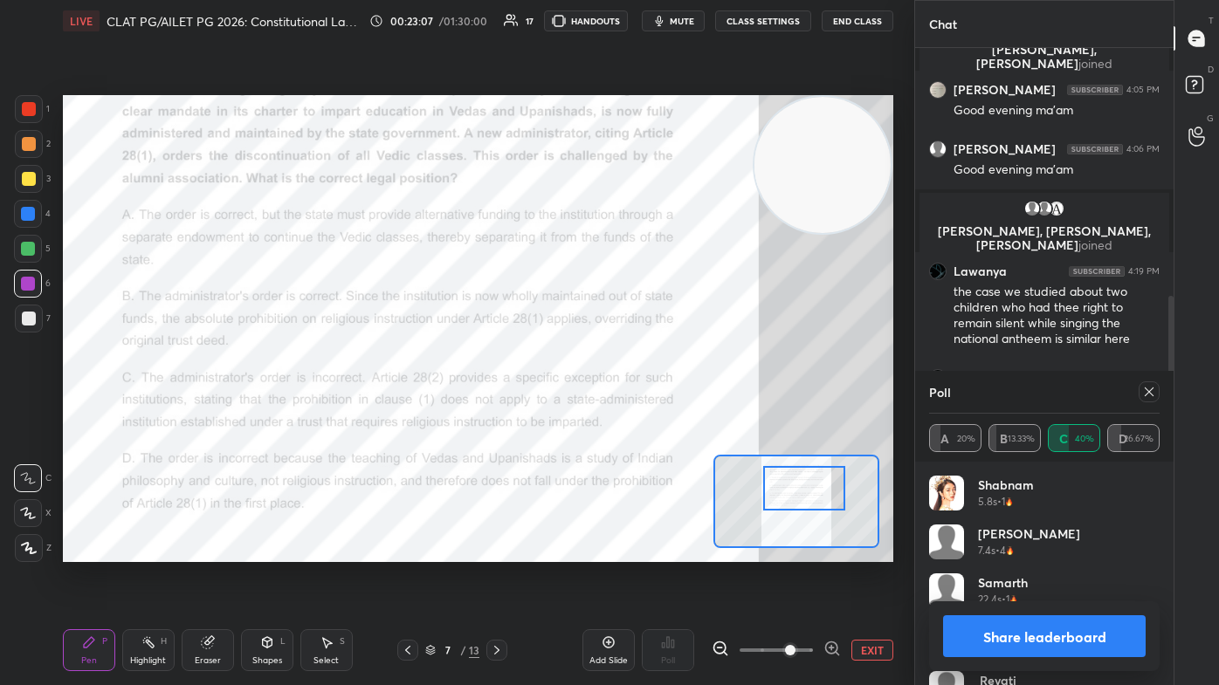
click at [626, 410] on div at bounding box center [803, 488] width 81 height 45
click at [626, 390] on icon at bounding box center [1149, 392] width 14 height 14
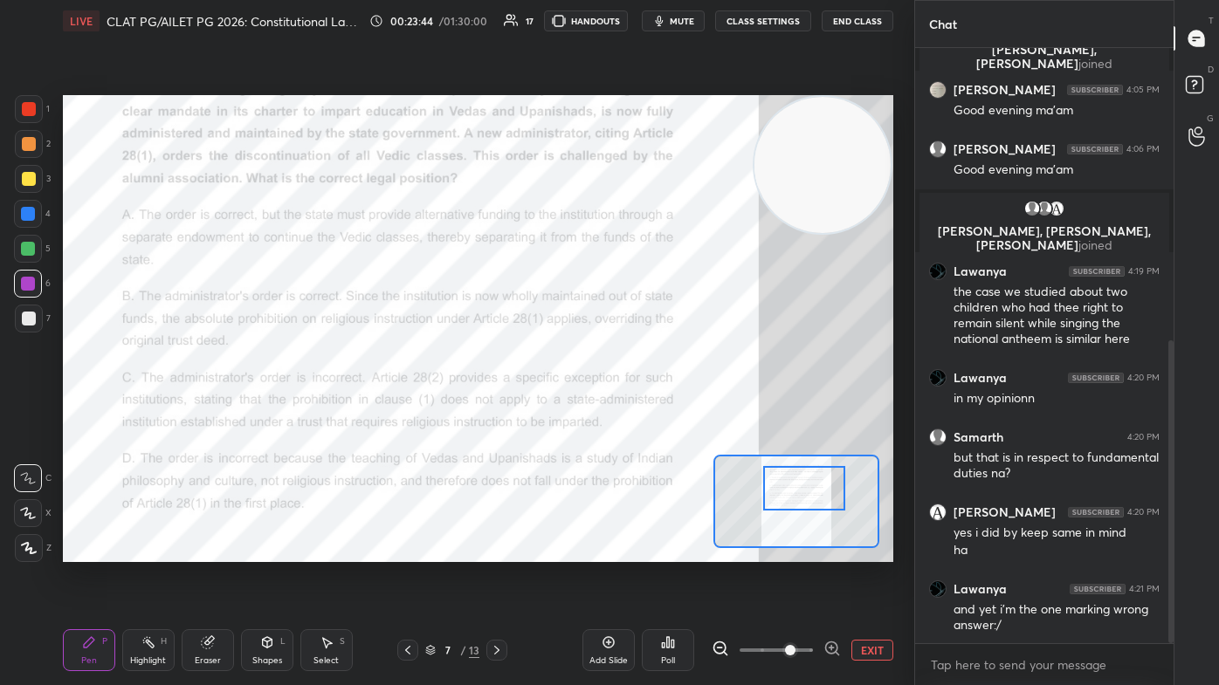
drag, startPoint x: 500, startPoint y: 653, endPoint x: 511, endPoint y: 654, distance: 10.5
click at [500, 410] on icon at bounding box center [497, 650] width 14 height 14
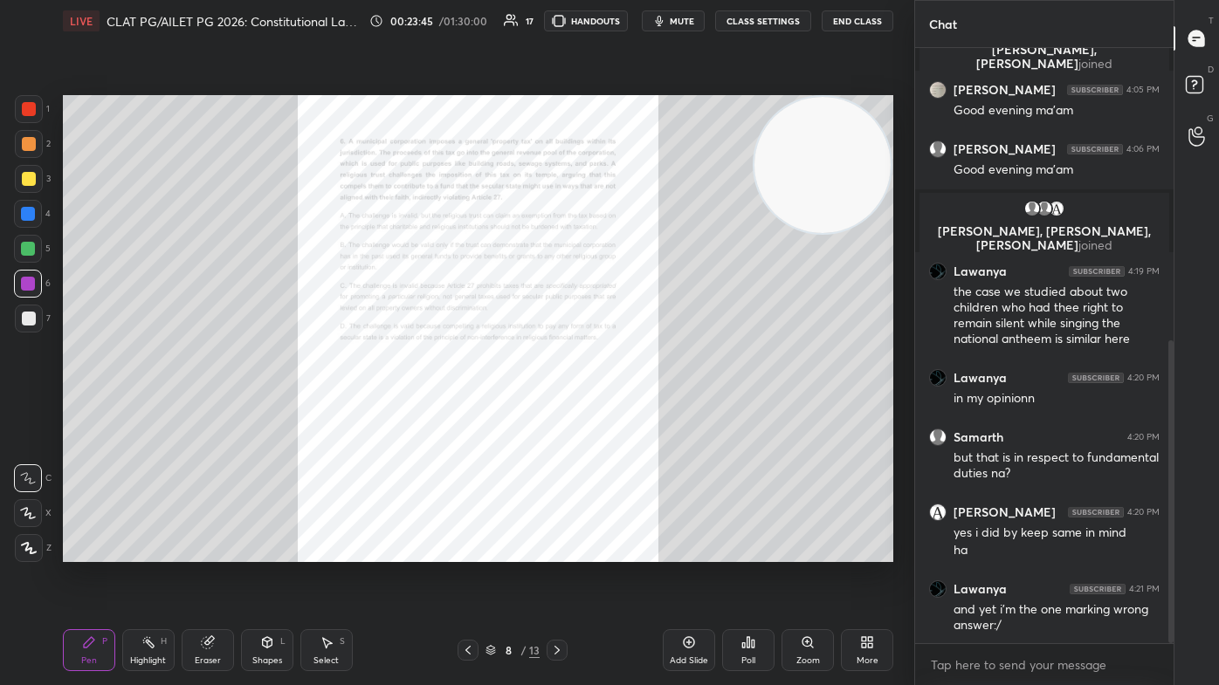
click at [626, 410] on div "Poll" at bounding box center [748, 650] width 52 height 42
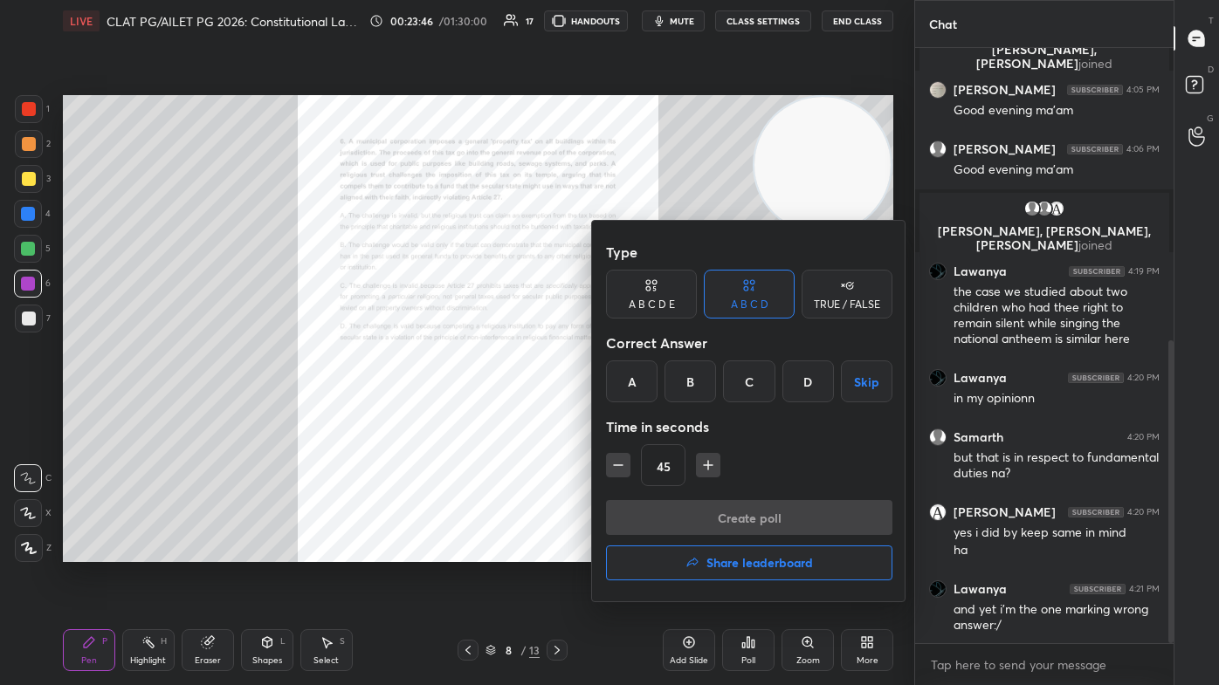
click at [626, 410] on div at bounding box center [609, 342] width 1219 height 685
click at [626, 410] on div "Type A B C D E A B C D TRUE / FALSE Correct Answer A B C D Skip Time in seconds…" at bounding box center [609, 342] width 1219 height 685
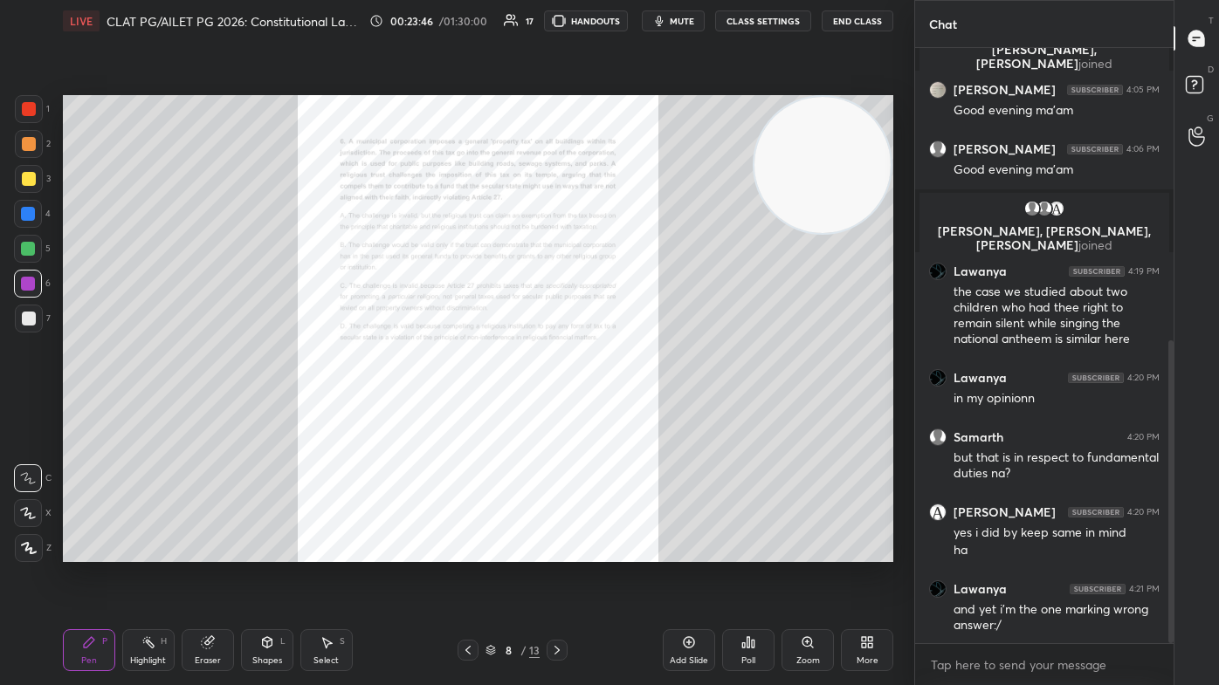
click at [626, 410] on div "Zoom" at bounding box center [807, 650] width 52 height 42
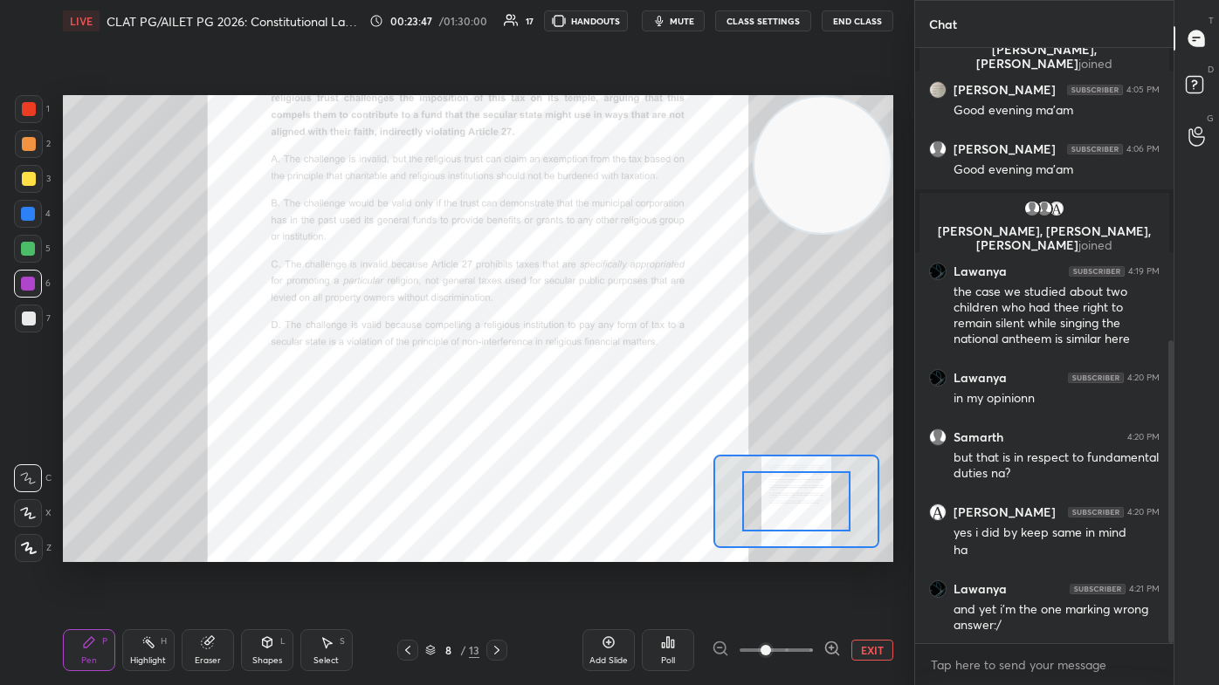
click at [626, 410] on span at bounding box center [775, 650] width 73 height 26
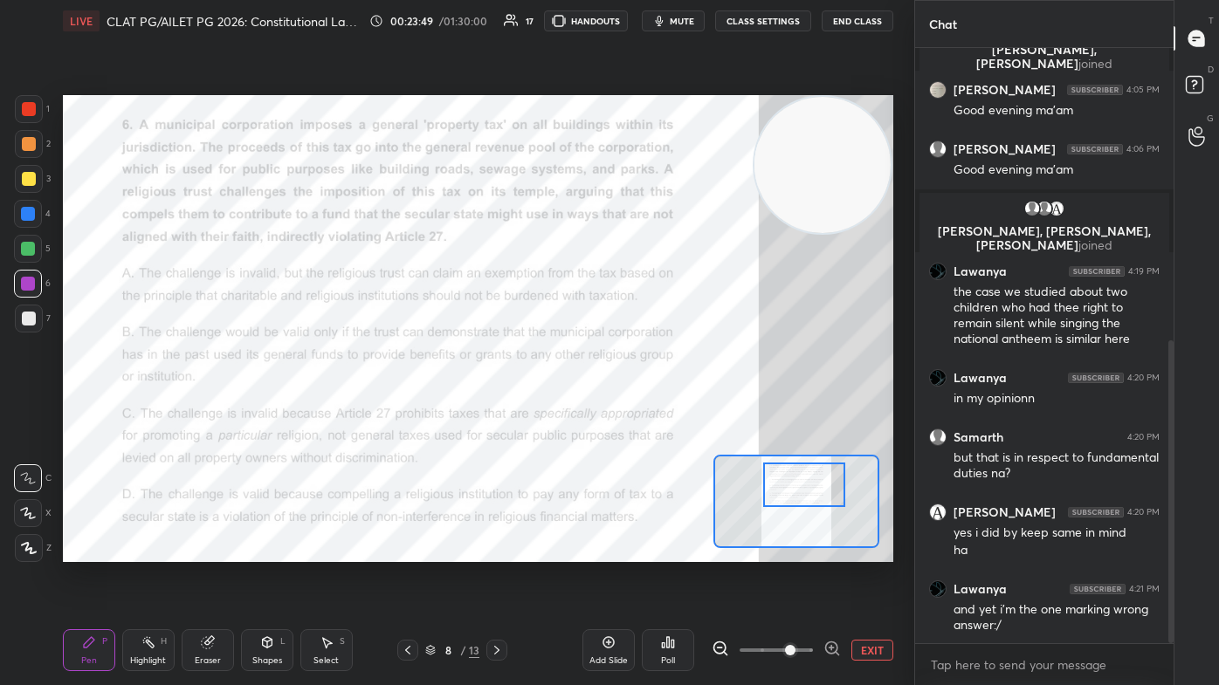
drag, startPoint x: 792, startPoint y: 485, endPoint x: 800, endPoint y: 493, distance: 11.7
click at [626, 410] on div at bounding box center [803, 485] width 81 height 45
click at [626, 410] on div "Poll" at bounding box center [668, 650] width 52 height 42
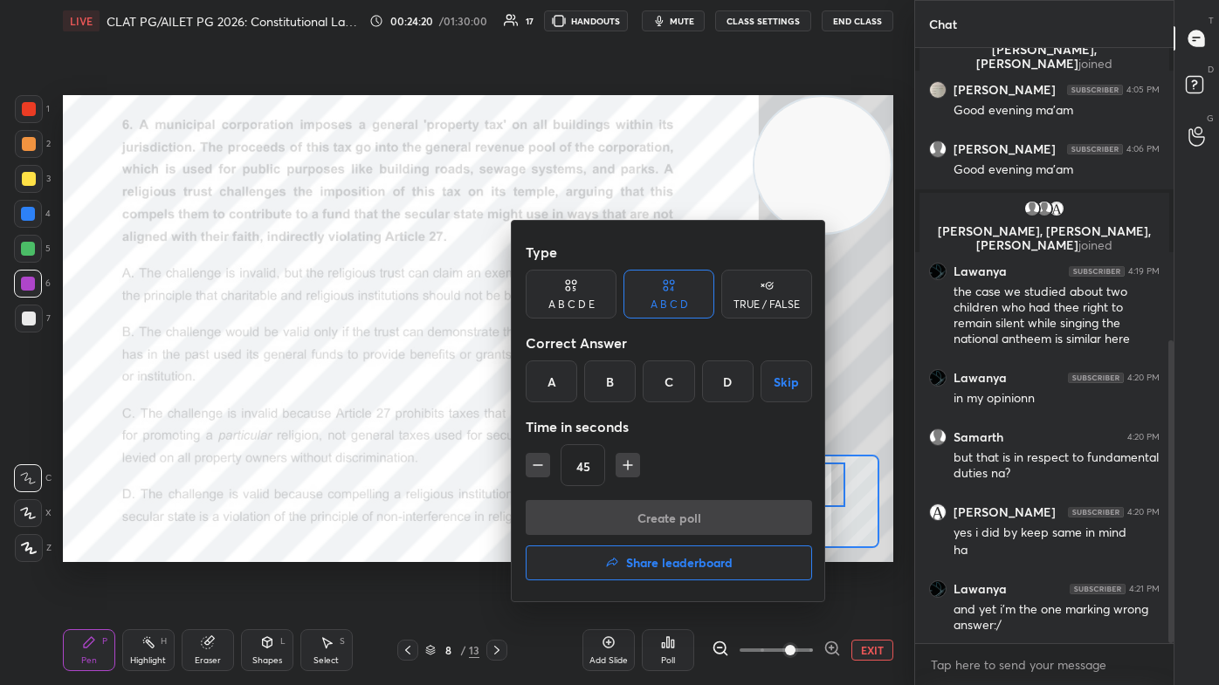
click at [626, 393] on div "C" at bounding box center [669, 382] width 52 height 42
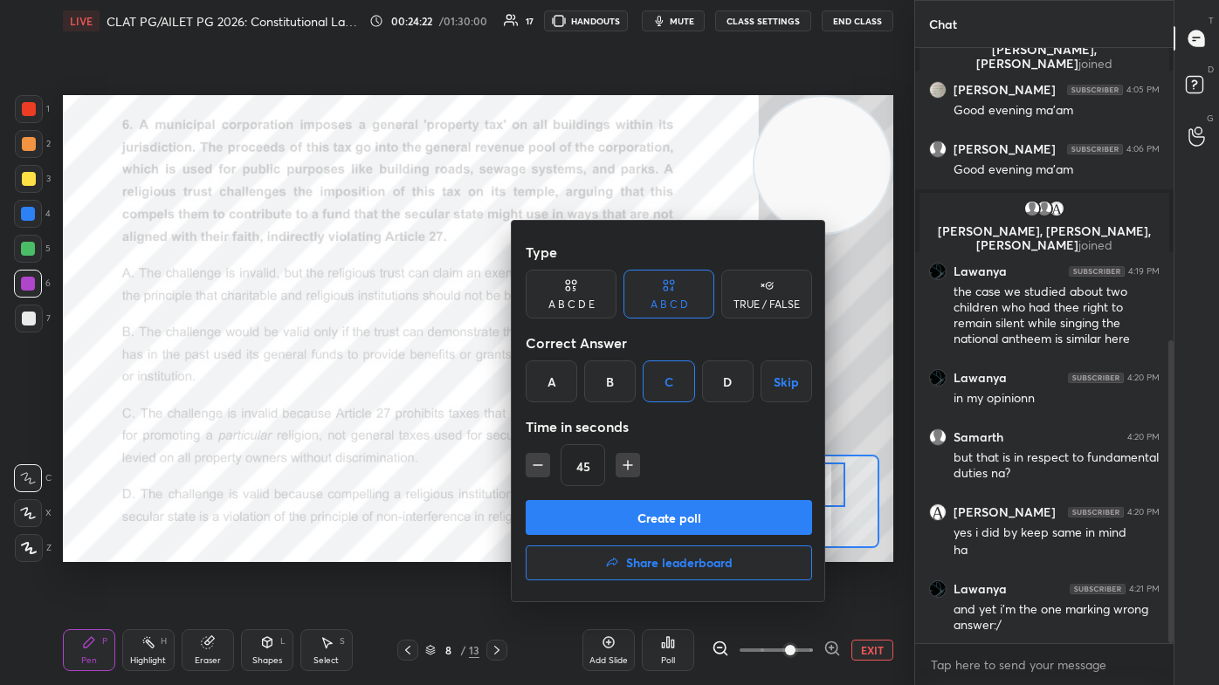
drag, startPoint x: 711, startPoint y: 518, endPoint x: 719, endPoint y: 517, distance: 8.8
click at [626, 410] on button "Create poll" at bounding box center [669, 517] width 286 height 35
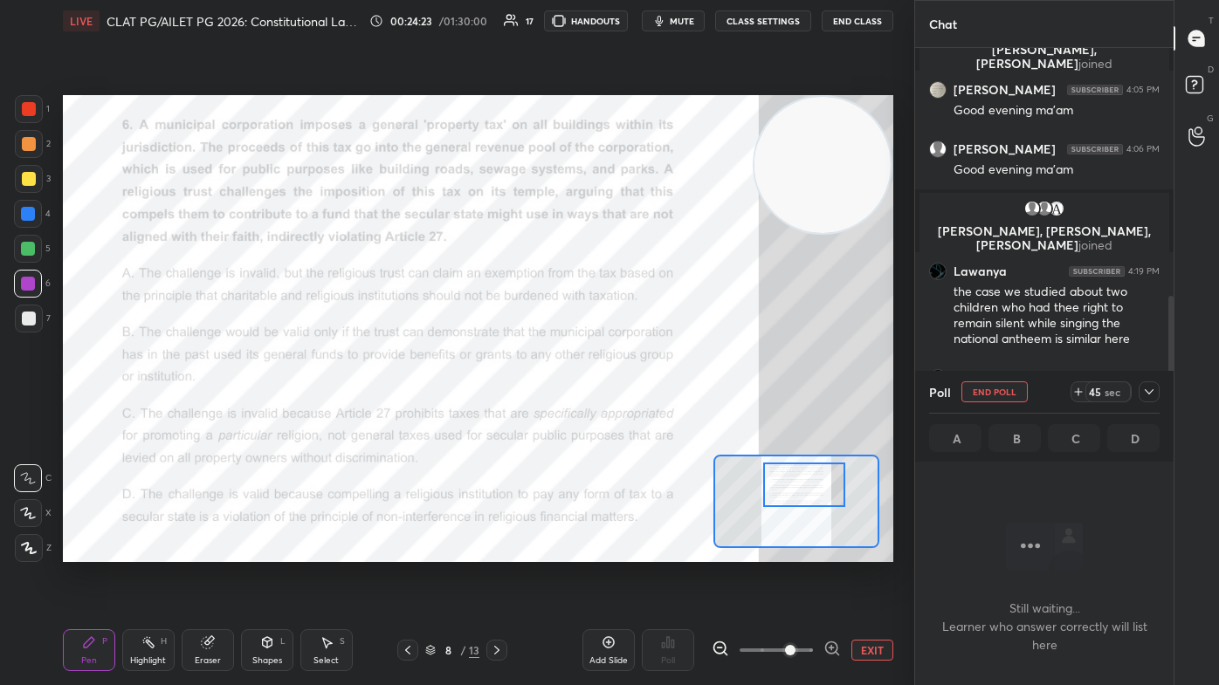
scroll to position [6, 4]
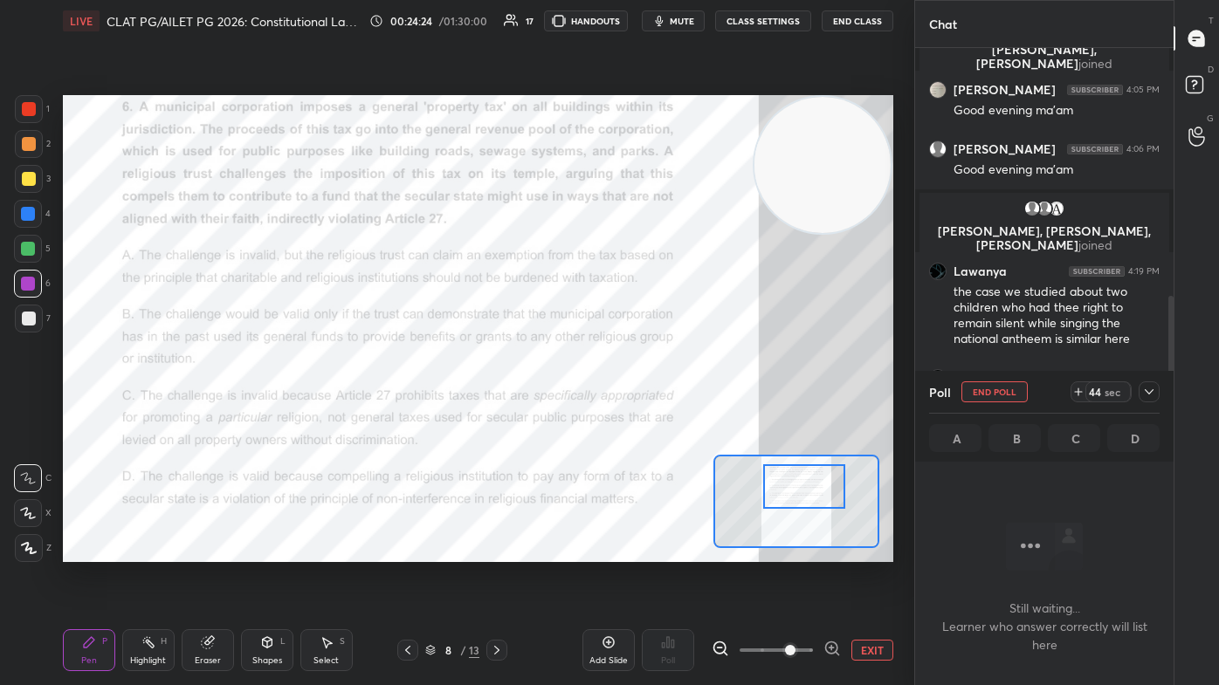
click at [626, 410] on div at bounding box center [803, 486] width 81 height 45
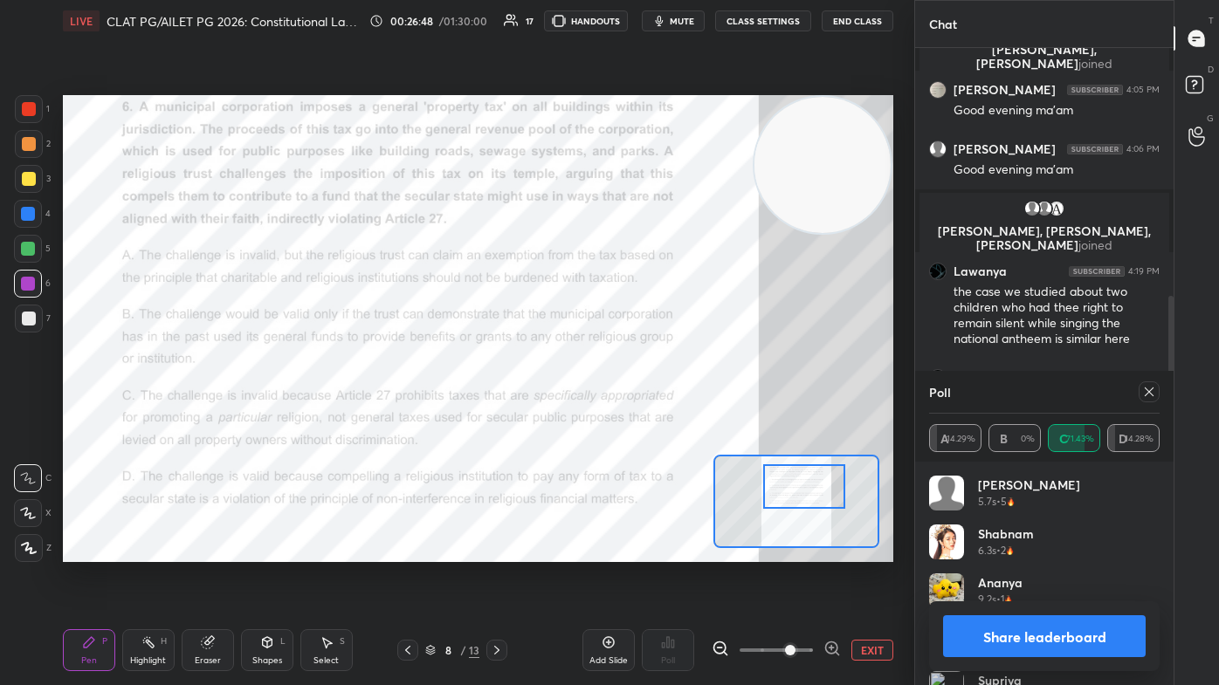
click at [626, 394] on icon at bounding box center [1149, 392] width 14 height 14
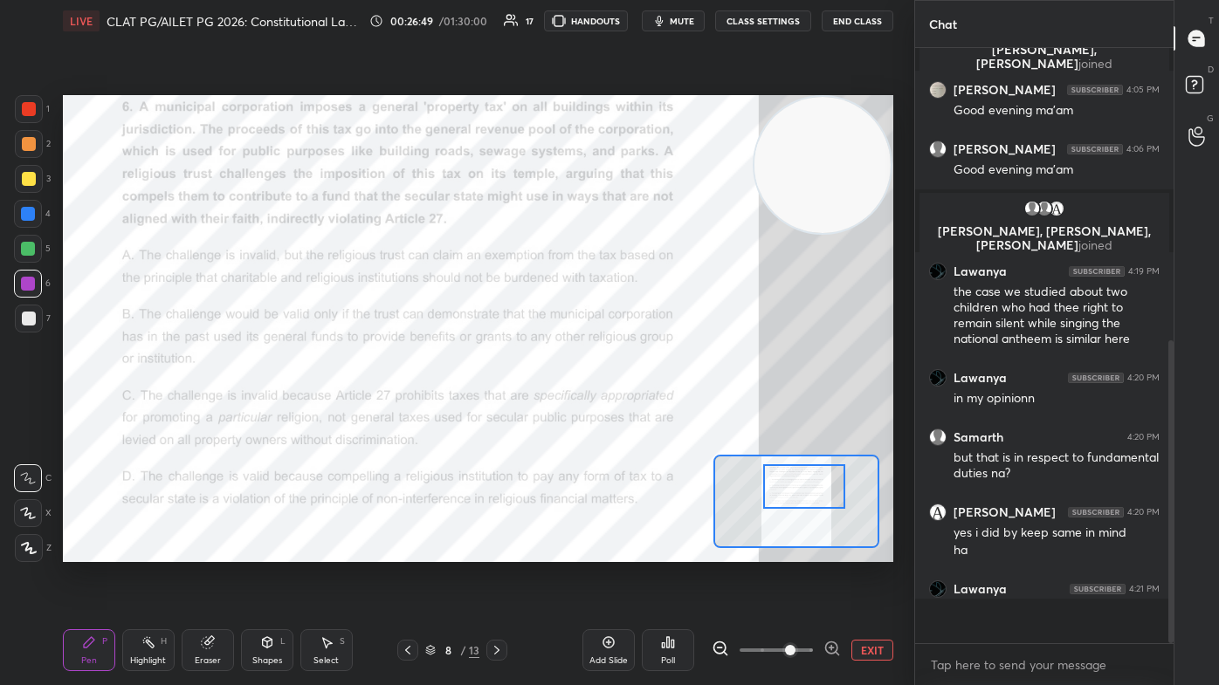
scroll to position [5, 4]
click at [503, 410] on icon at bounding box center [497, 650] width 14 height 14
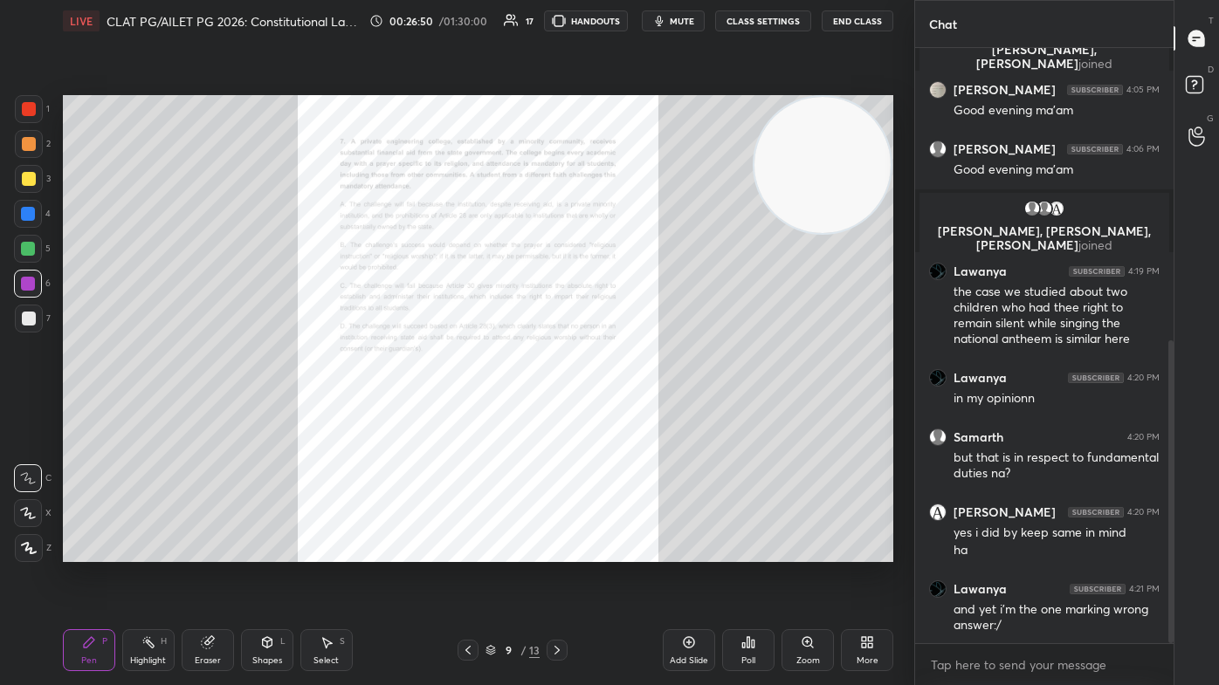
click at [626, 410] on icon at bounding box center [808, 643] width 14 height 14
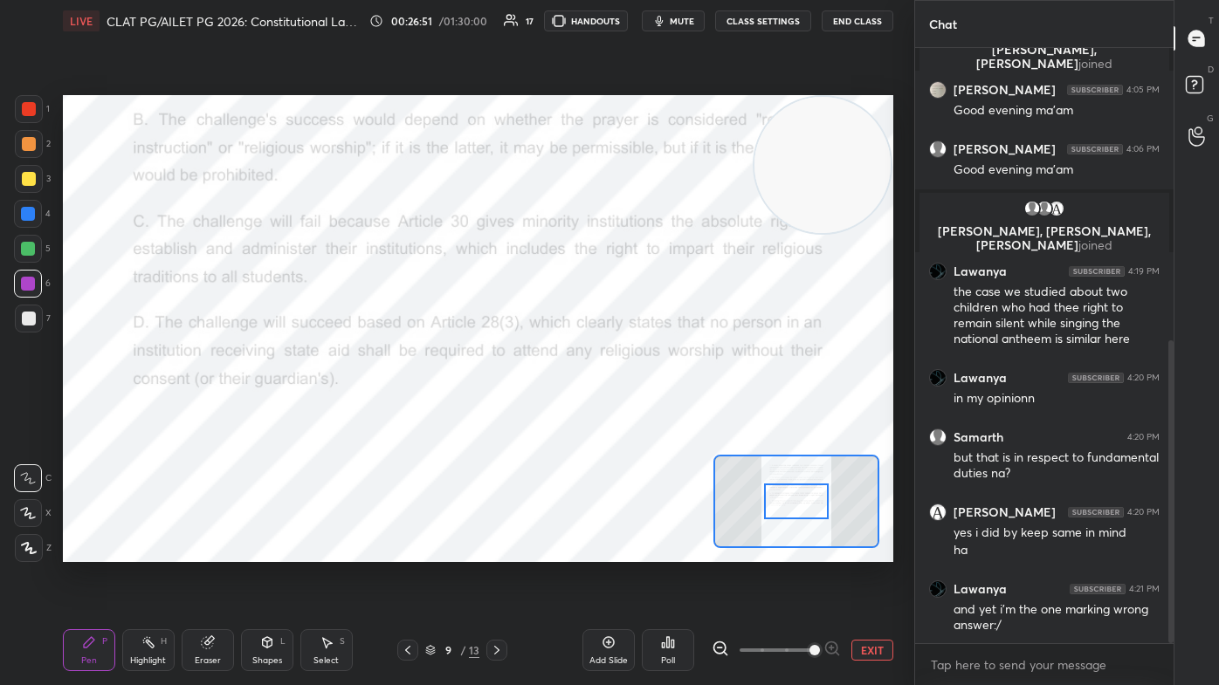
click at [626, 410] on span at bounding box center [775, 650] width 73 height 26
click at [626, 410] on span at bounding box center [814, 650] width 10 height 10
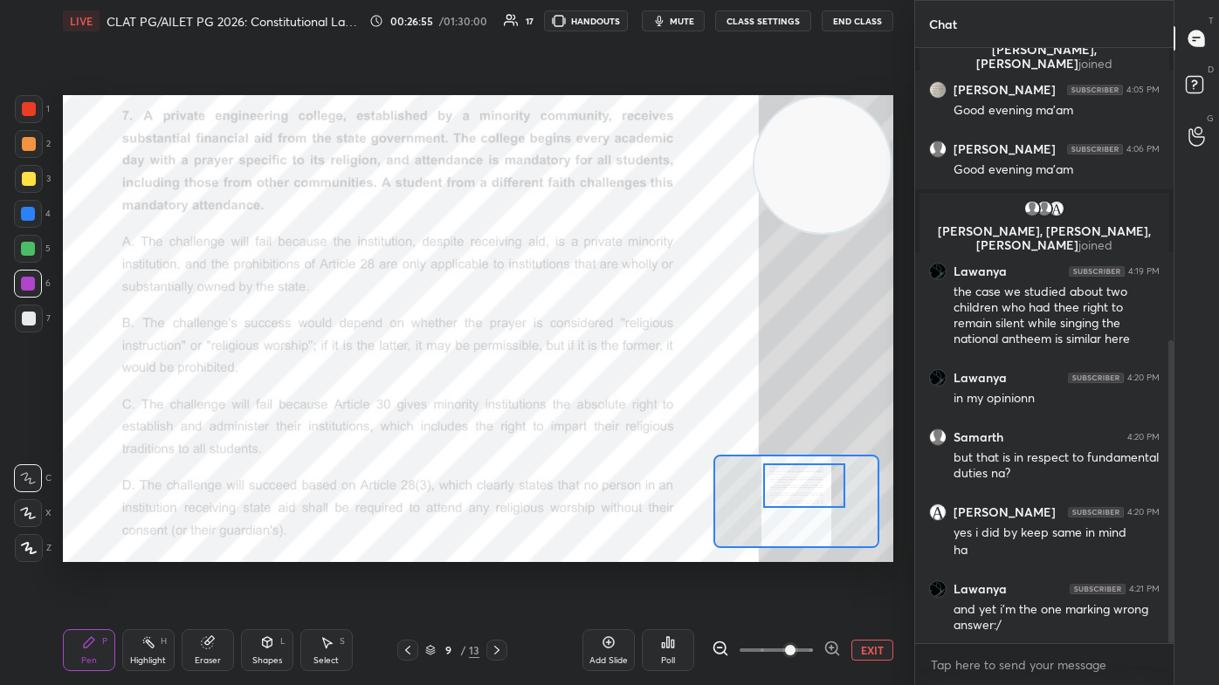
drag, startPoint x: 794, startPoint y: 481, endPoint x: 803, endPoint y: 491, distance: 13.6
click at [626, 410] on div at bounding box center [803, 486] width 81 height 45
click at [626, 410] on div "Poll" at bounding box center [668, 650] width 52 height 42
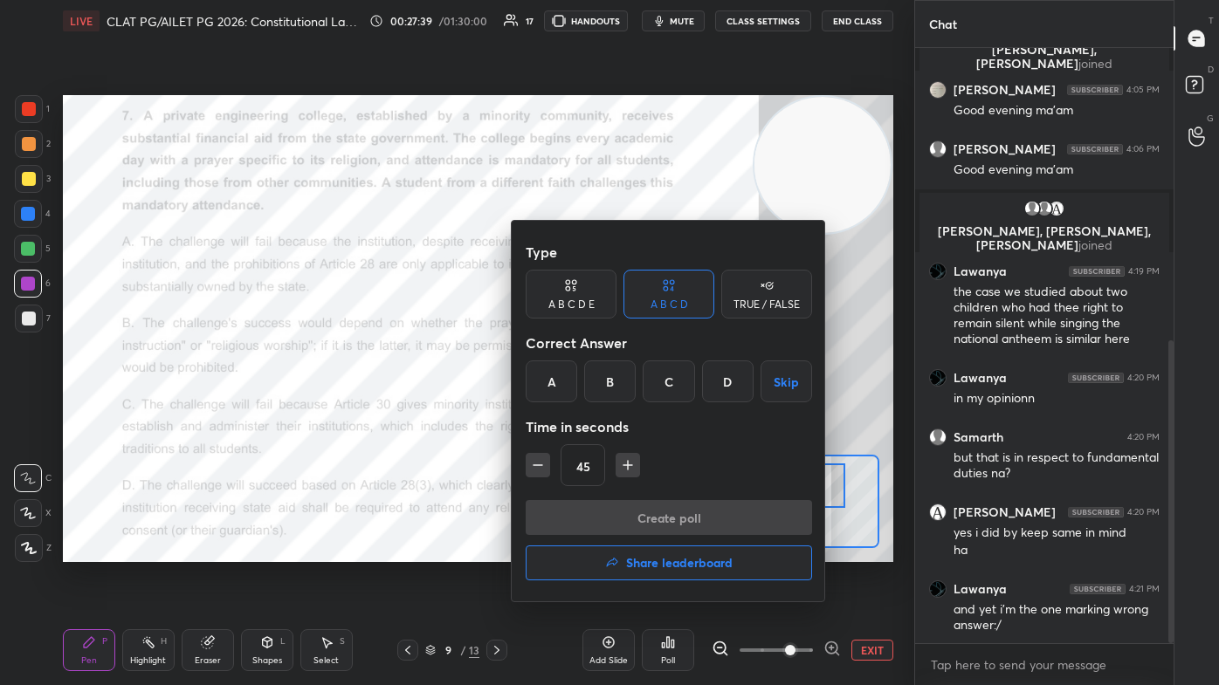
click at [626, 389] on div "D" at bounding box center [728, 382] width 52 height 42
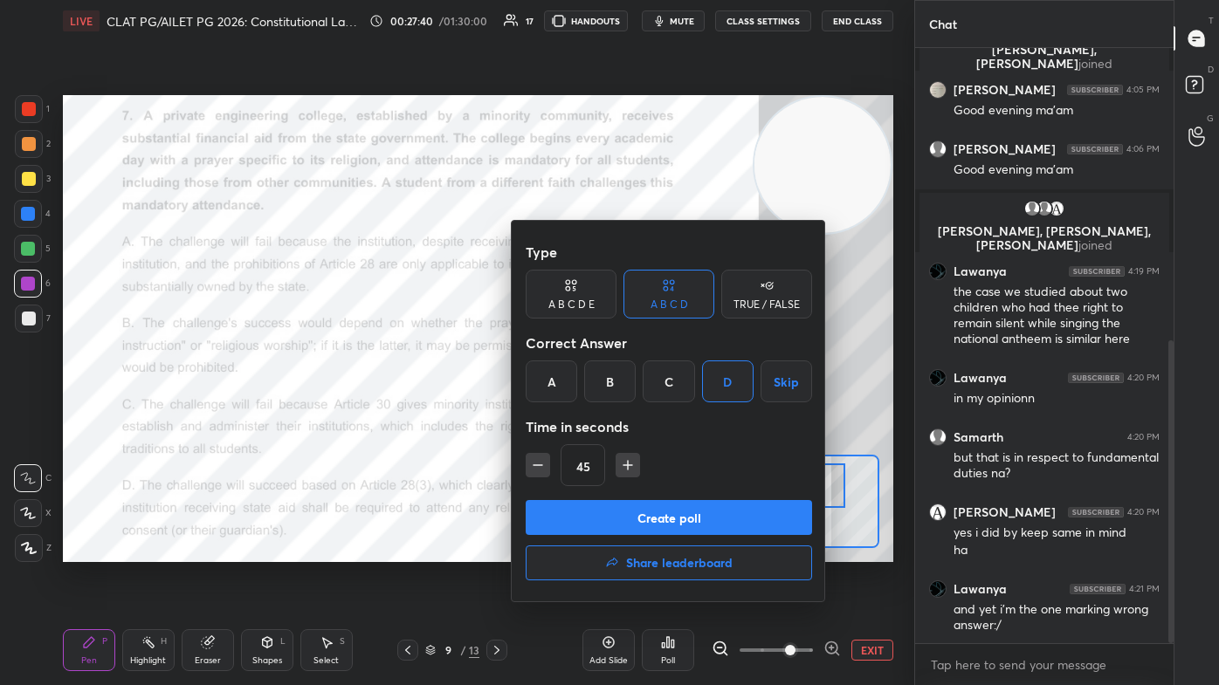
click at [626, 410] on button "Create poll" at bounding box center [669, 517] width 286 height 35
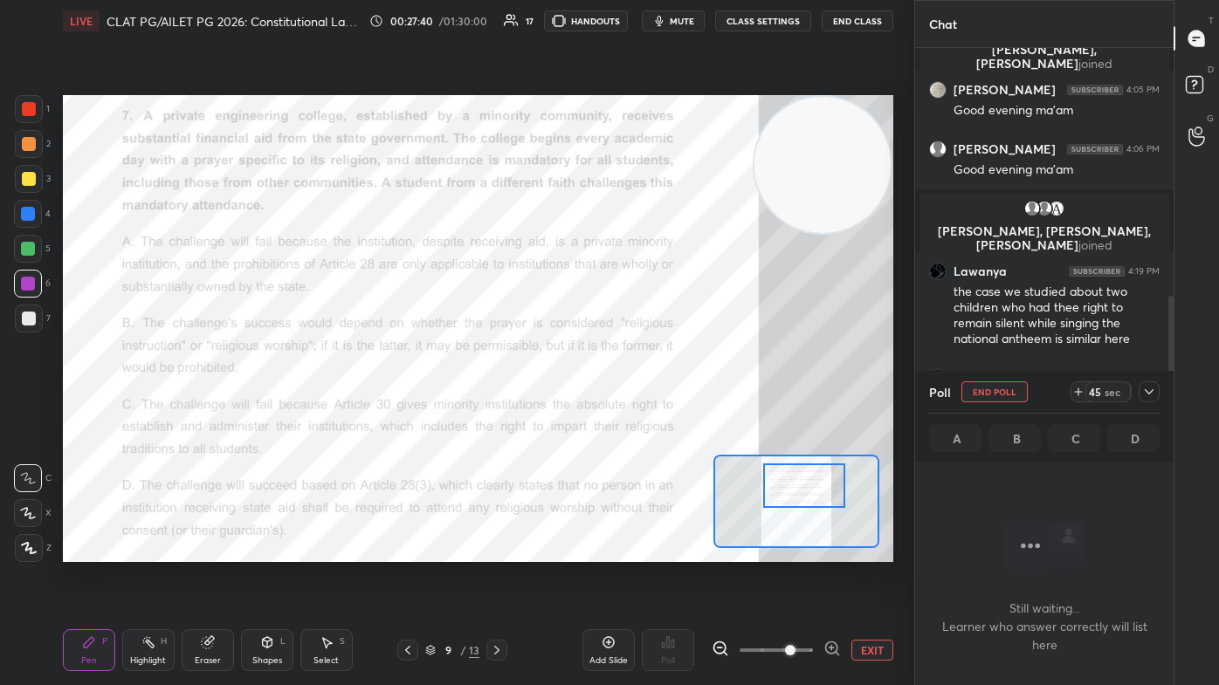
scroll to position [355, 253]
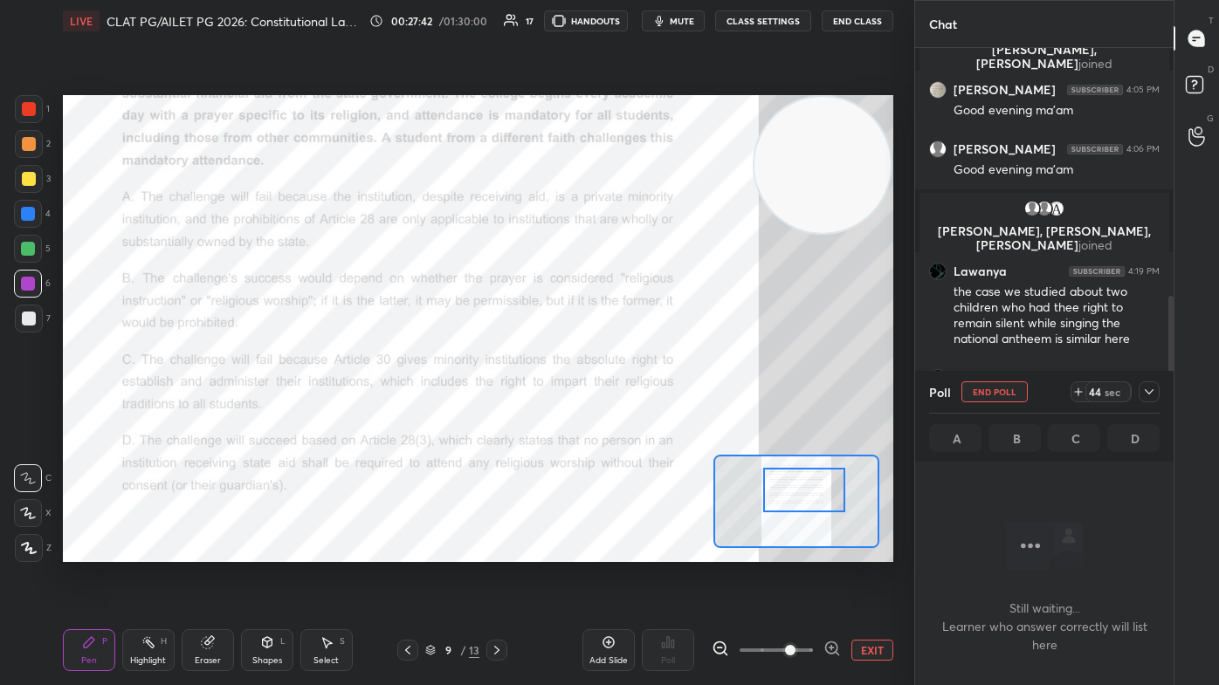
click at [626, 410] on div at bounding box center [803, 490] width 81 height 45
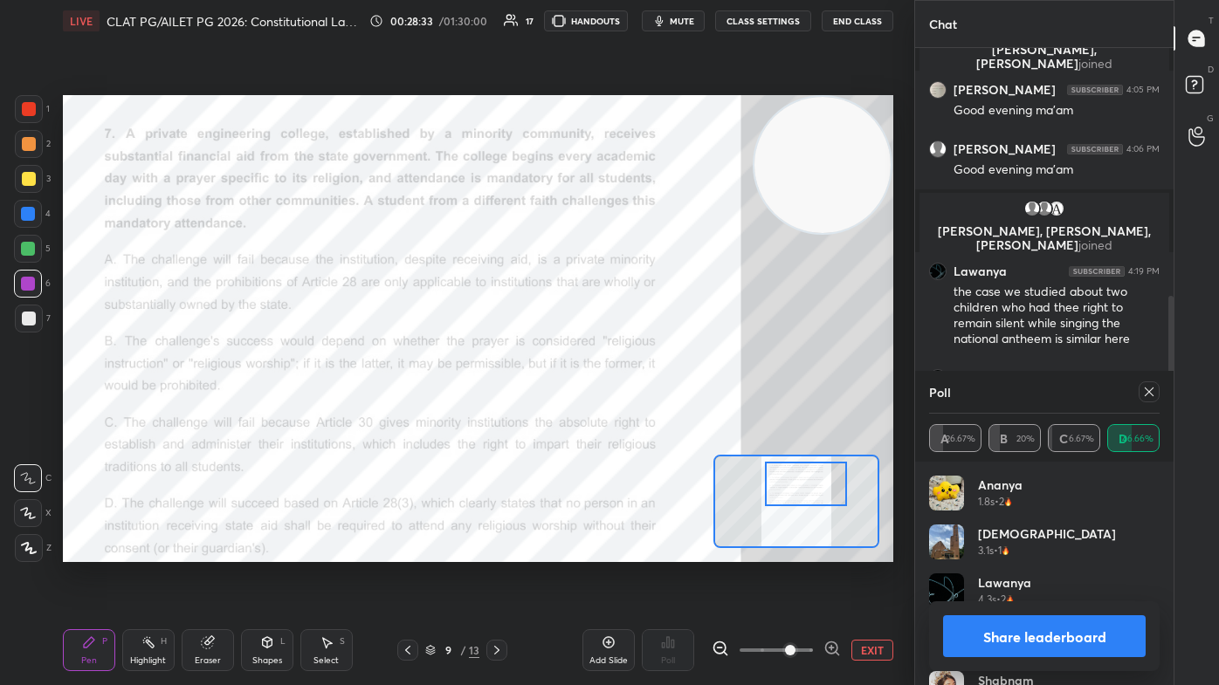
drag, startPoint x: 792, startPoint y: 486, endPoint x: 795, endPoint y: 496, distance: 10.2
click at [626, 410] on div at bounding box center [805, 484] width 81 height 45
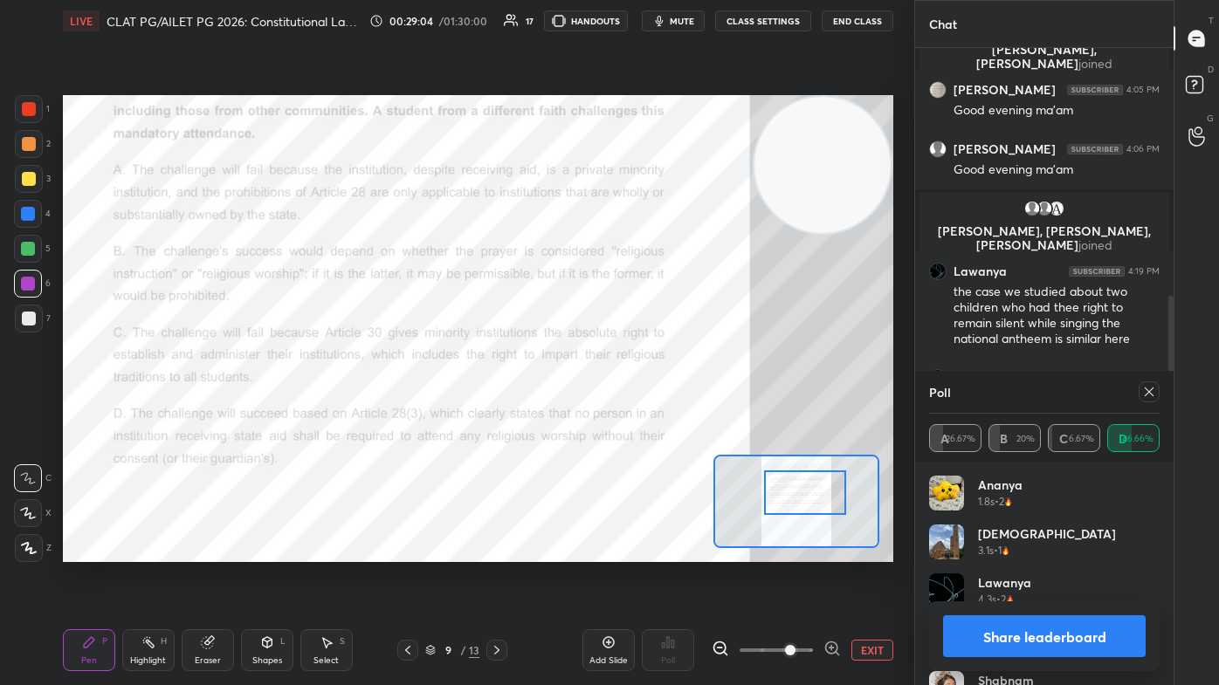
drag, startPoint x: 794, startPoint y: 486, endPoint x: 785, endPoint y: 487, distance: 8.8
click at [626, 410] on div at bounding box center [804, 493] width 81 height 45
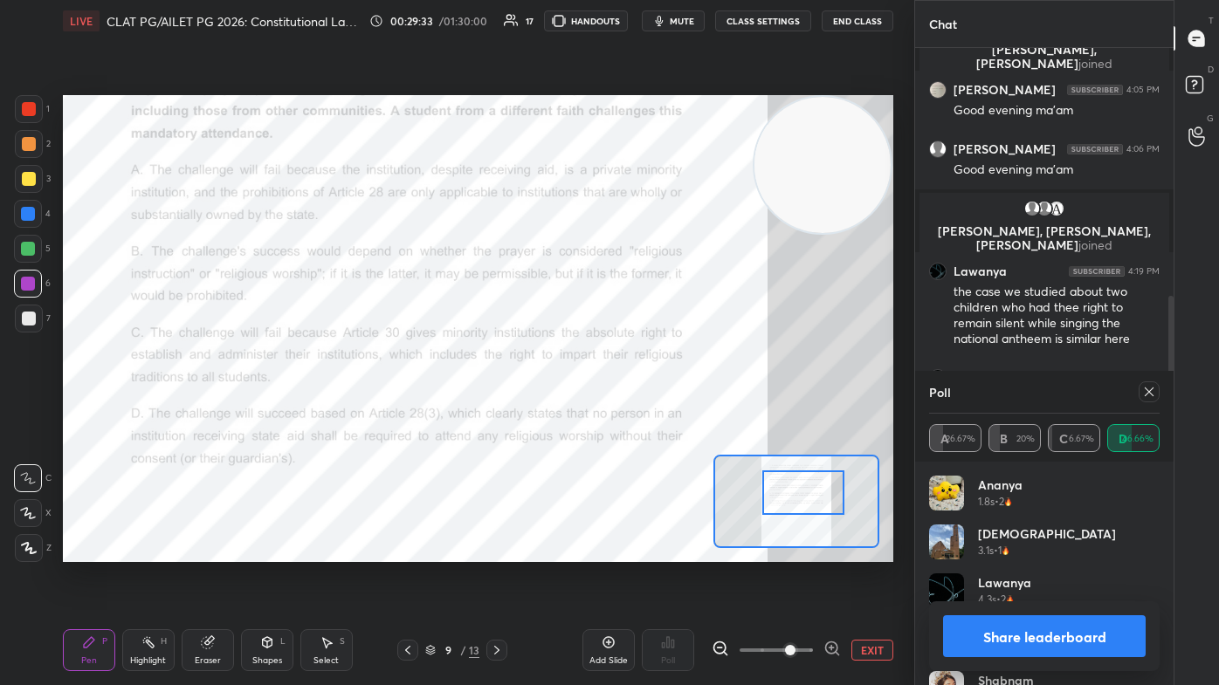
click at [626, 398] on icon at bounding box center [1149, 392] width 14 height 14
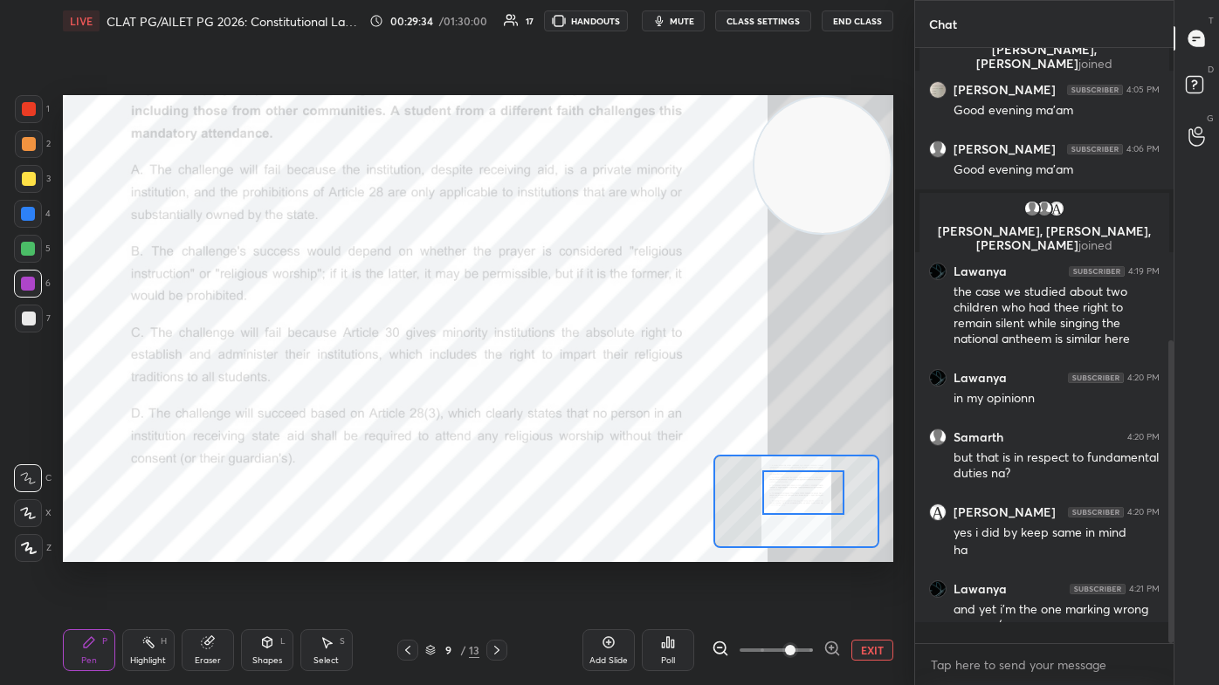
scroll to position [5, 4]
click at [498, 410] on icon at bounding box center [497, 650] width 14 height 14
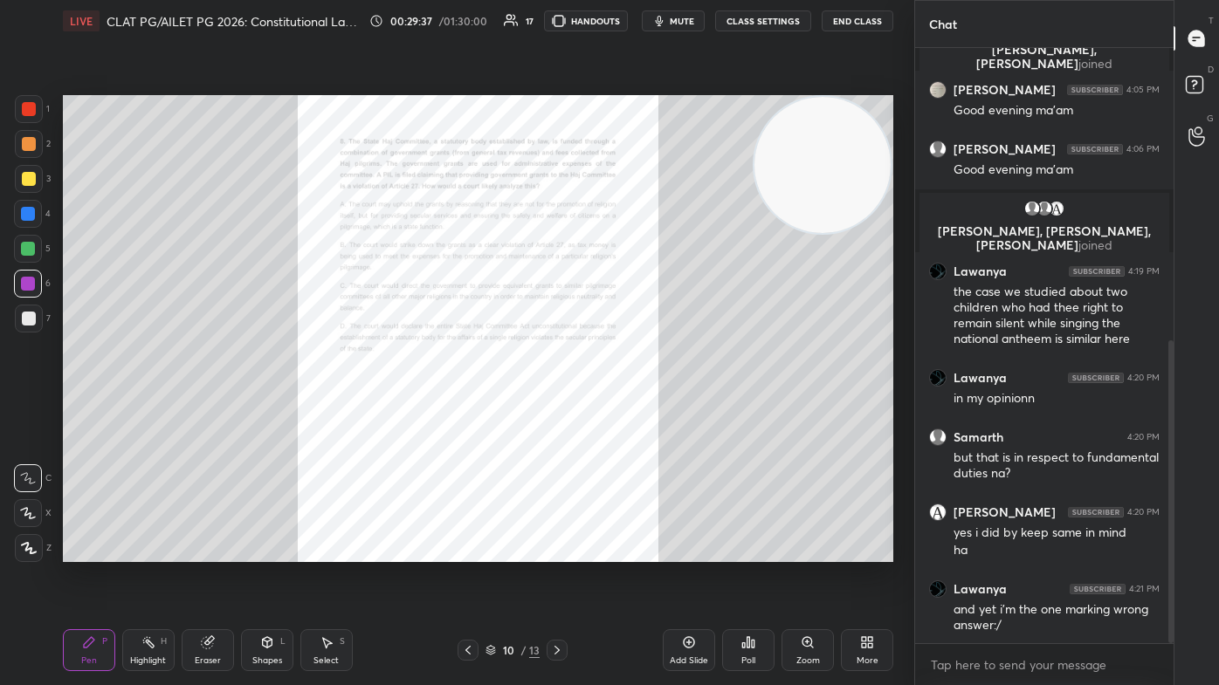
click at [626, 410] on div "Zoom" at bounding box center [807, 650] width 52 height 42
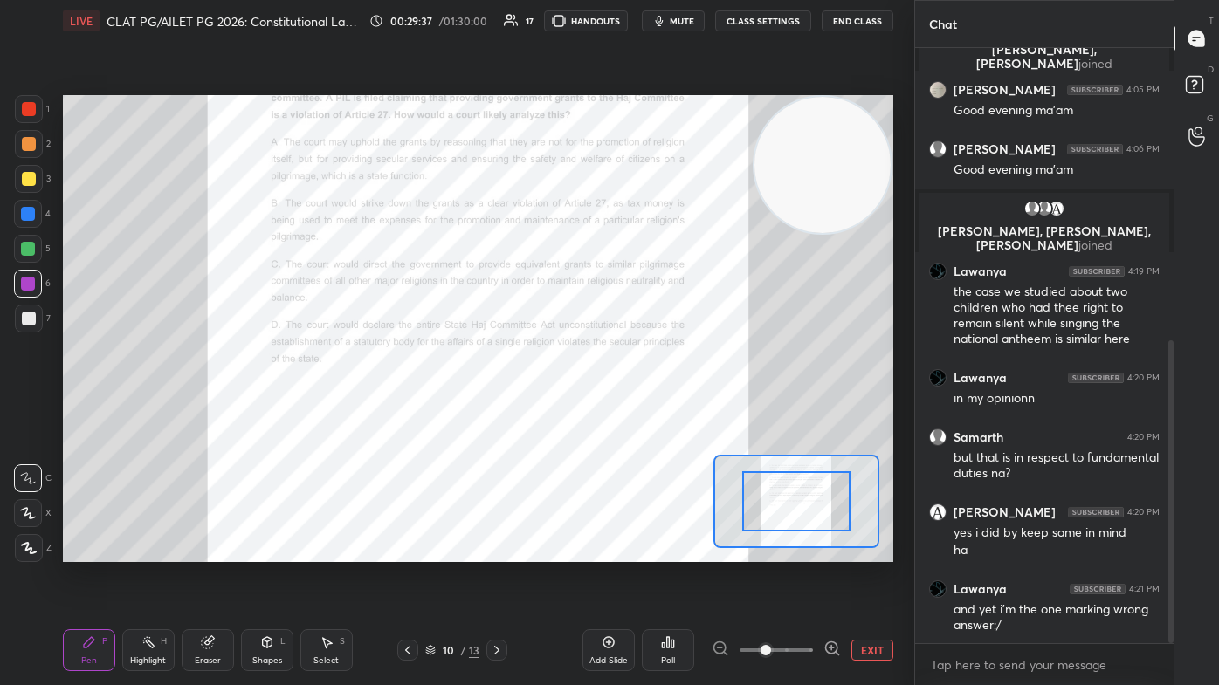
click at [626, 410] on span at bounding box center [775, 650] width 73 height 26
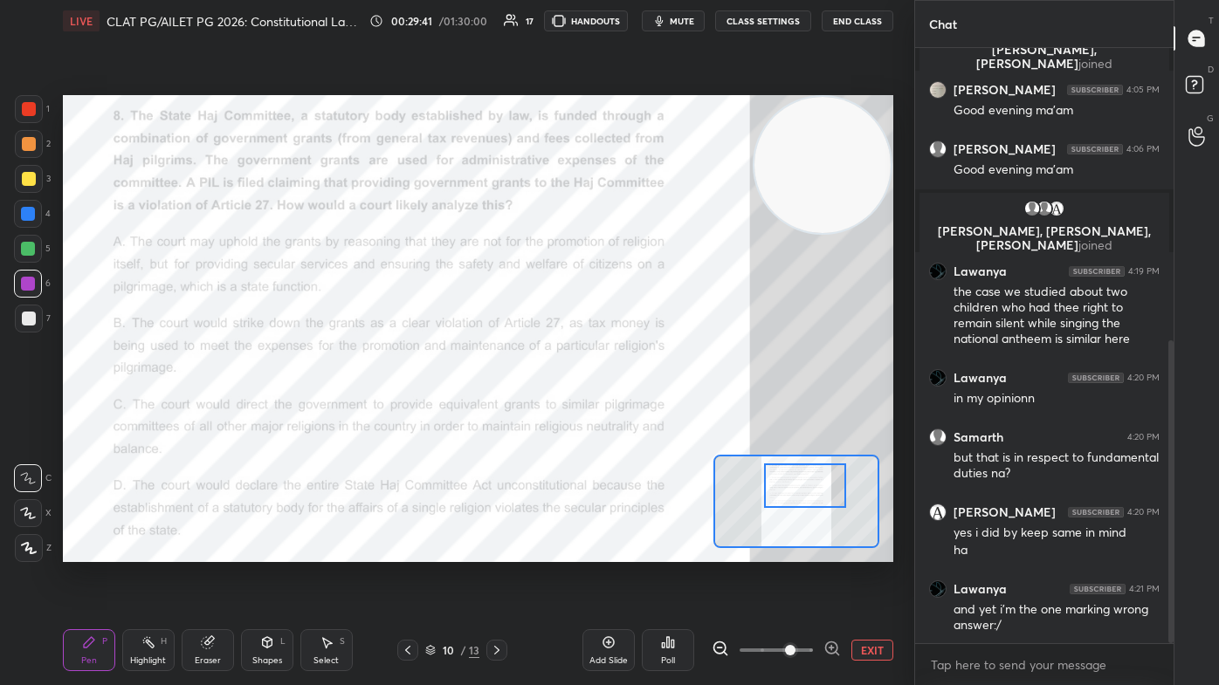
drag, startPoint x: 790, startPoint y: 482, endPoint x: 803, endPoint y: 493, distance: 17.3
click at [626, 410] on div at bounding box center [804, 486] width 81 height 45
click at [626, 410] on icon at bounding box center [672, 644] width 3 height 8
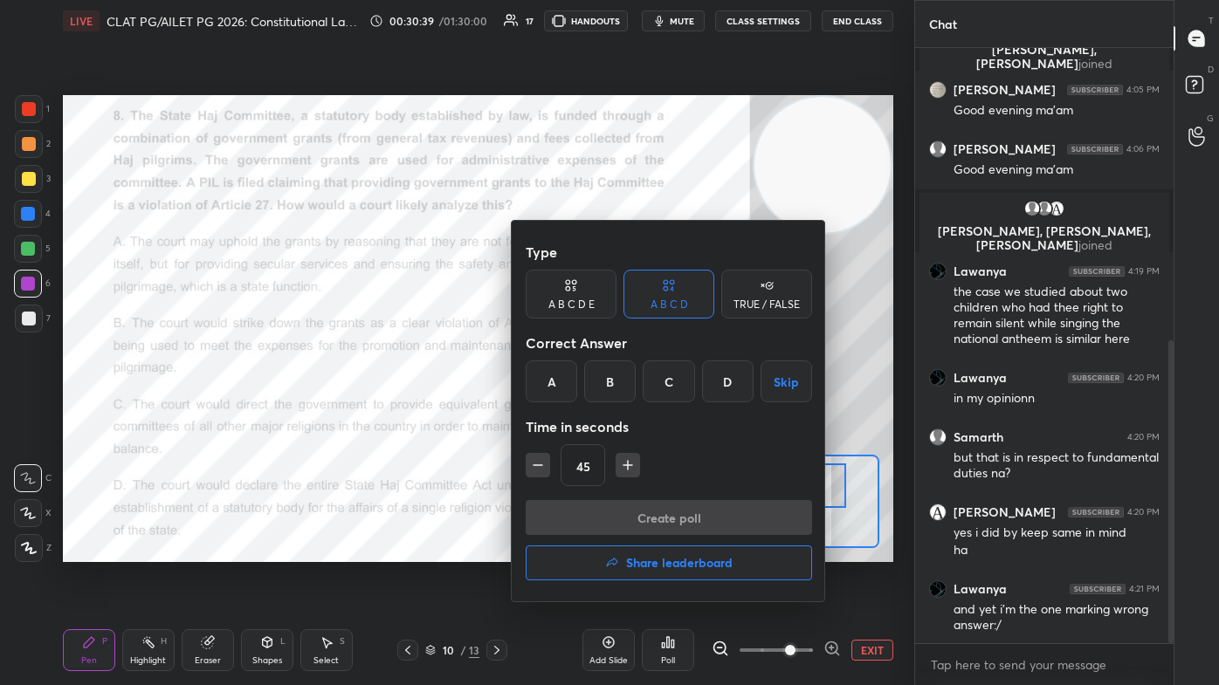
click at [545, 375] on div "A" at bounding box center [552, 382] width 52 height 42
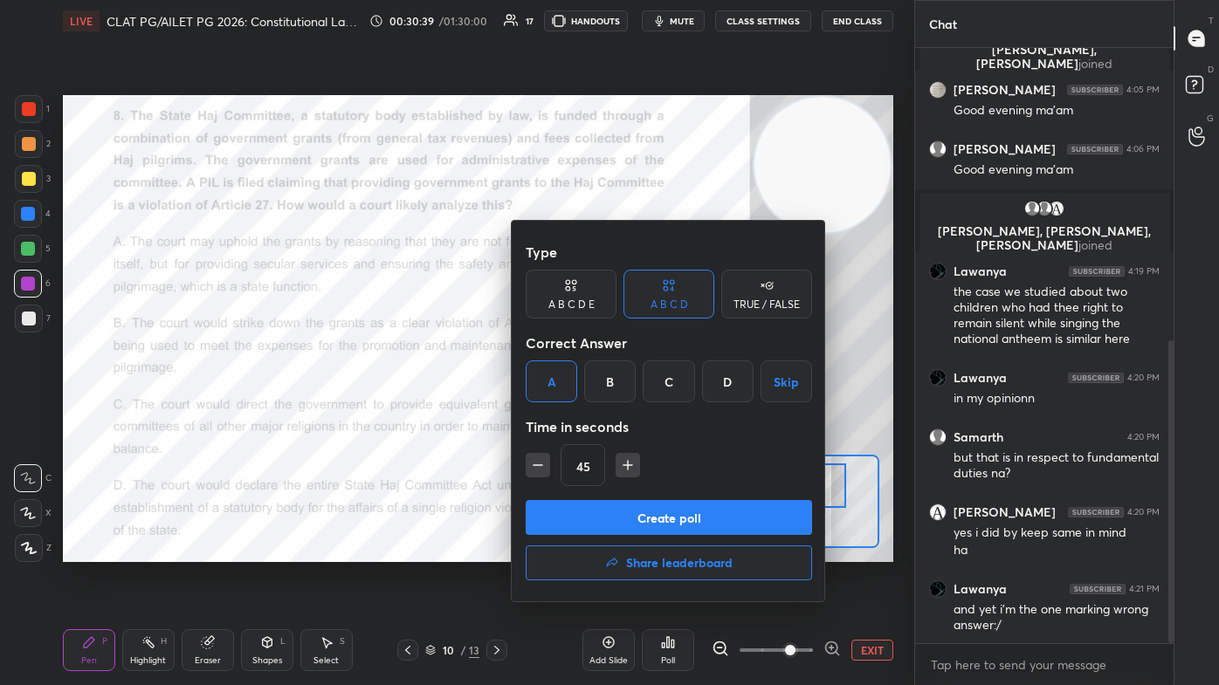
click at [581, 410] on button "Create poll" at bounding box center [669, 517] width 286 height 35
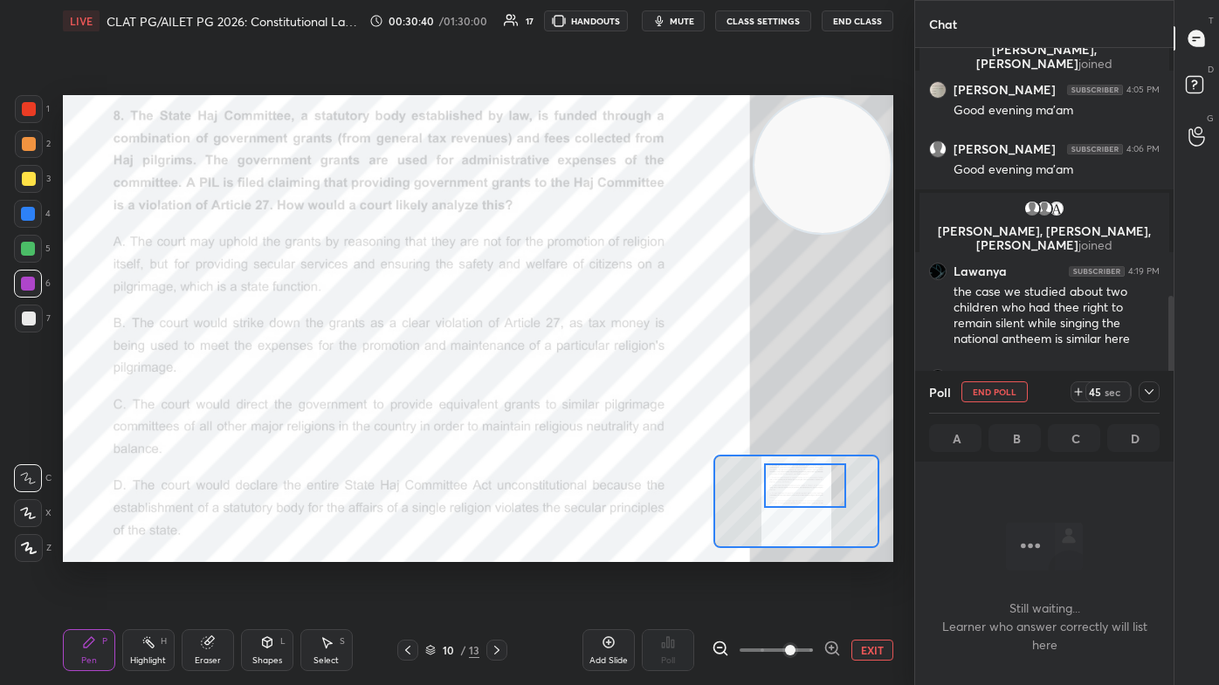
scroll to position [500, 253]
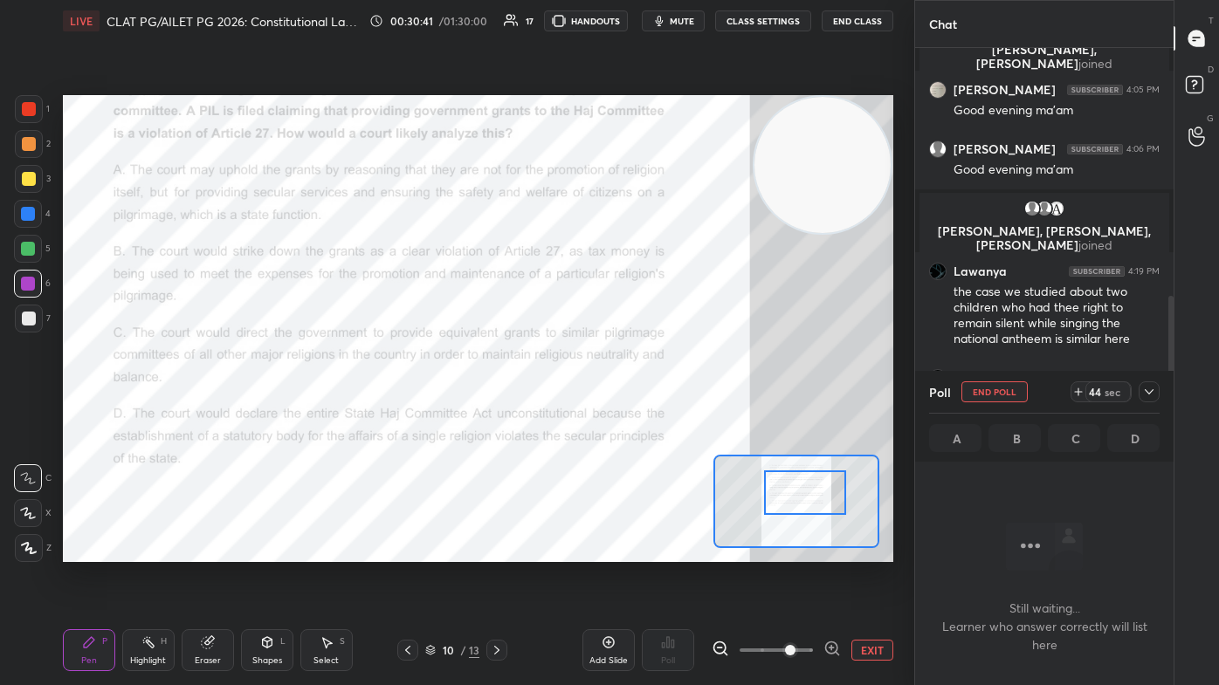
click at [626, 410] on div at bounding box center [804, 493] width 81 height 45
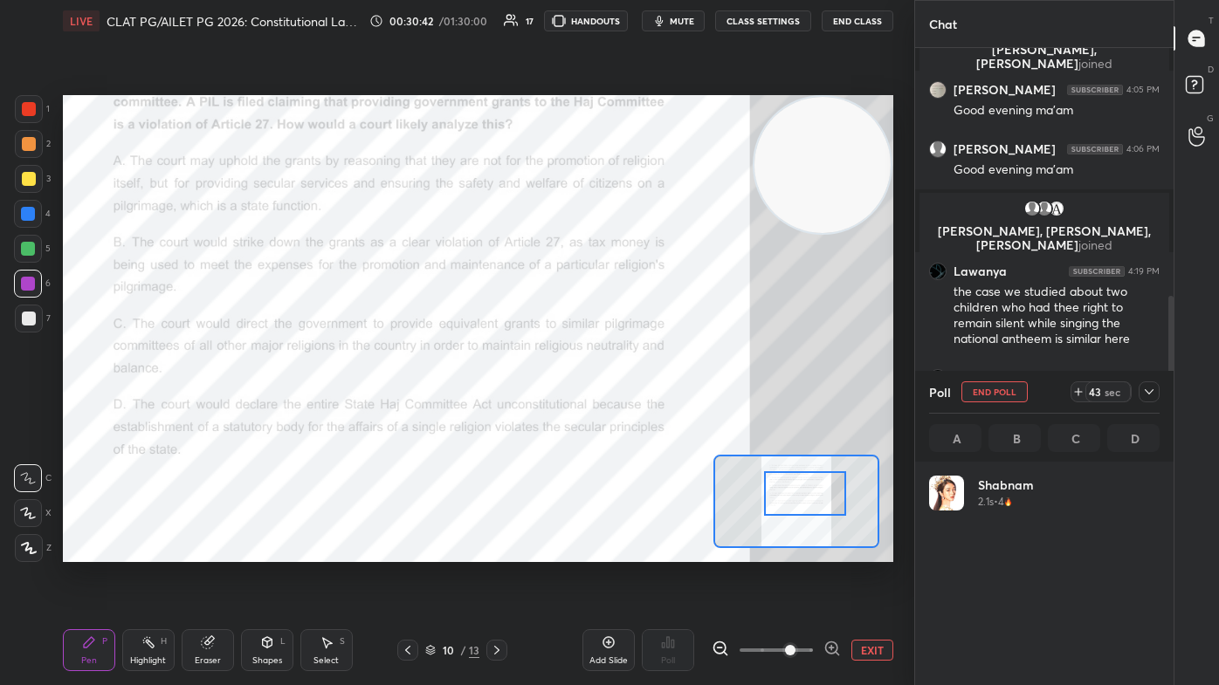
scroll to position [204, 225]
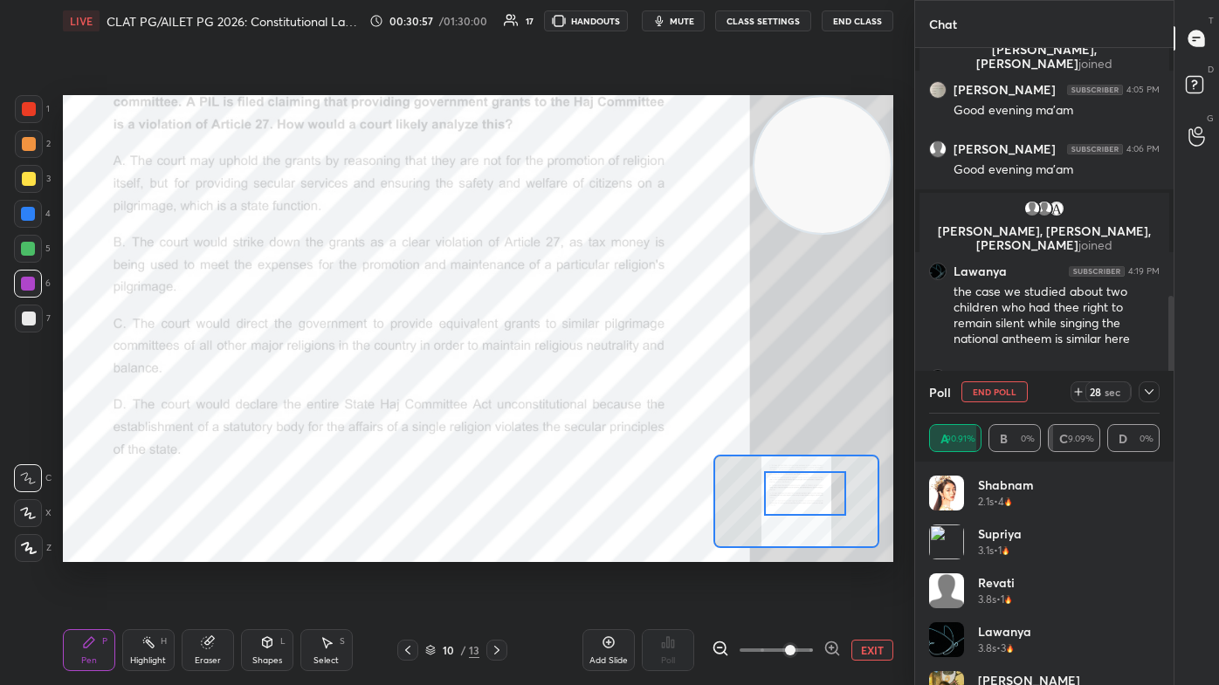
drag, startPoint x: 687, startPoint y: 25, endPoint x: 685, endPoint y: 34, distance: 8.9
click at [626, 28] on button "mute" at bounding box center [673, 20] width 63 height 21
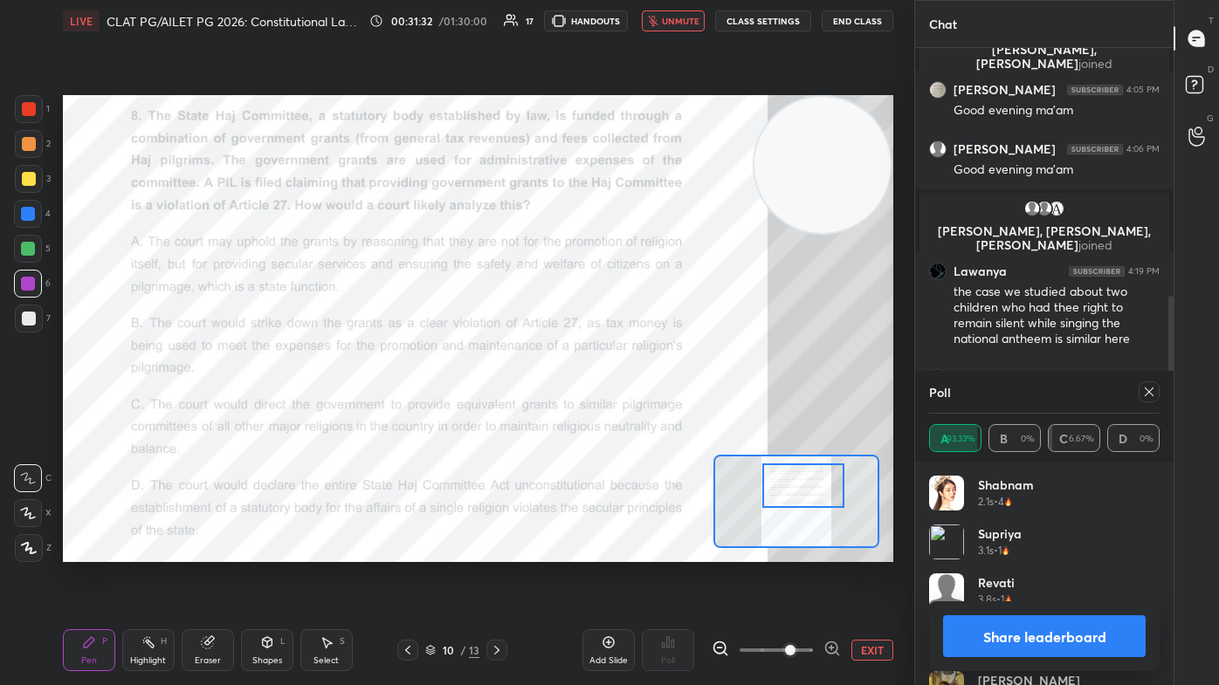
click at [626, 410] on div at bounding box center [802, 486] width 81 height 45
click at [626, 23] on span "unmute" at bounding box center [681, 21] width 38 height 12
click at [626, 396] on icon at bounding box center [1149, 392] width 14 height 14
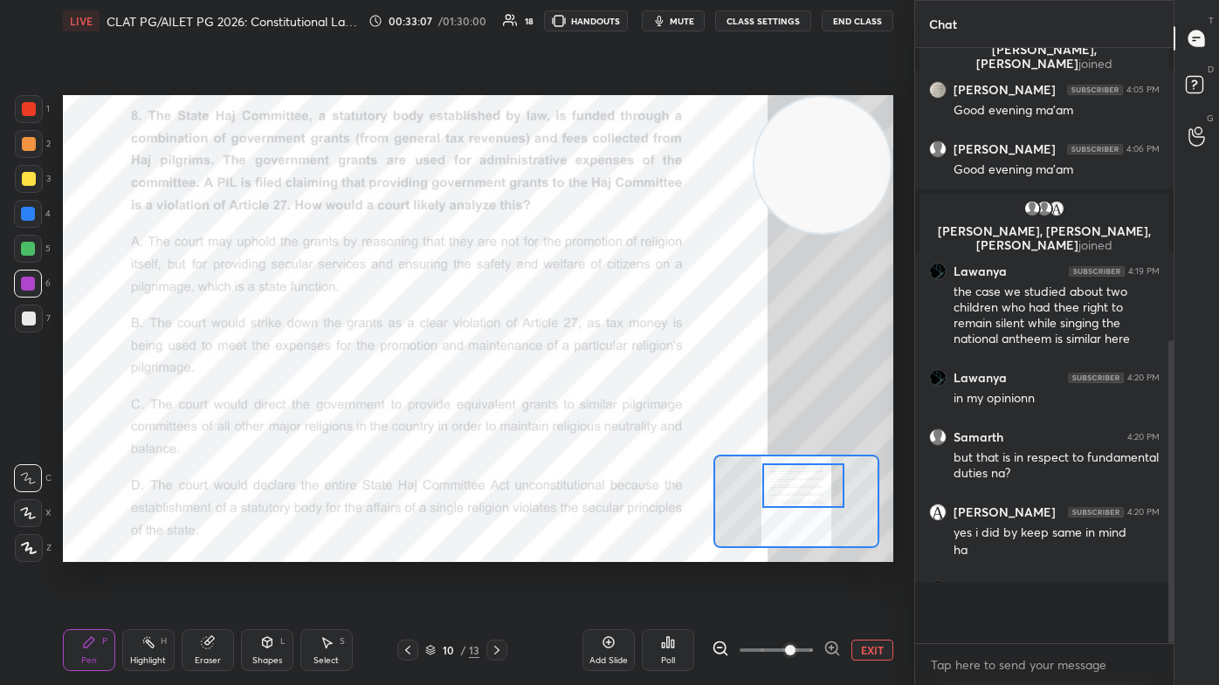
scroll to position [6, 4]
click at [500, 410] on icon at bounding box center [497, 650] width 14 height 14
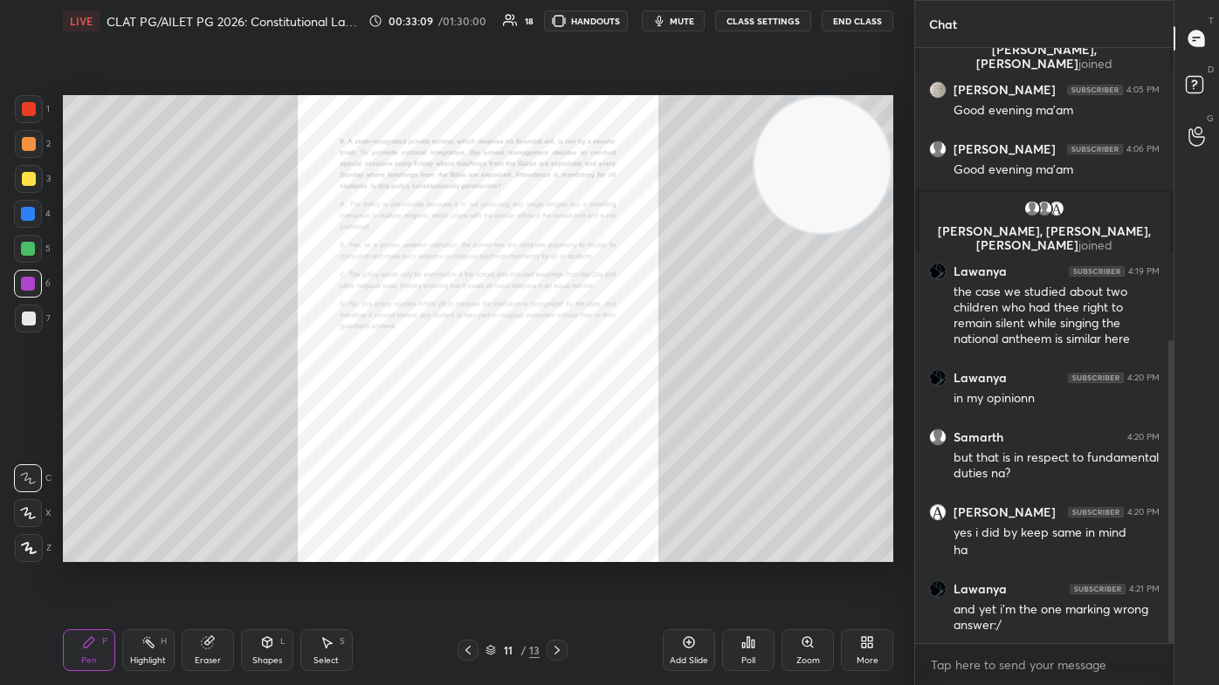
click at [626, 410] on div "Zoom" at bounding box center [808, 661] width 24 height 9
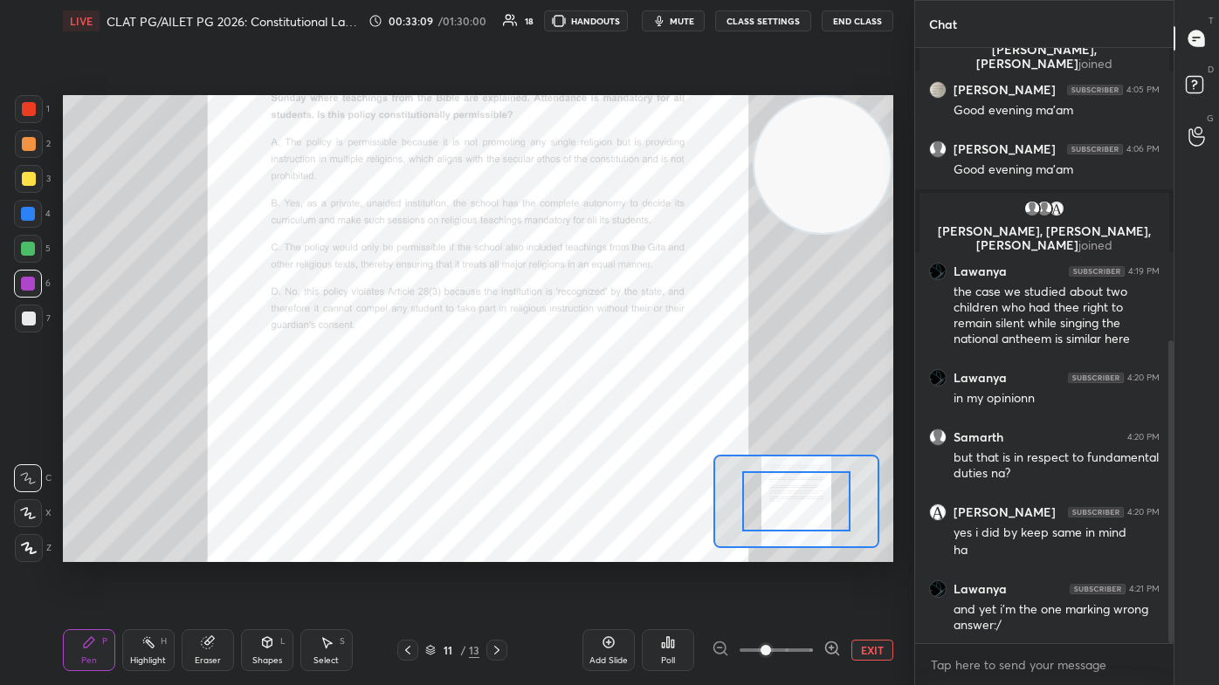
click at [626, 410] on span at bounding box center [775, 650] width 73 height 26
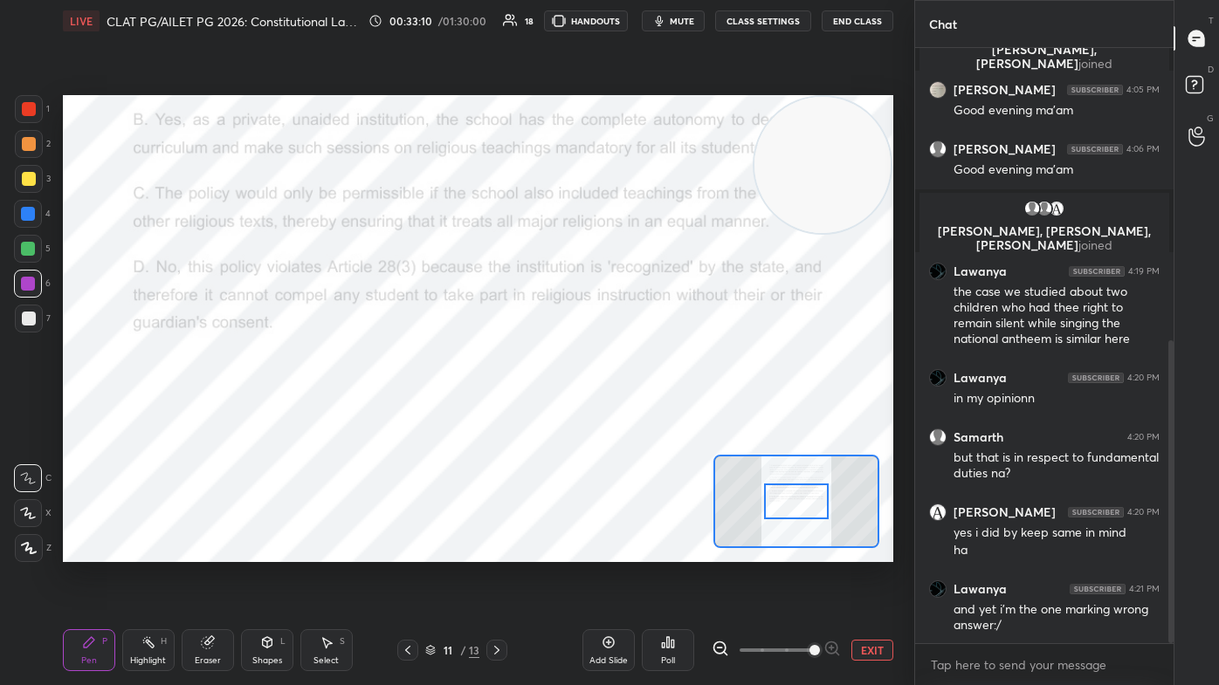
click at [626, 410] on span at bounding box center [814, 650] width 10 height 10
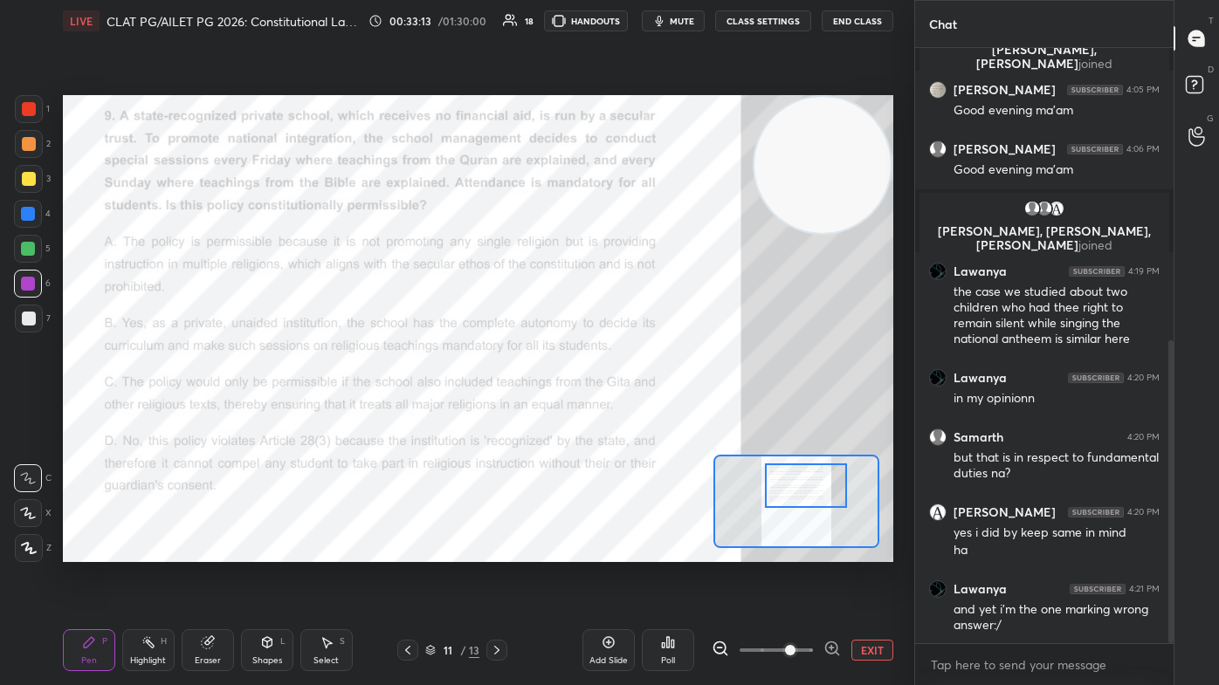
drag, startPoint x: 801, startPoint y: 480, endPoint x: 814, endPoint y: 493, distance: 17.9
click at [626, 410] on div at bounding box center [805, 486] width 81 height 45
click at [626, 410] on div "Poll" at bounding box center [668, 650] width 52 height 42
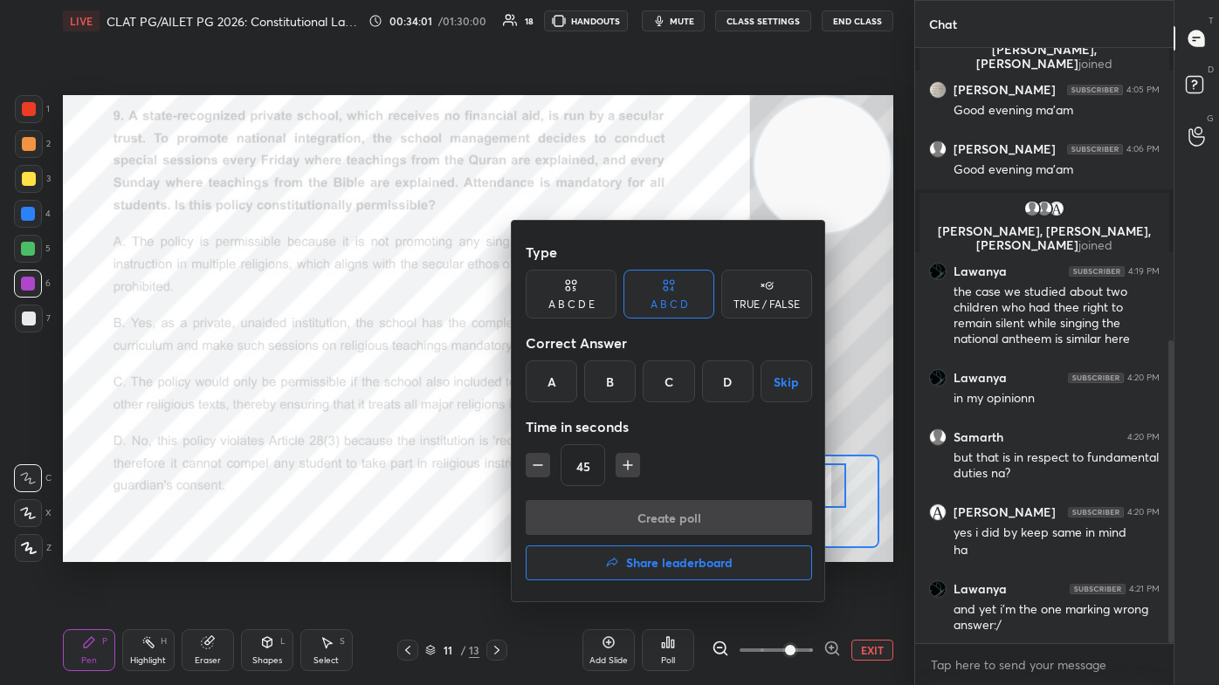
click at [626, 374] on div "D" at bounding box center [728, 382] width 52 height 42
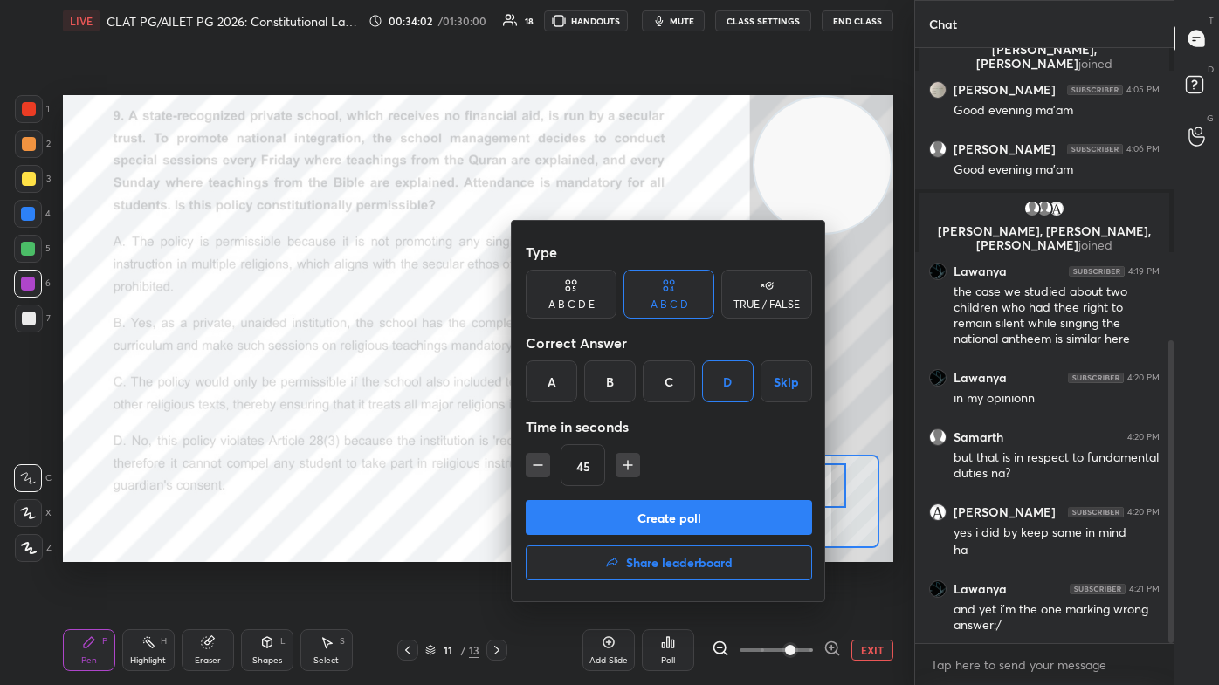
click at [626, 410] on button "Create poll" at bounding box center [669, 517] width 286 height 35
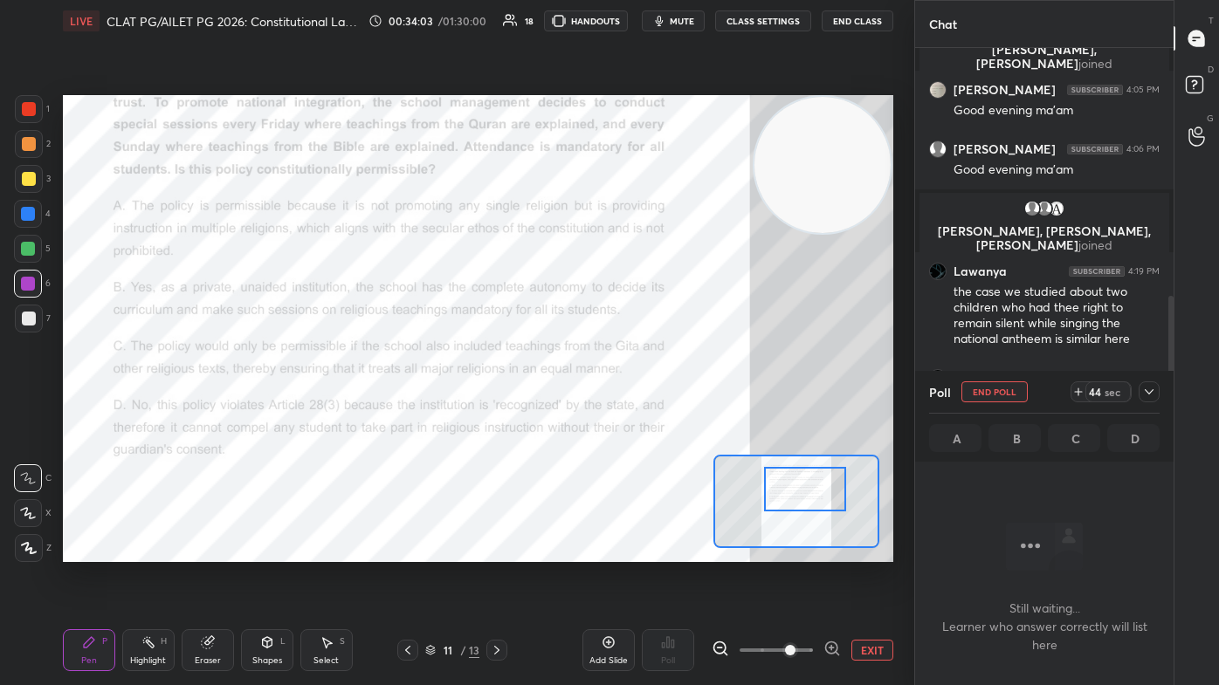
click at [626, 410] on div at bounding box center [804, 489] width 81 height 45
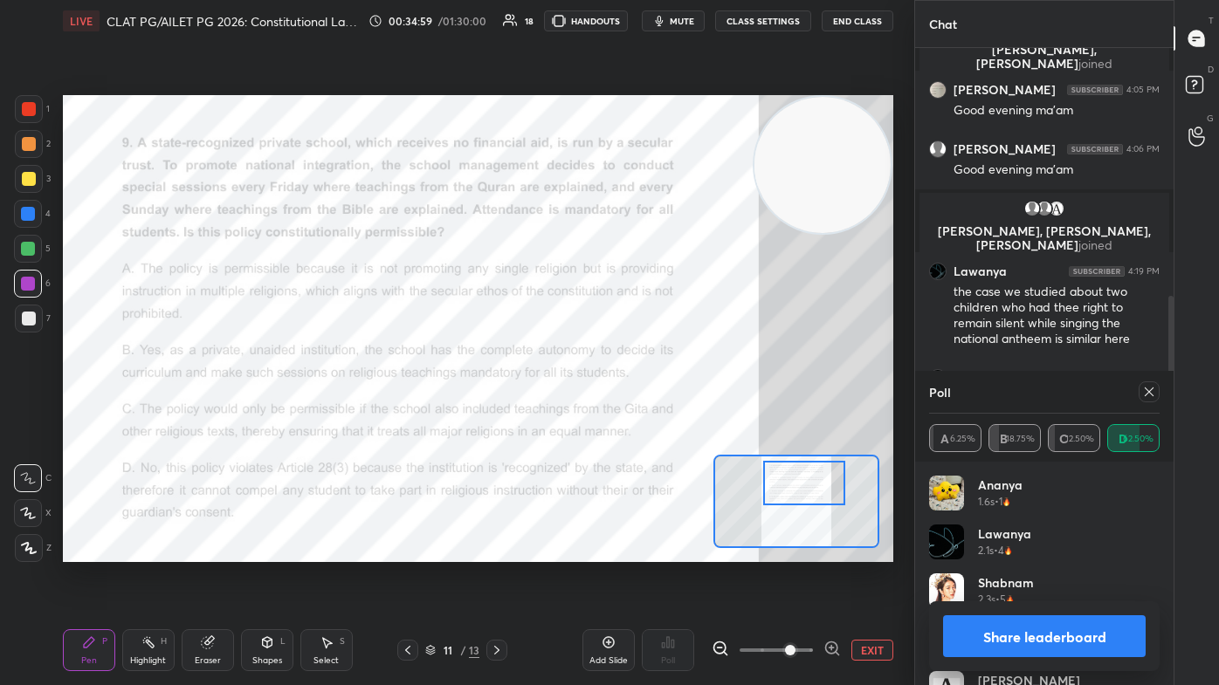
click at [626, 410] on div at bounding box center [803, 483] width 81 height 45
click at [493, 410] on icon at bounding box center [497, 650] width 14 height 14
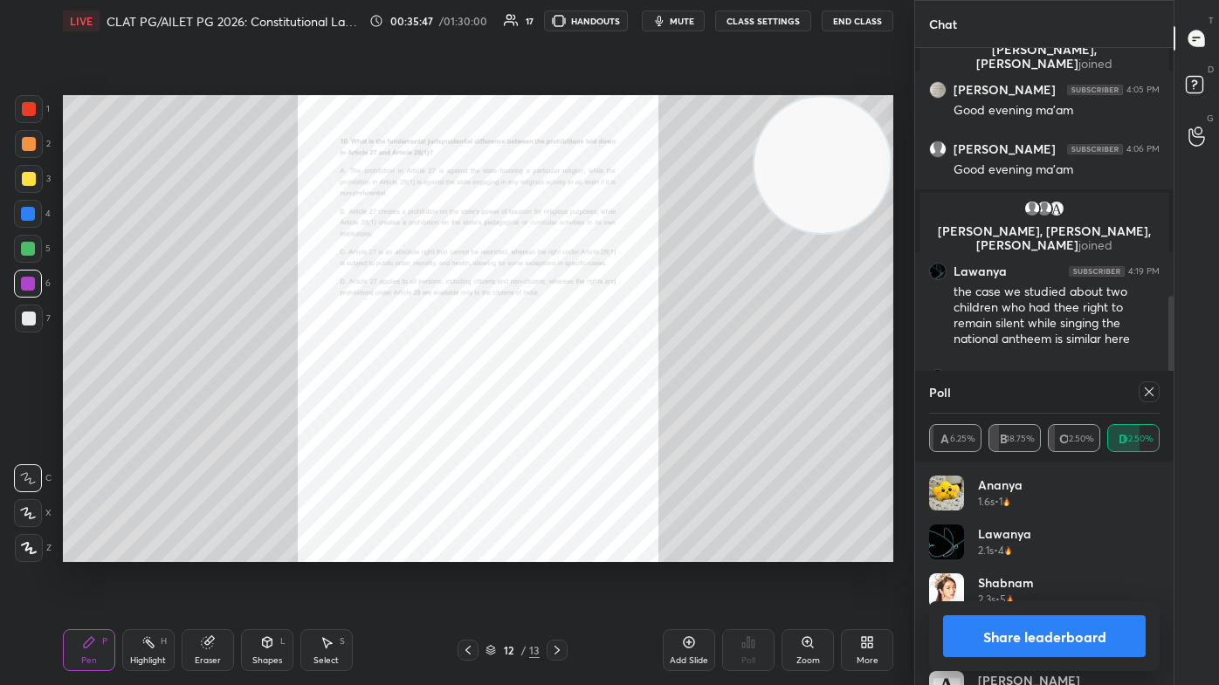
click at [626, 393] on icon at bounding box center [1149, 392] width 14 height 14
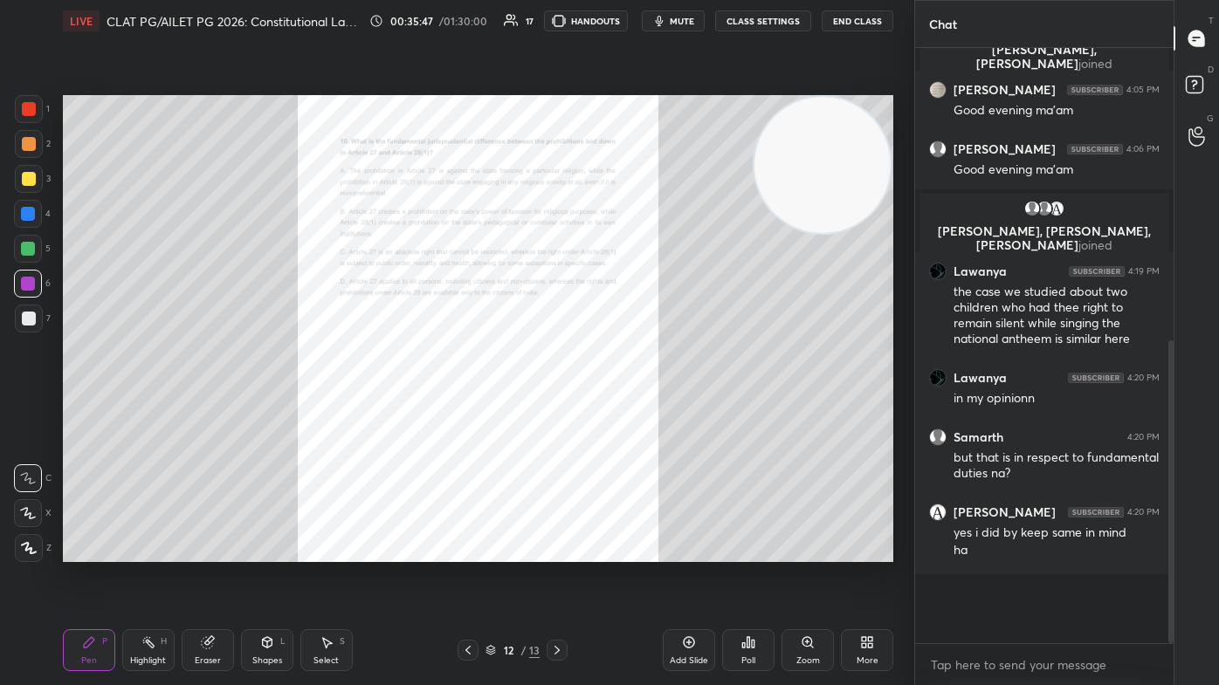
scroll to position [0, 4]
click at [626, 410] on div "Zoom" at bounding box center [808, 661] width 24 height 9
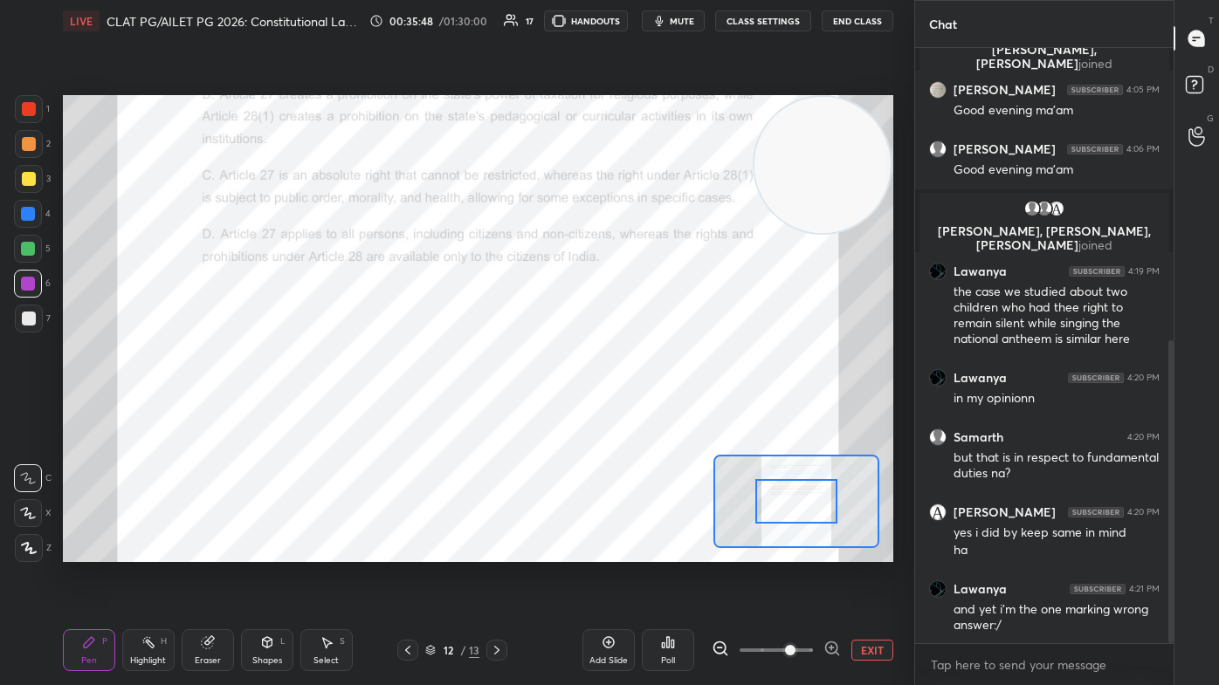
click at [626, 410] on span at bounding box center [775, 650] width 73 height 26
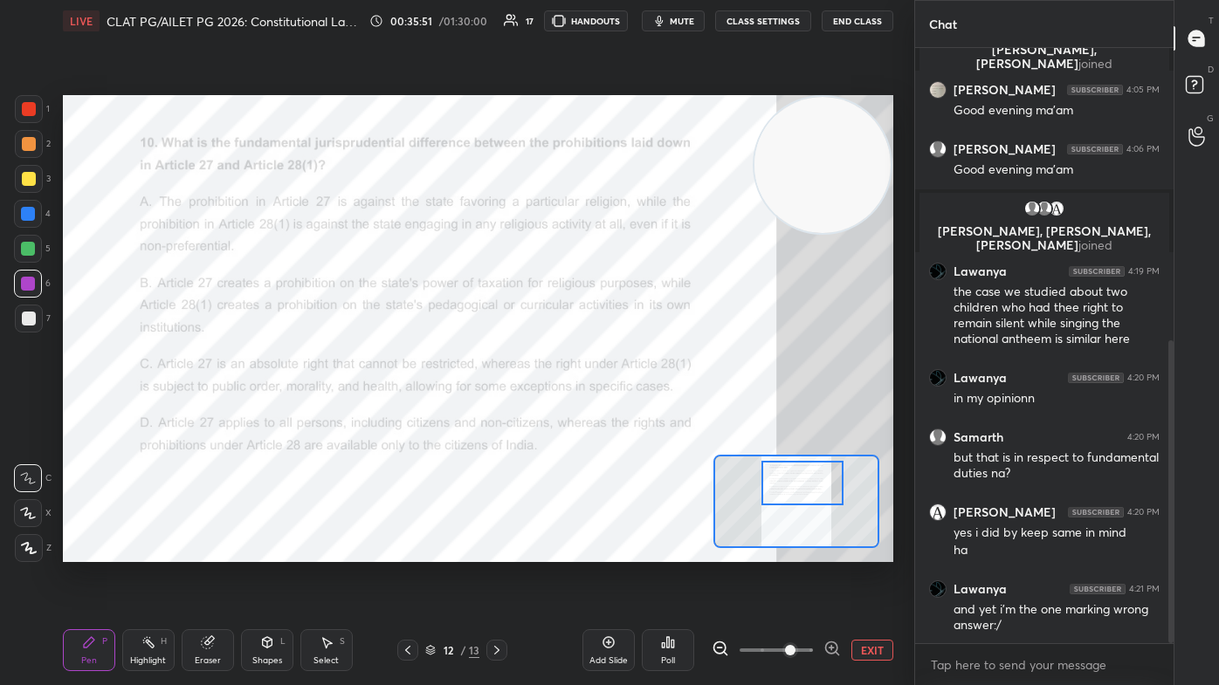
click at [626, 410] on div at bounding box center [801, 483] width 81 height 45
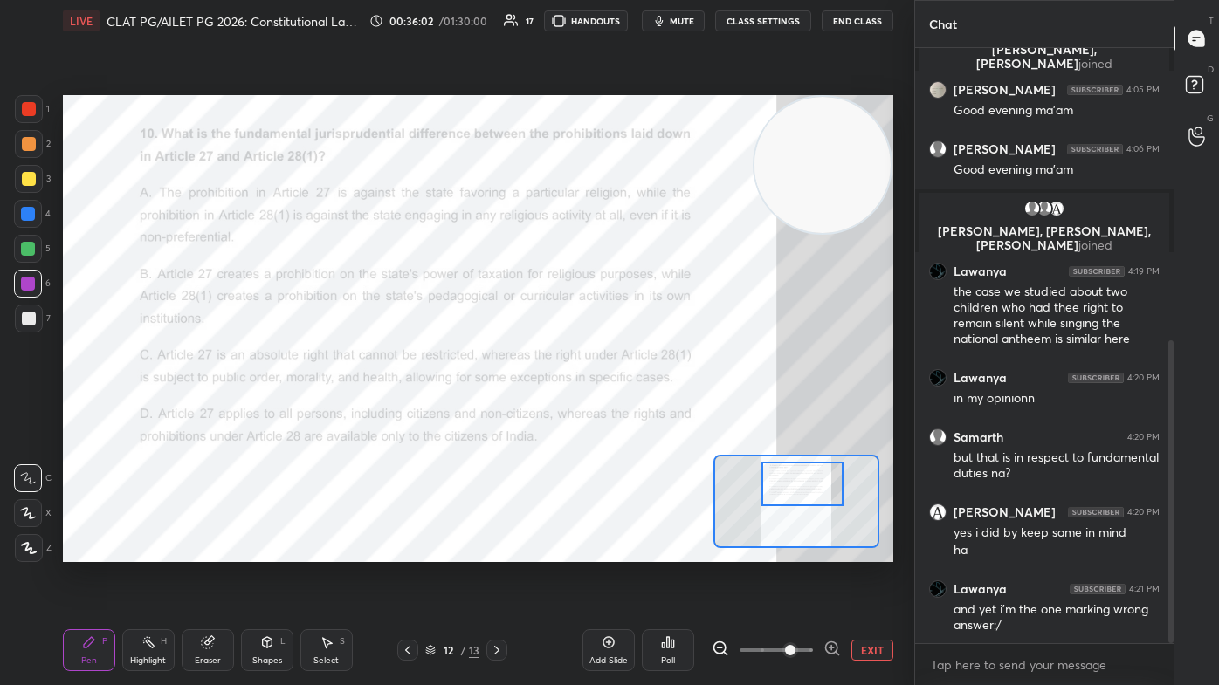
click at [626, 410] on div "Poll" at bounding box center [668, 661] width 14 height 9
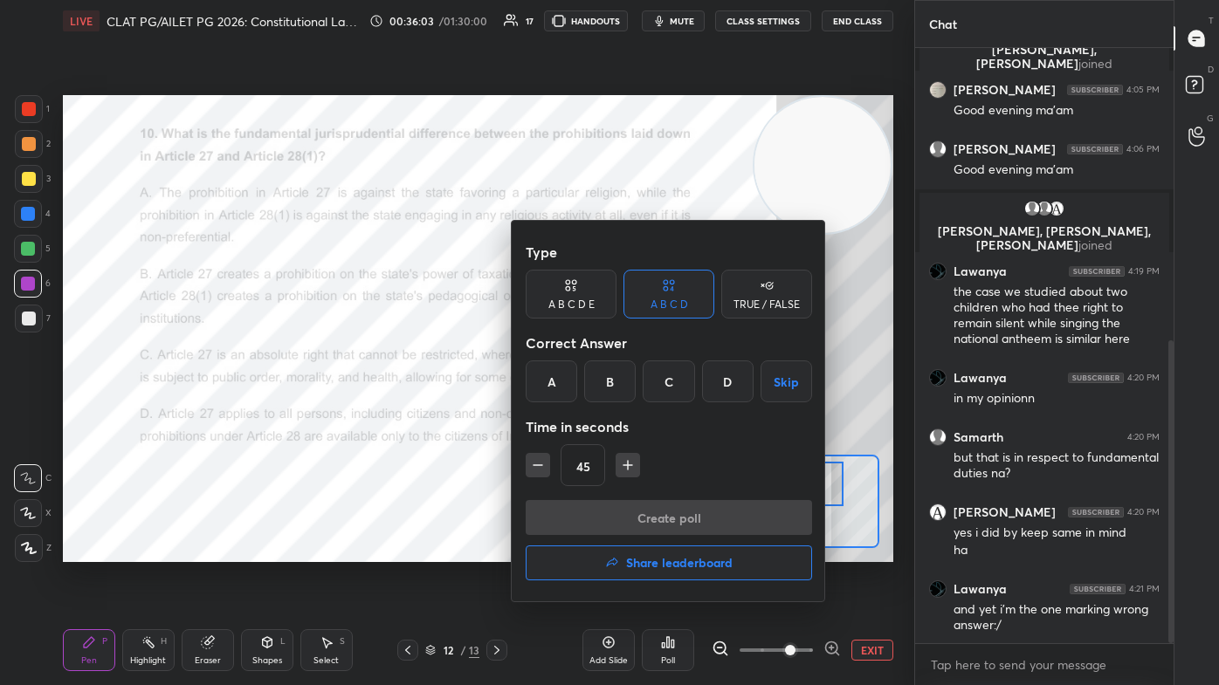
drag, startPoint x: 607, startPoint y: 383, endPoint x: 611, endPoint y: 412, distance: 29.1
click at [607, 384] on div "B" at bounding box center [610, 382] width 52 height 42
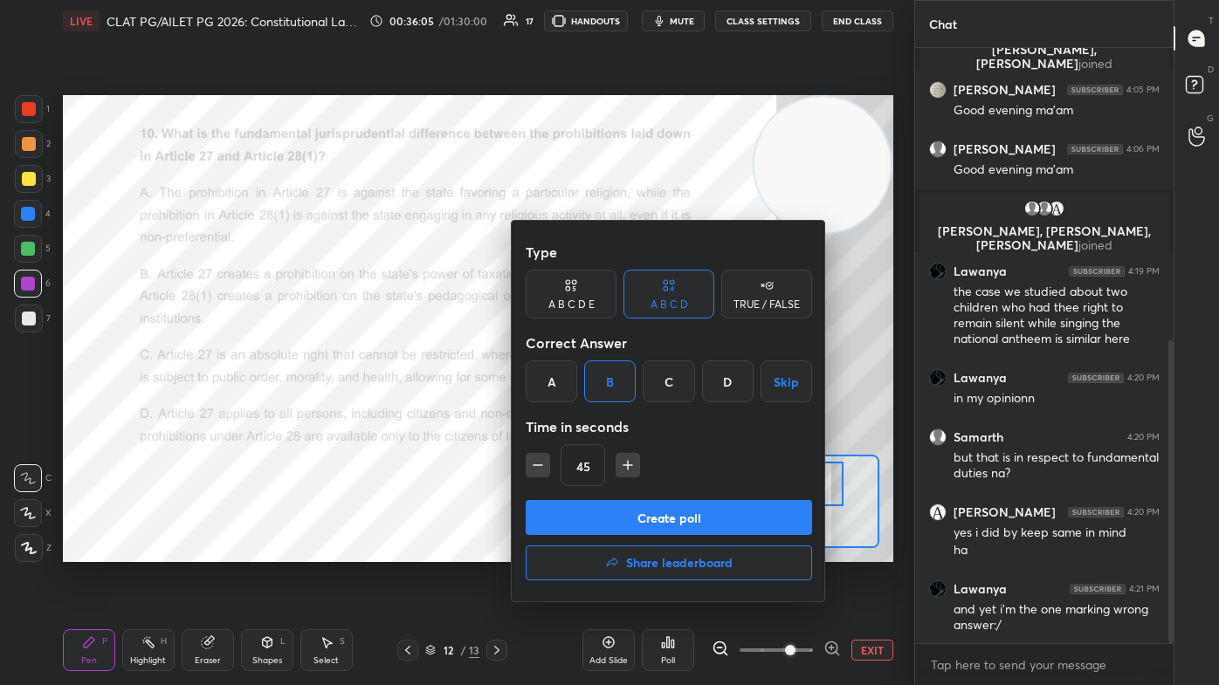
click at [609, 410] on button "Create poll" at bounding box center [669, 517] width 286 height 35
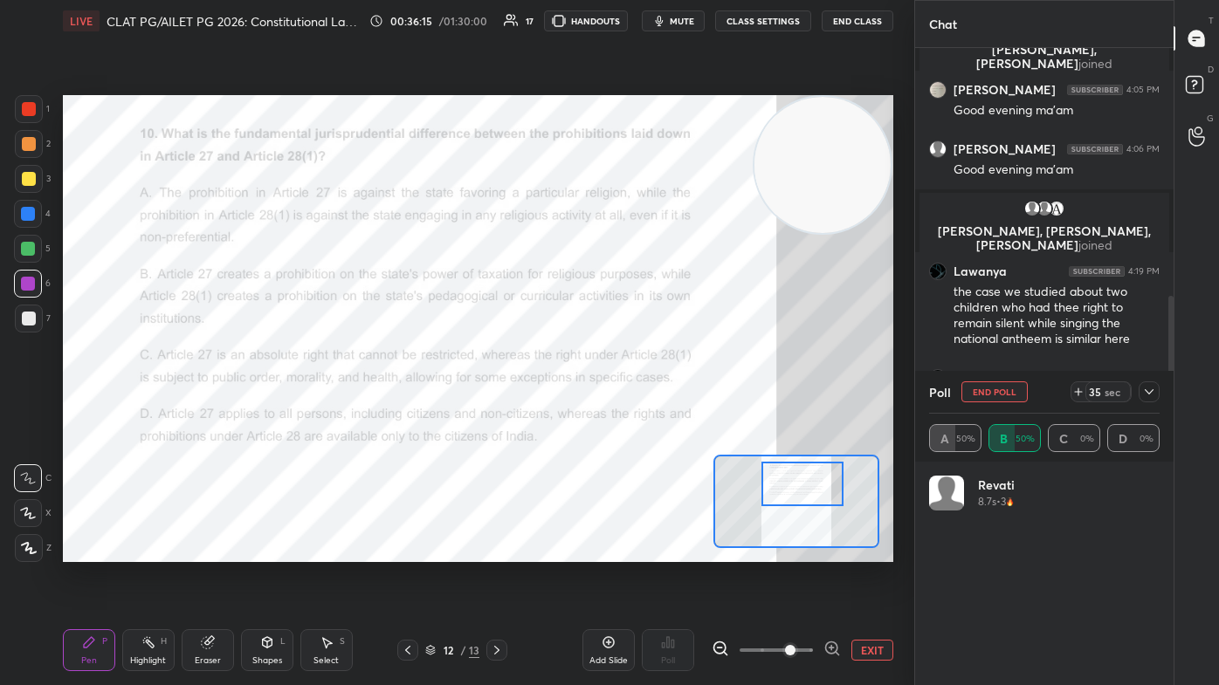
scroll to position [204, 225]
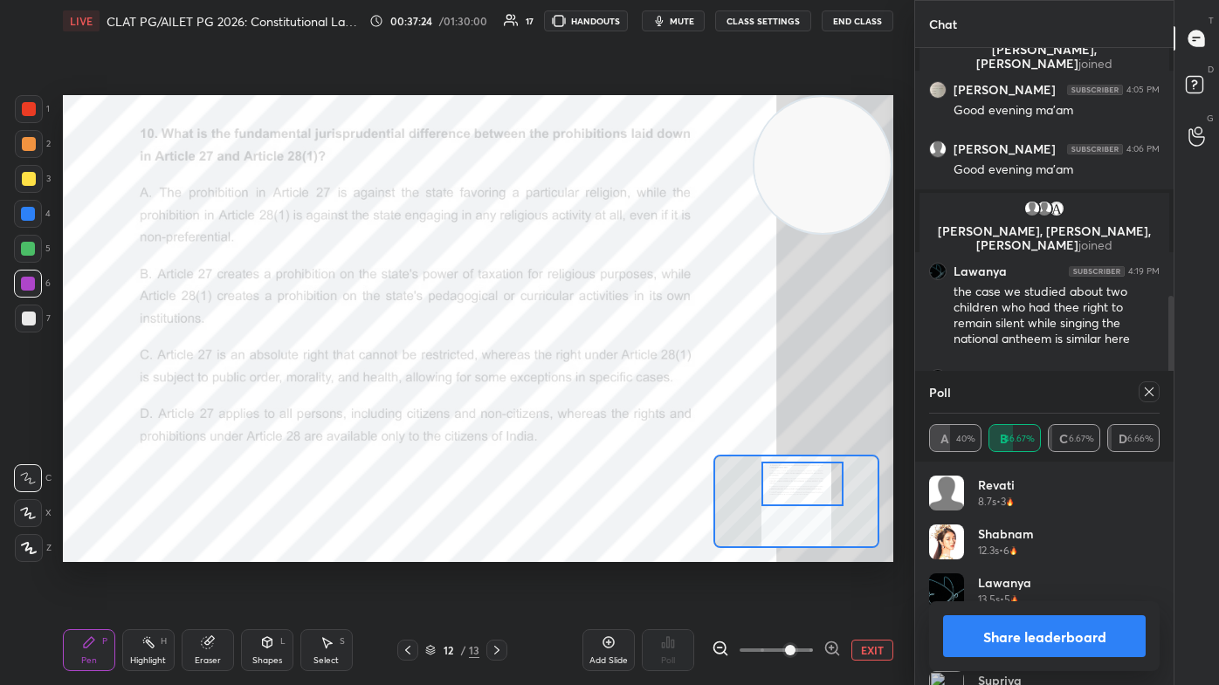
click at [626, 396] on div at bounding box center [1148, 392] width 21 height 21
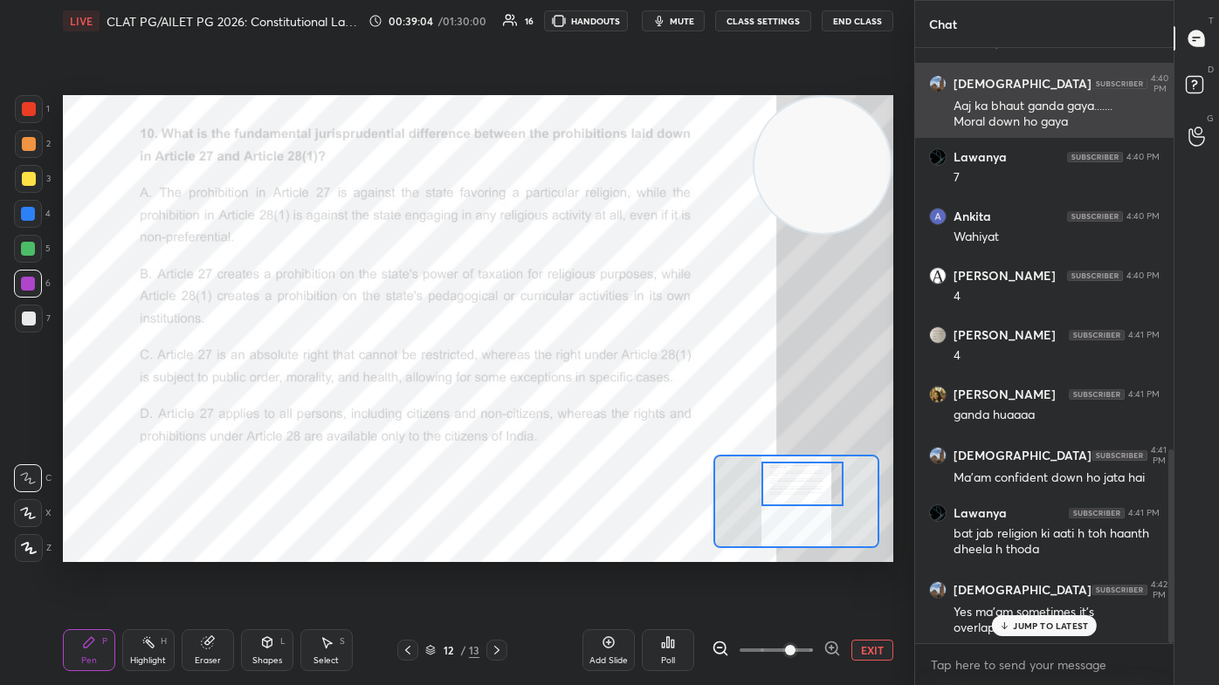
scroll to position [1231, 0]
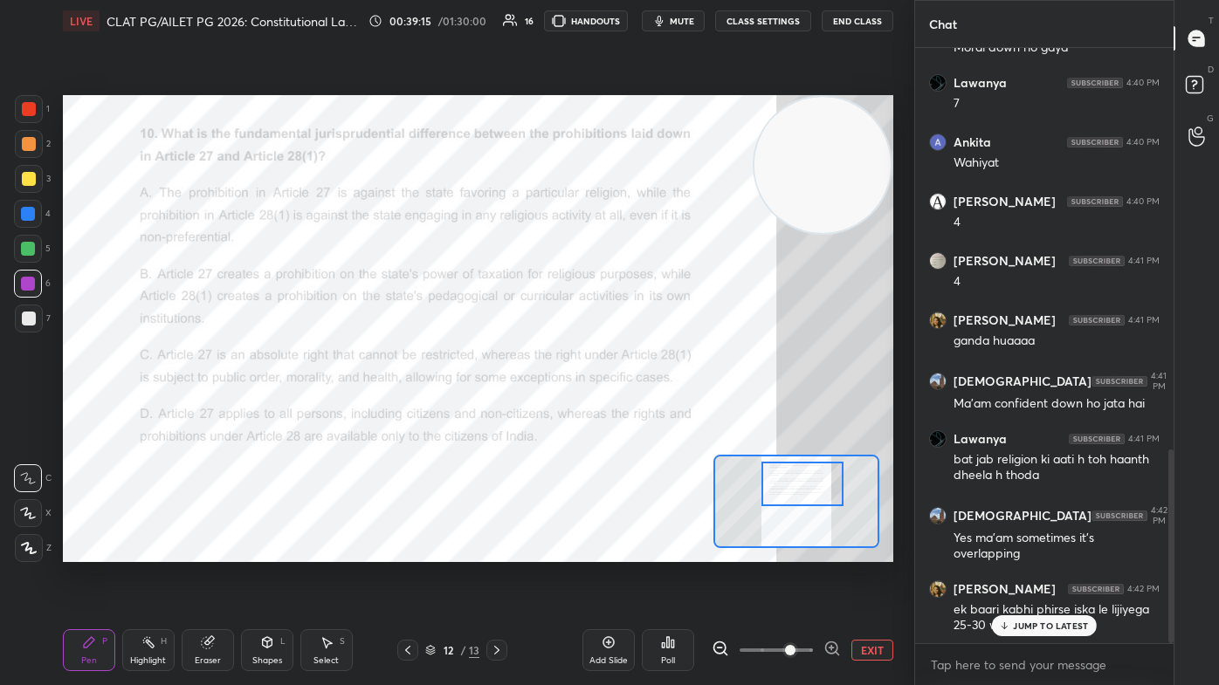
click at [626, 410] on div "JUMP TO LATEST" at bounding box center [1044, 626] width 105 height 21
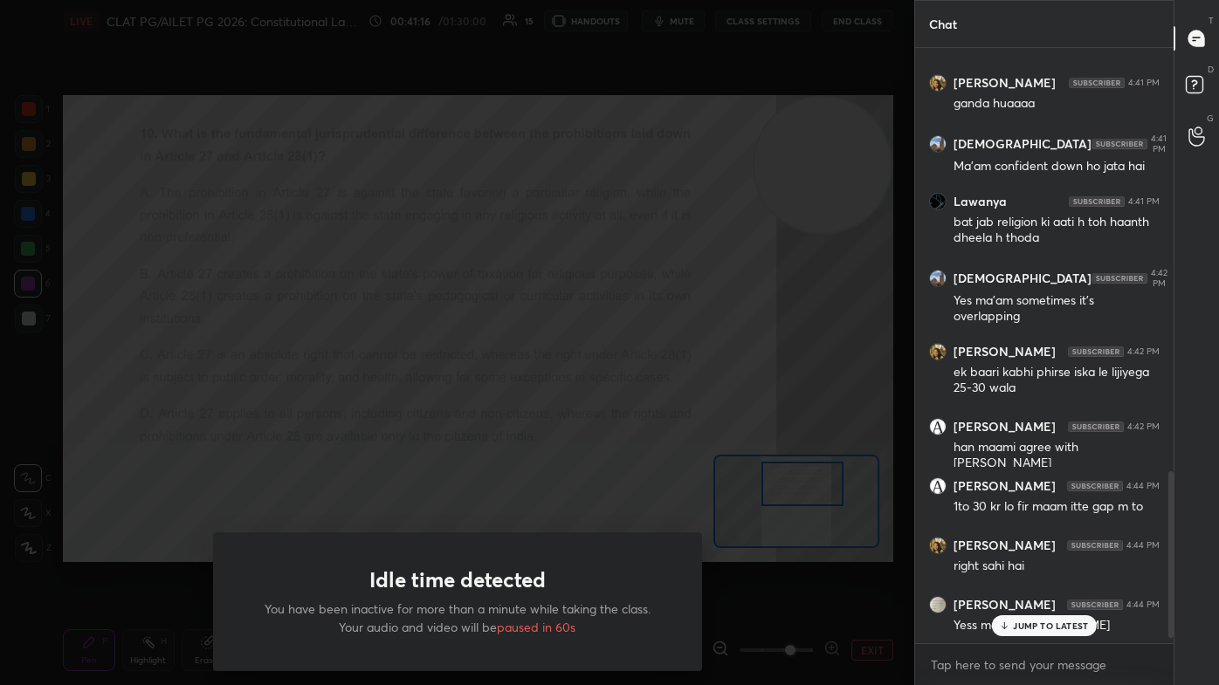
scroll to position [1469, 0]
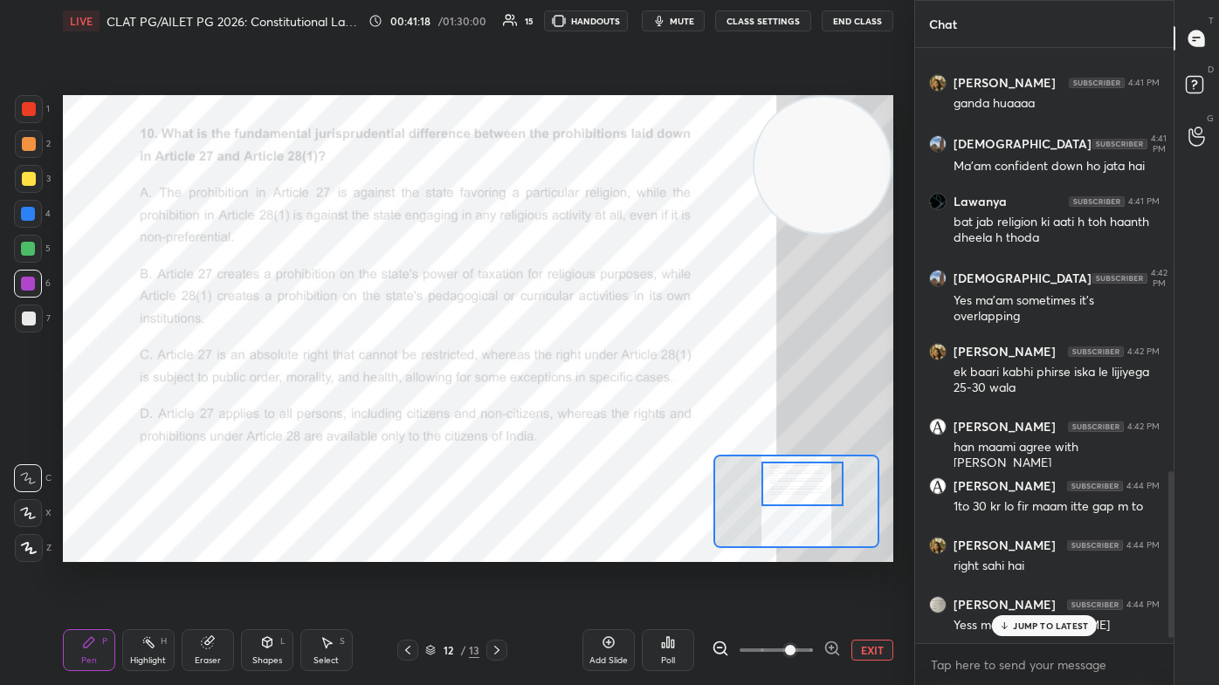
click at [626, 410] on p "JUMP TO LATEST" at bounding box center [1050, 626] width 75 height 10
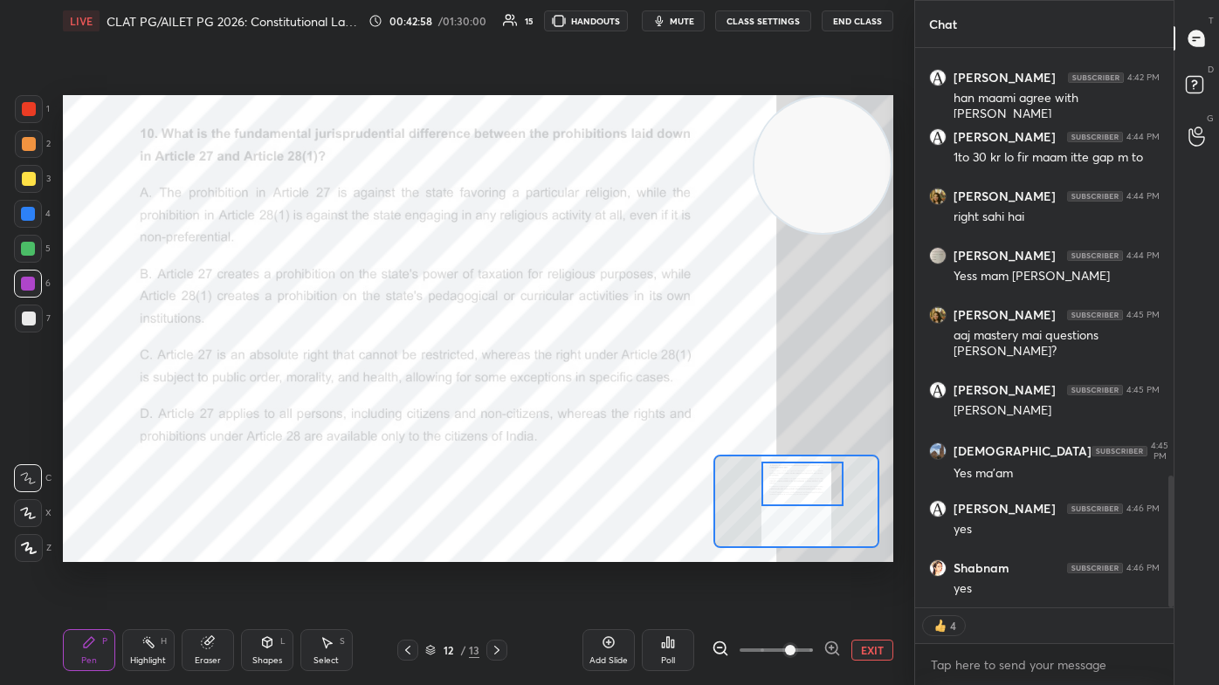
scroll to position [1876, 0]
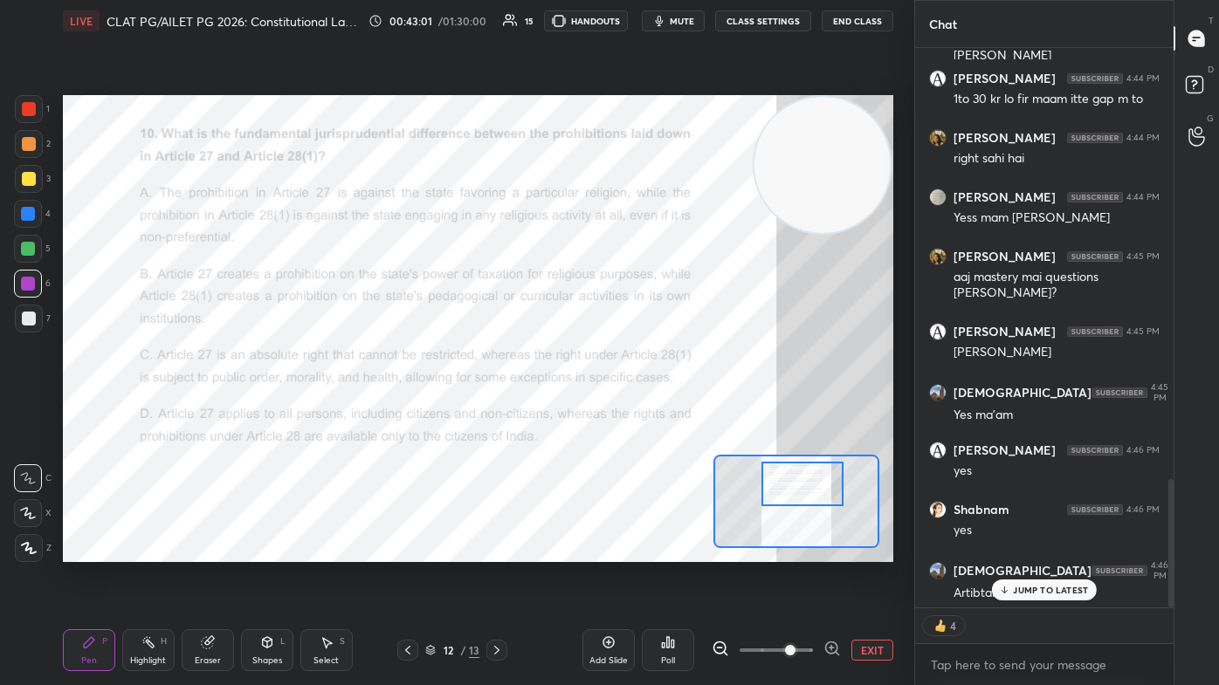
click at [626, 410] on p "JUMP TO LATEST" at bounding box center [1050, 590] width 75 height 10
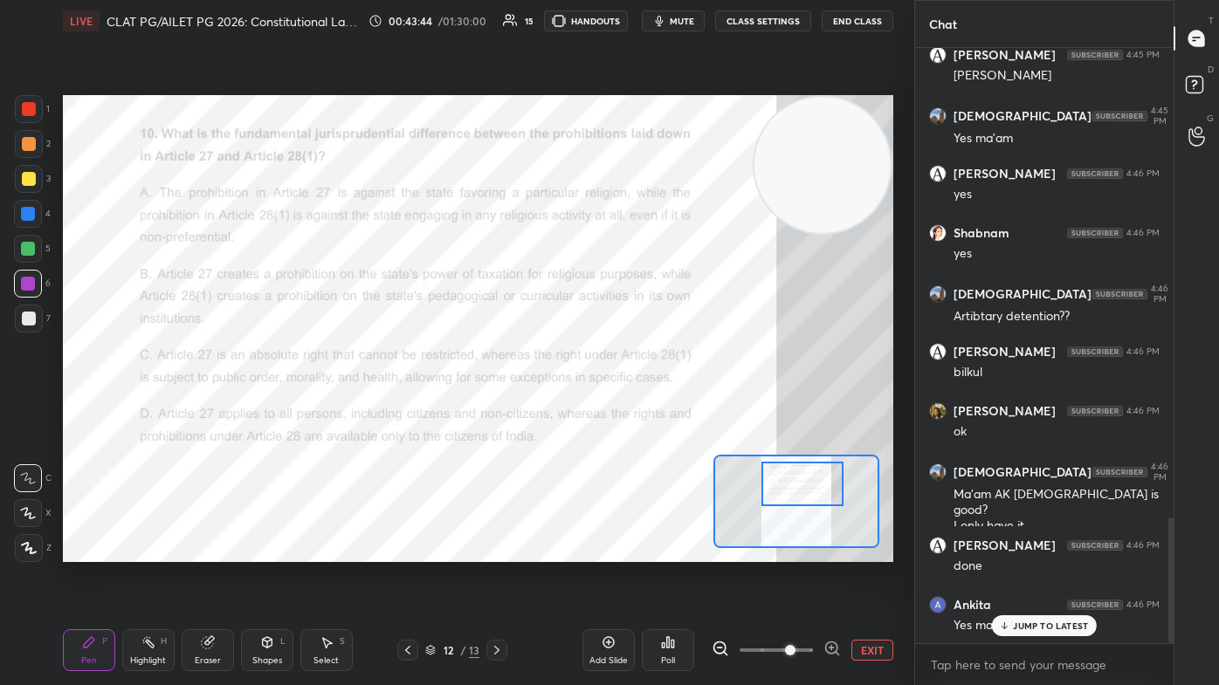
scroll to position [2228, 0]
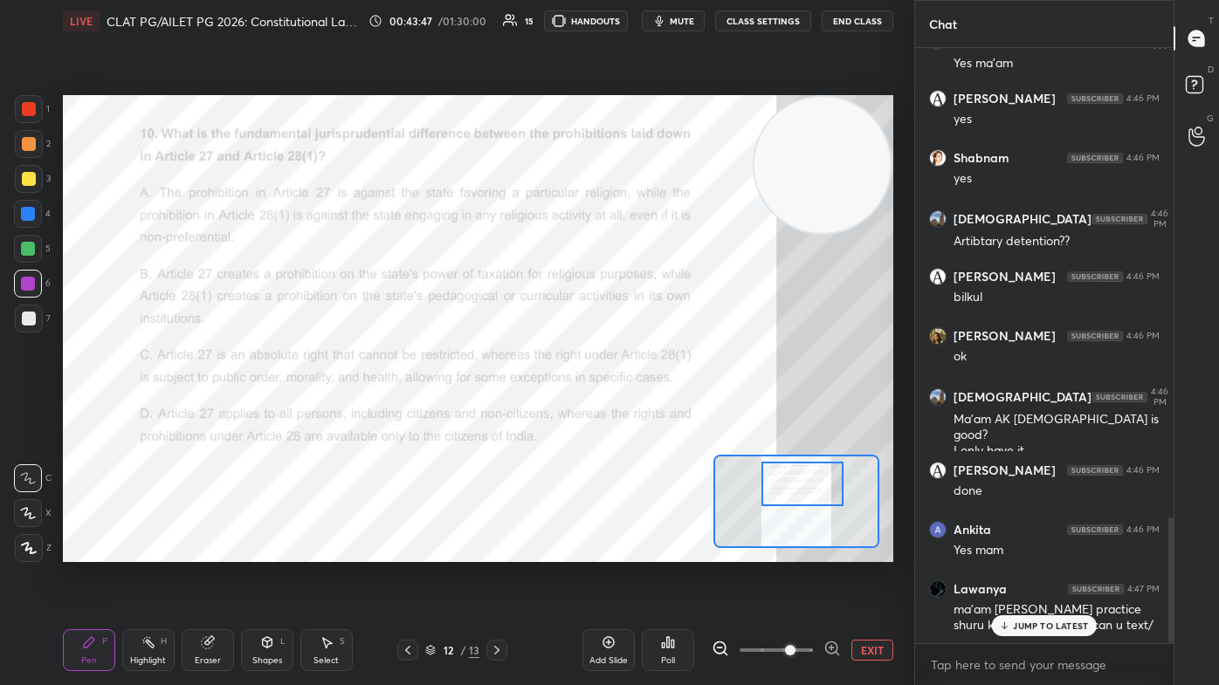
click at [626, 410] on icon at bounding box center [1004, 626] width 11 height 10
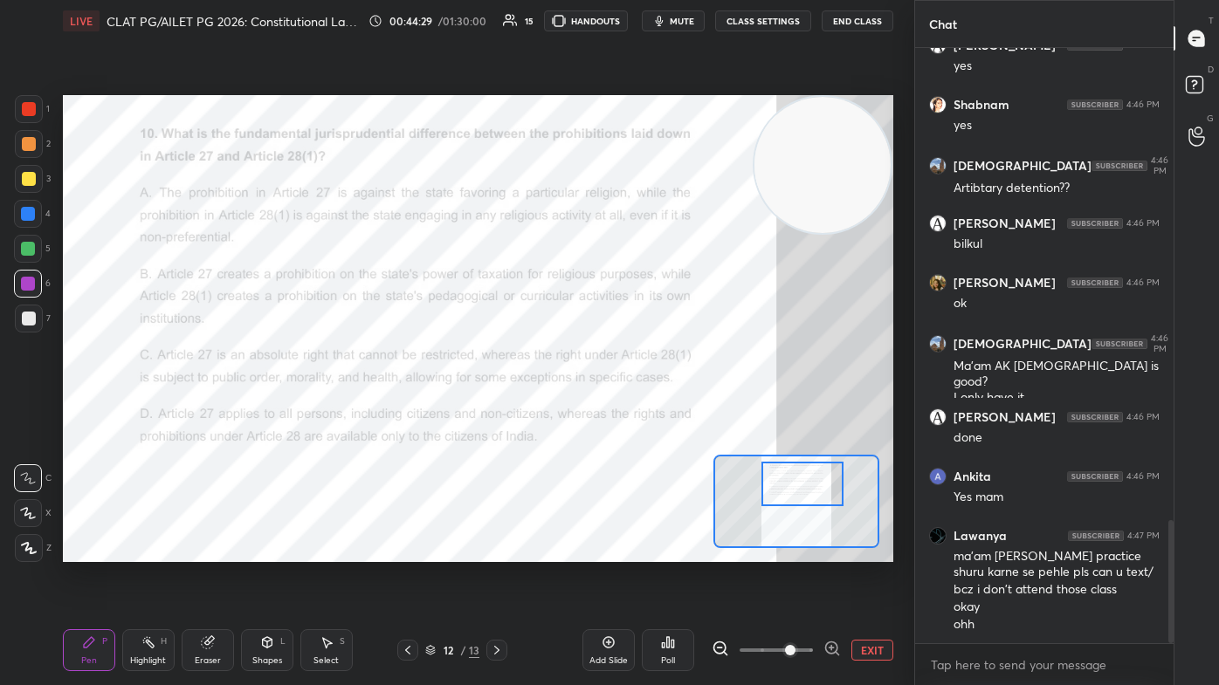
scroll to position [2298, 0]
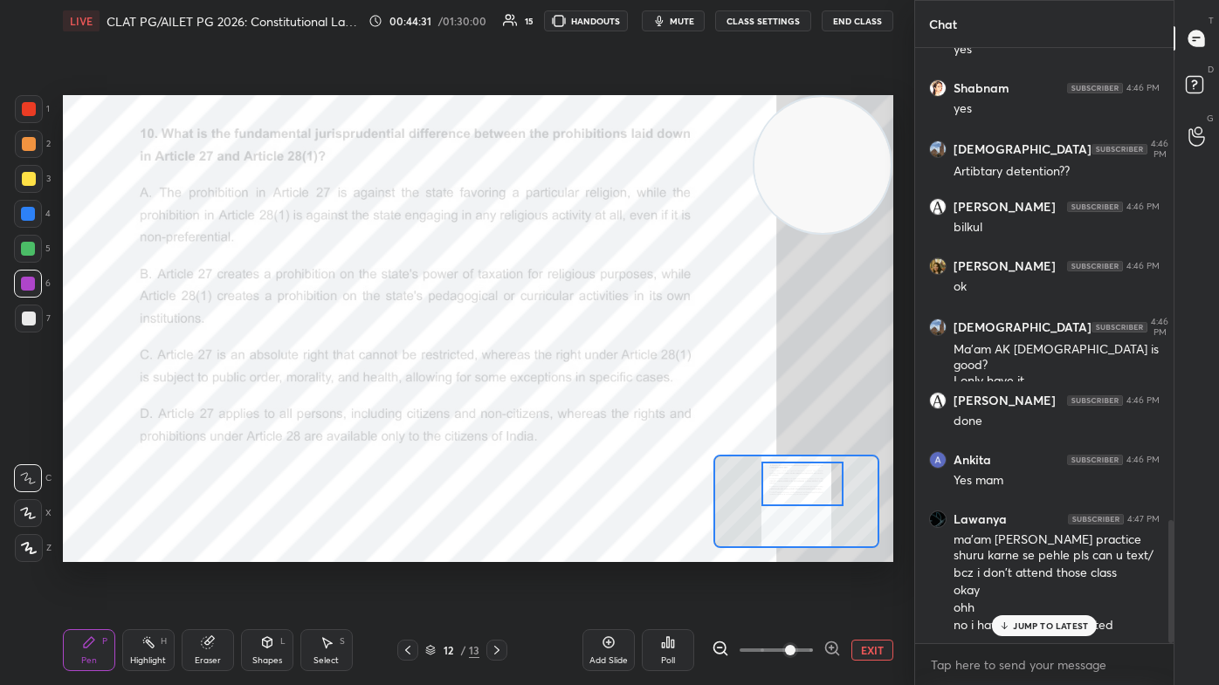
click at [626, 410] on div "JUMP TO LATEST" at bounding box center [1044, 626] width 105 height 21
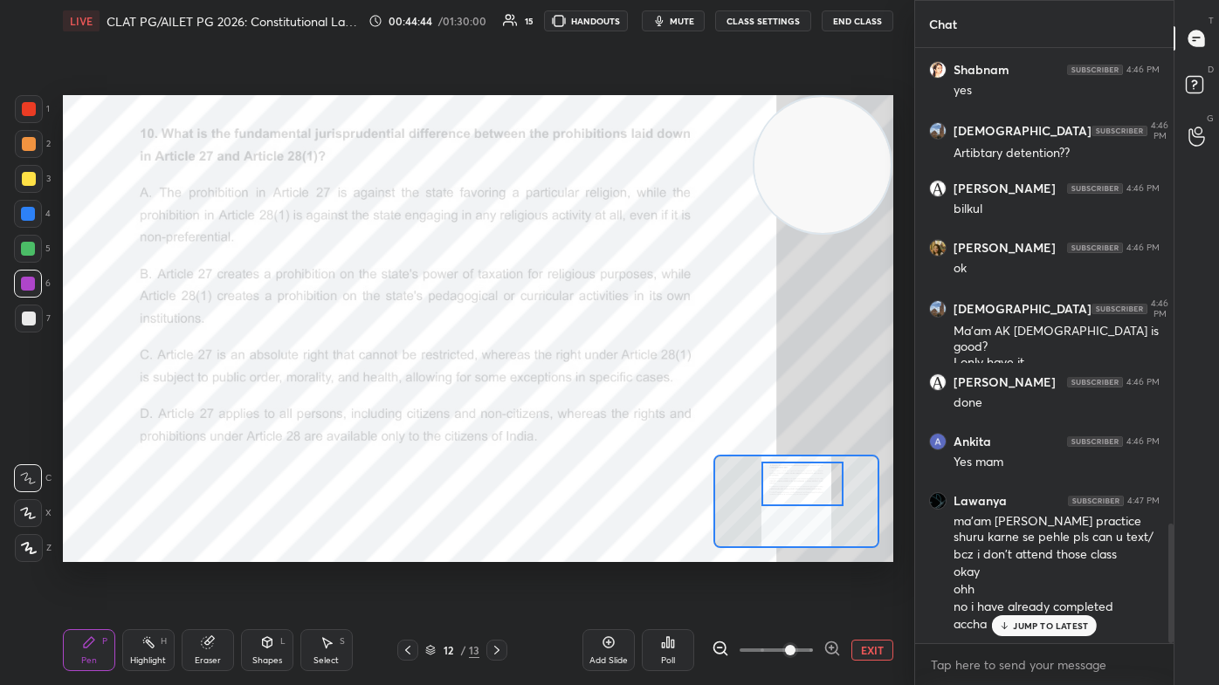
scroll to position [2375, 0]
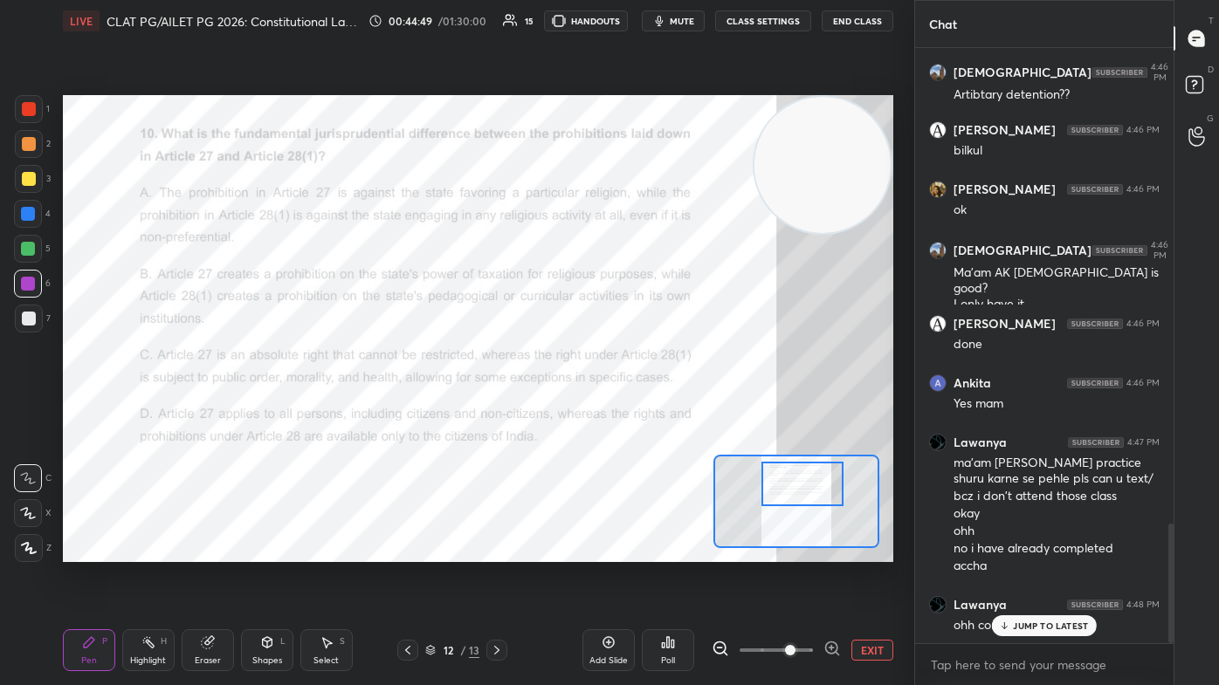
drag, startPoint x: 1031, startPoint y: 629, endPoint x: 770, endPoint y: 599, distance: 262.7
click at [626, 410] on p "JUMP TO LATEST" at bounding box center [1050, 626] width 75 height 10
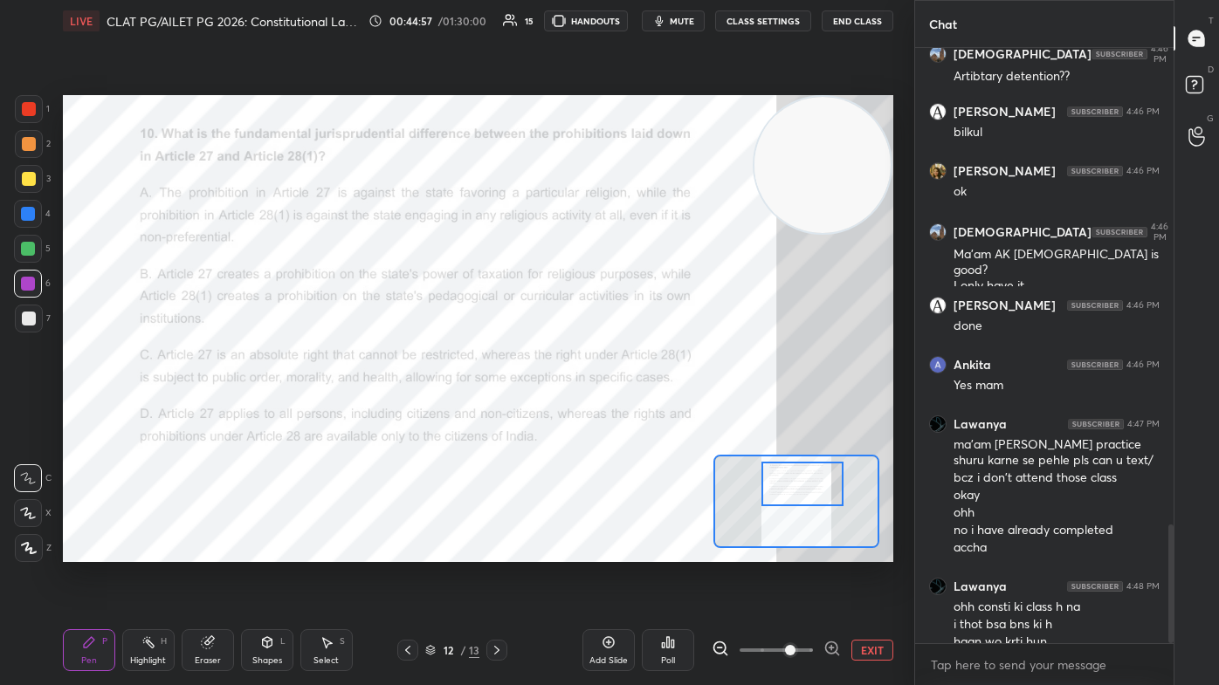
scroll to position [2410, 0]
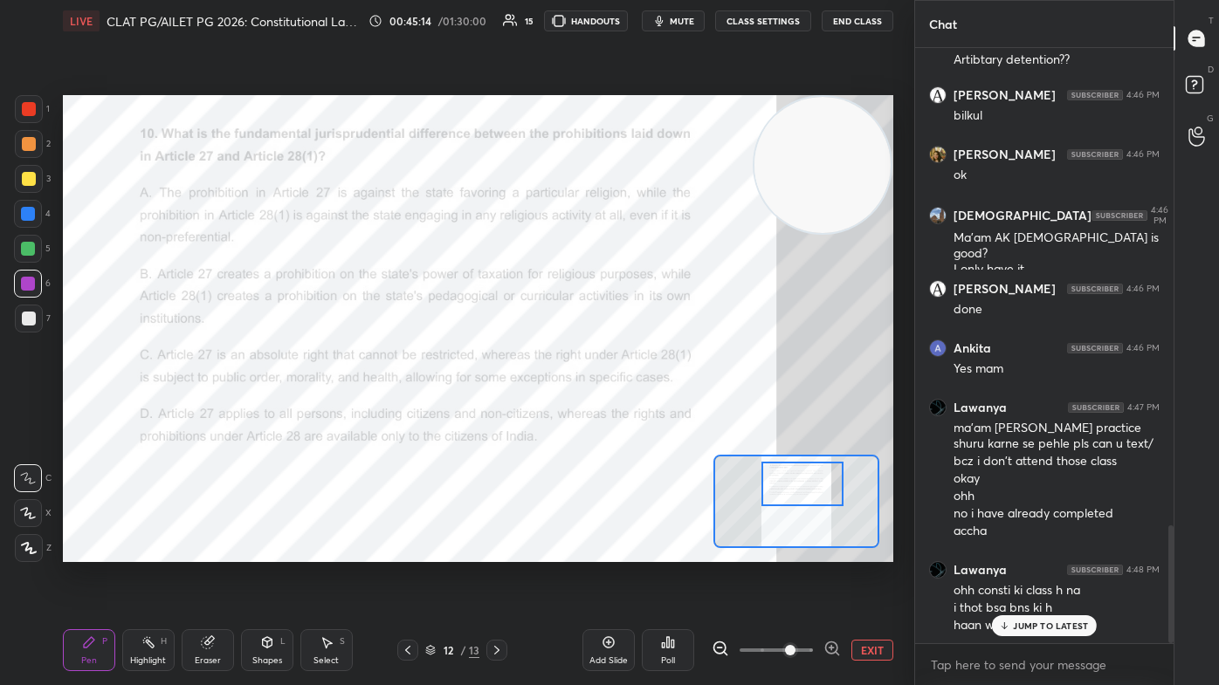
drag, startPoint x: 1013, startPoint y: 631, endPoint x: 909, endPoint y: 609, distance: 106.2
click at [626, 410] on div "JUMP TO LATEST" at bounding box center [1044, 626] width 105 height 21
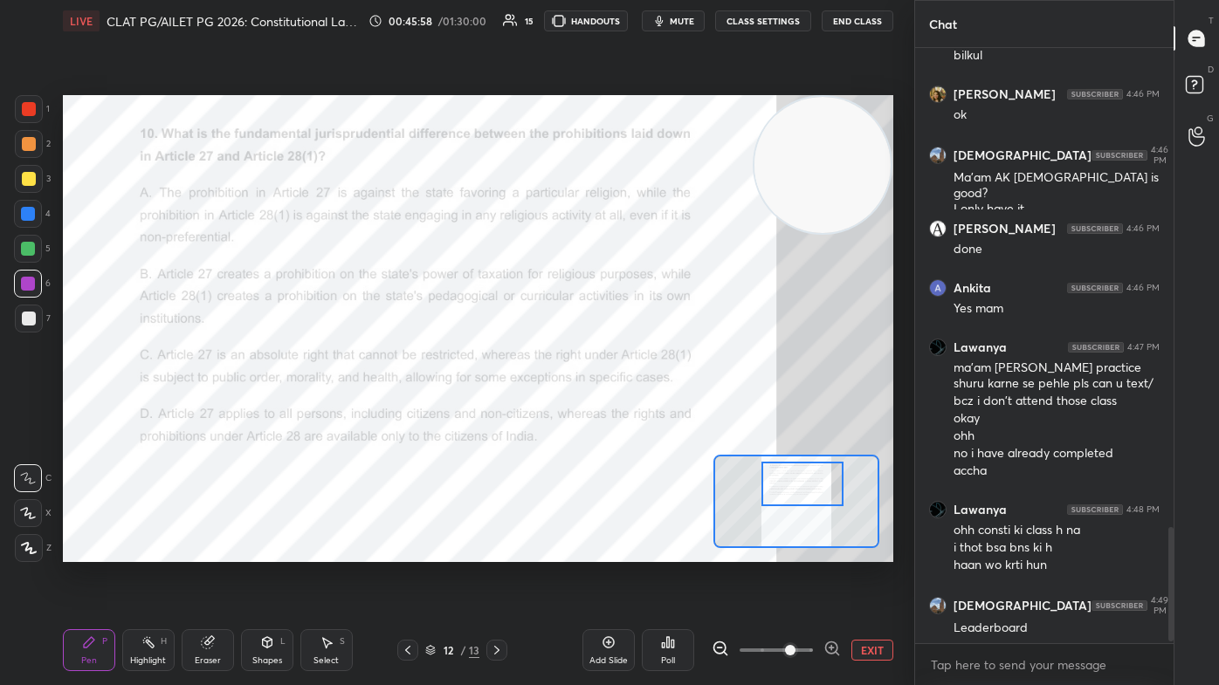
scroll to position [2544, 0]
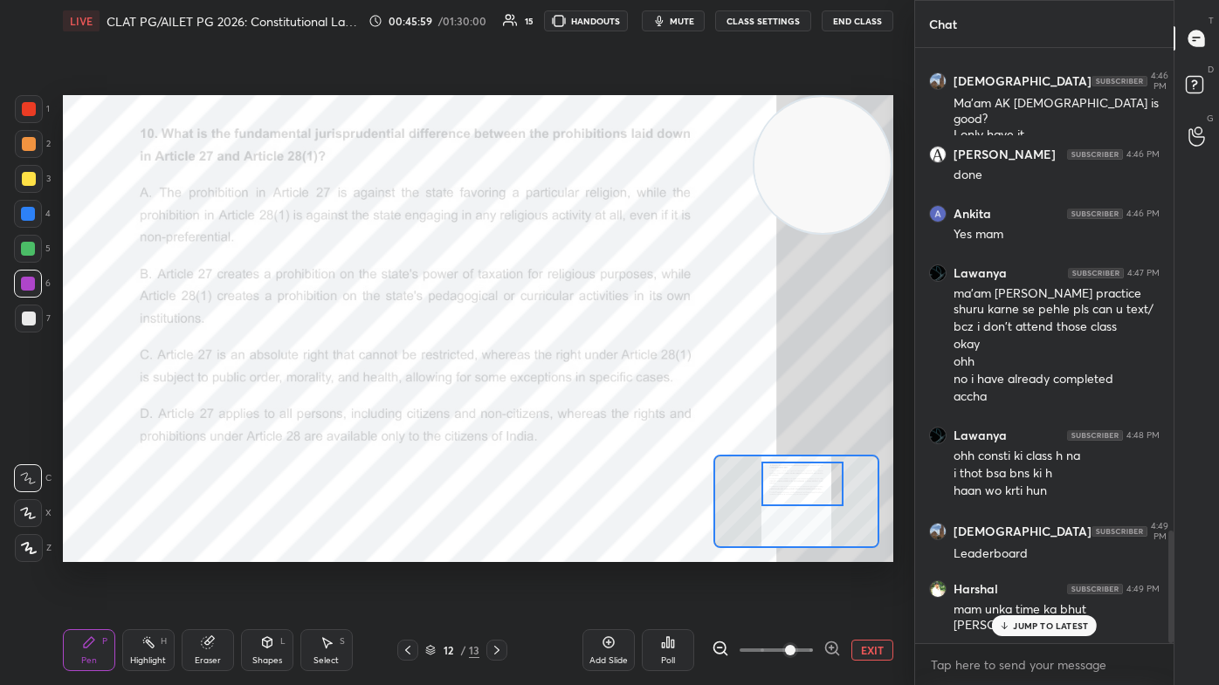
click at [626, 410] on div "Poll" at bounding box center [668, 661] width 14 height 9
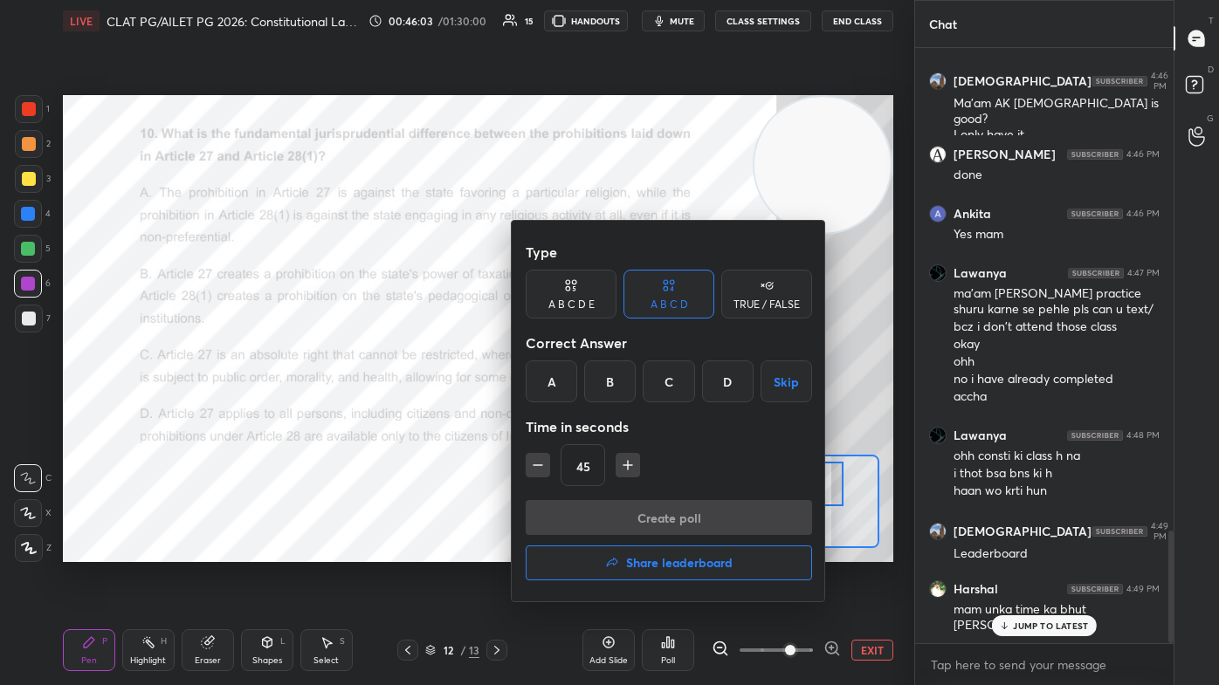
click at [487, 410] on div at bounding box center [609, 342] width 1219 height 685
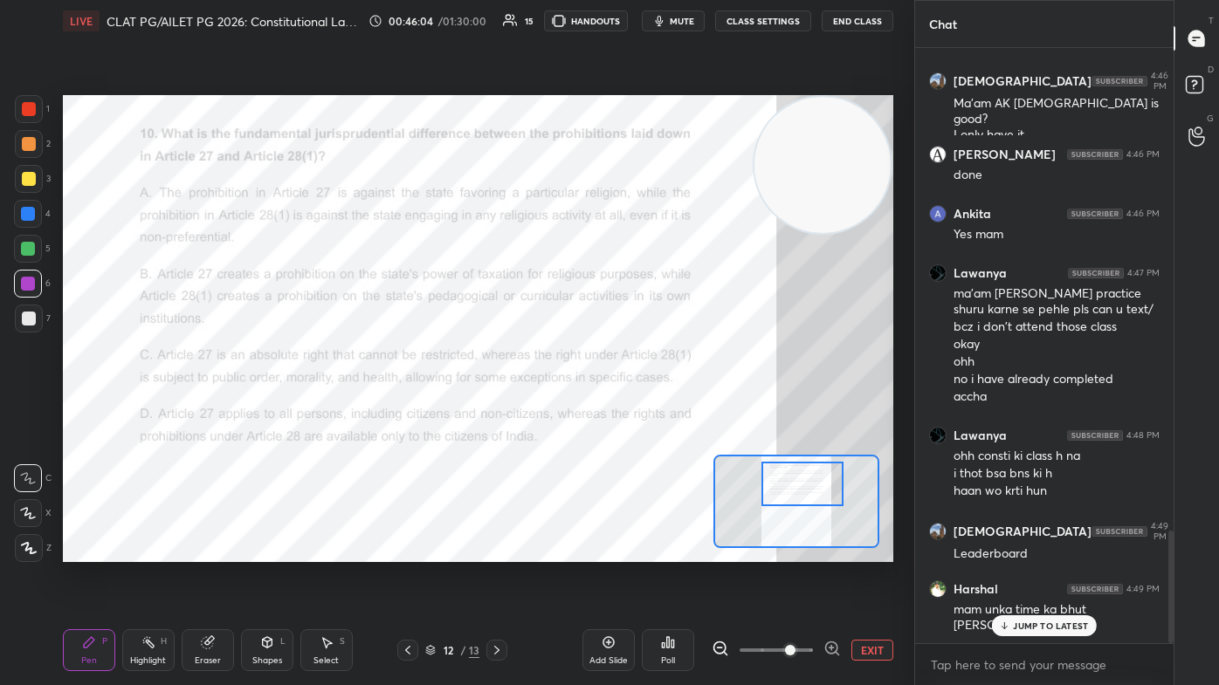
click at [626, 410] on div "JUMP TO LATEST" at bounding box center [1044, 626] width 105 height 21
click at [626, 410] on div "Poll" at bounding box center [668, 661] width 14 height 9
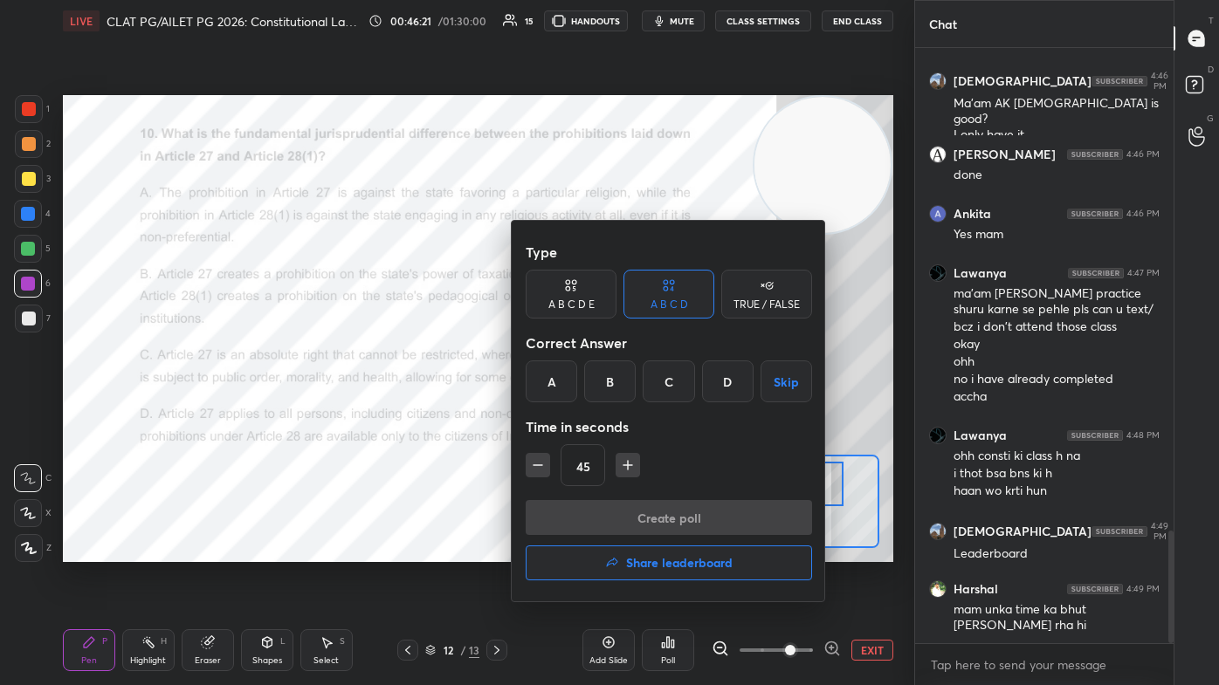
click at [626, 410] on h4 "Share leaderboard" at bounding box center [679, 563] width 107 height 12
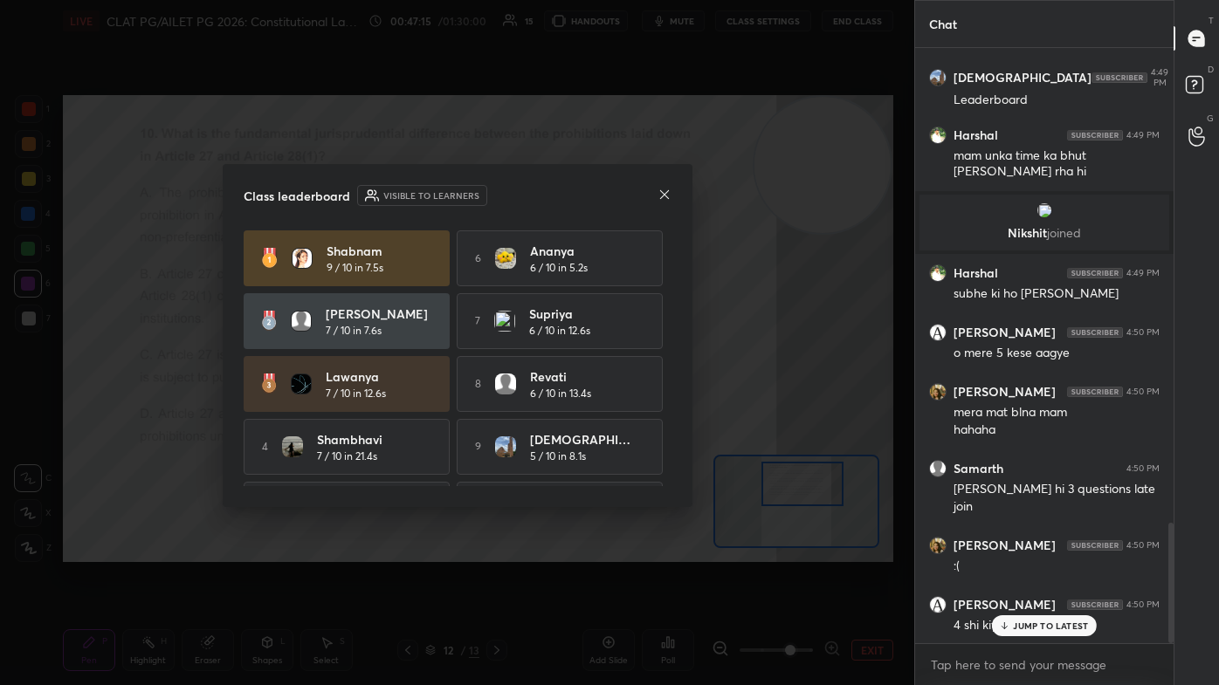
scroll to position [56, 0]
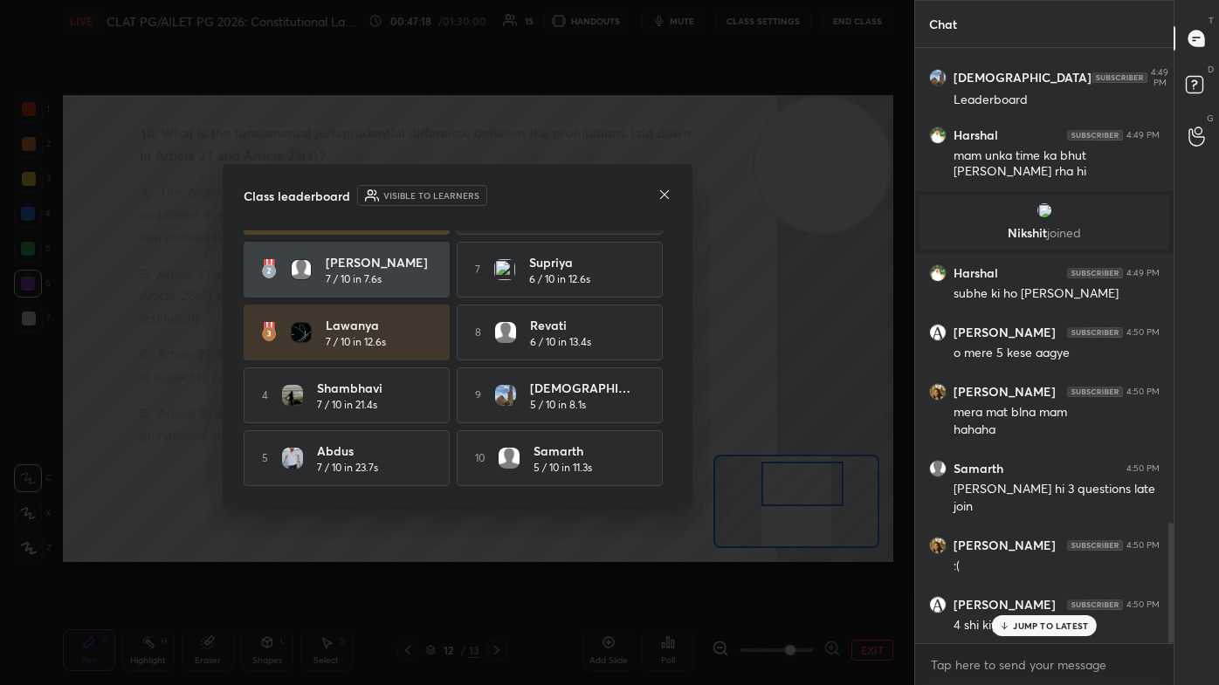
click at [626, 410] on div "JUMP TO LATEST" at bounding box center [1044, 626] width 105 height 21
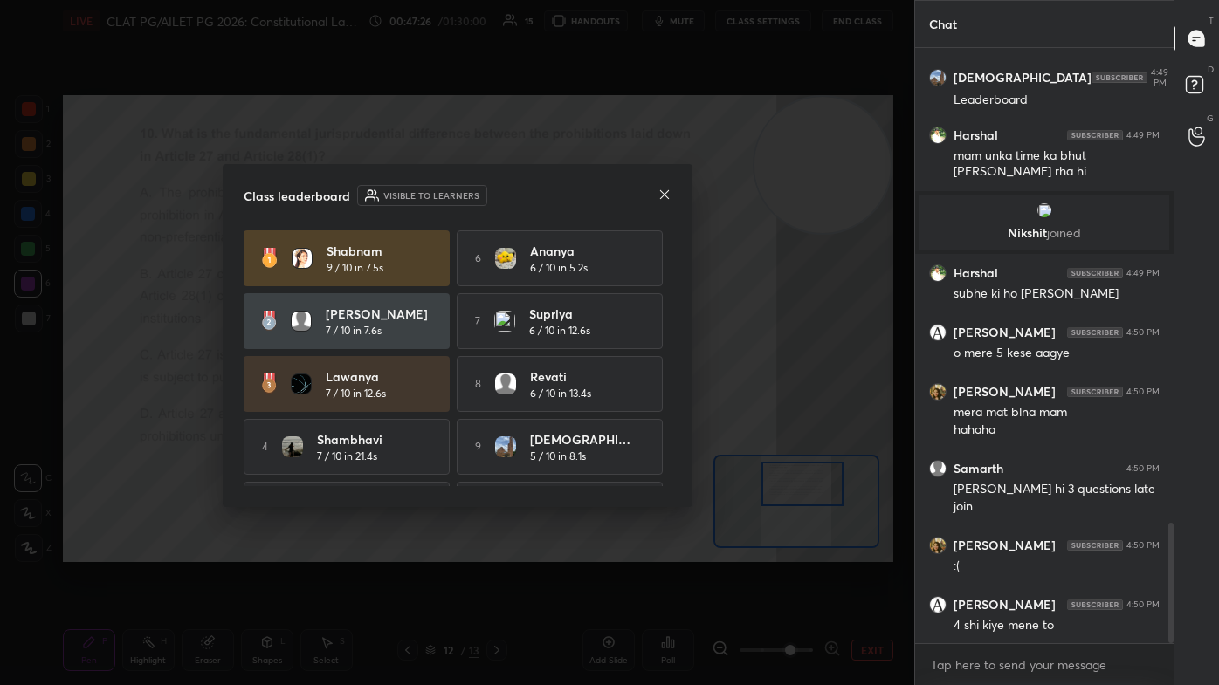
click at [626, 196] on icon at bounding box center [664, 195] width 14 height 14
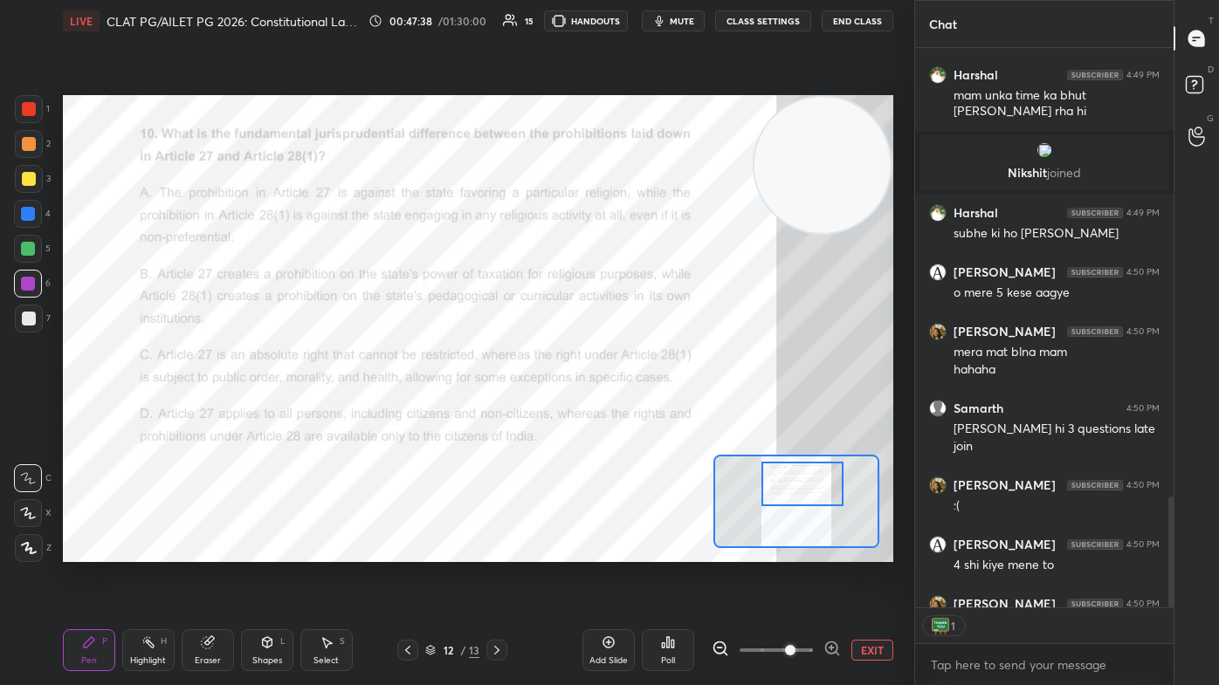
scroll to position [6, 4]
click at [626, 27] on button "End Class" at bounding box center [858, 20] width 72 height 21
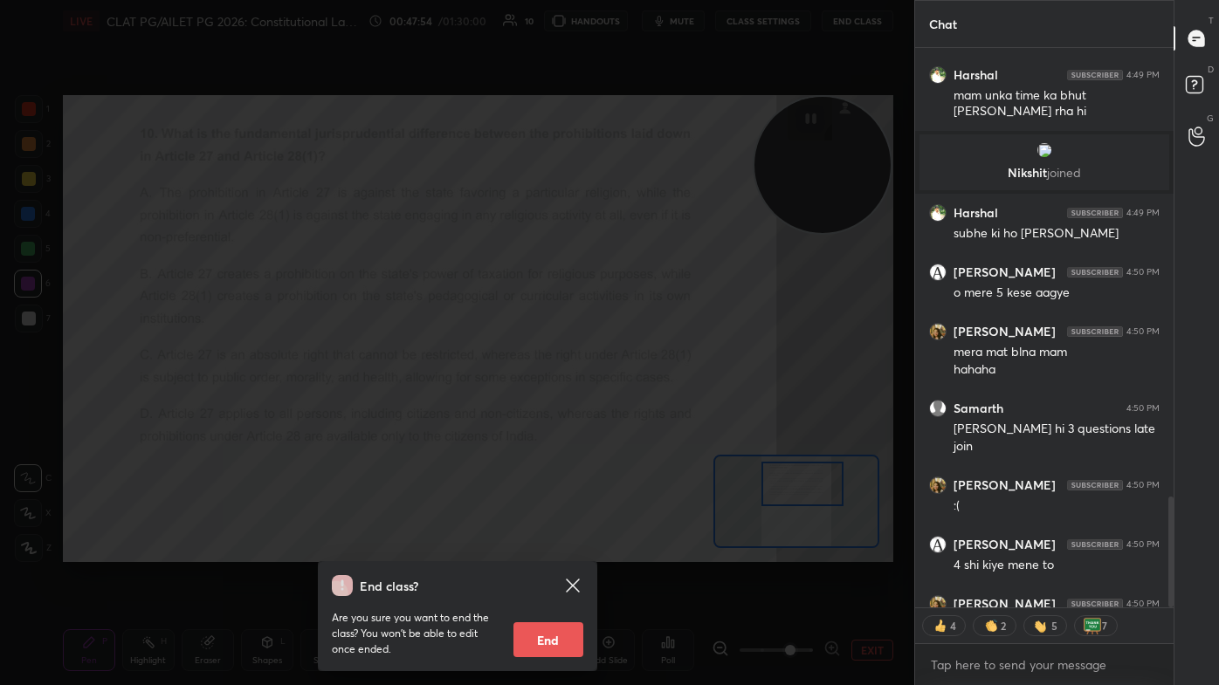
click at [545, 410] on button "End" at bounding box center [548, 639] width 70 height 35
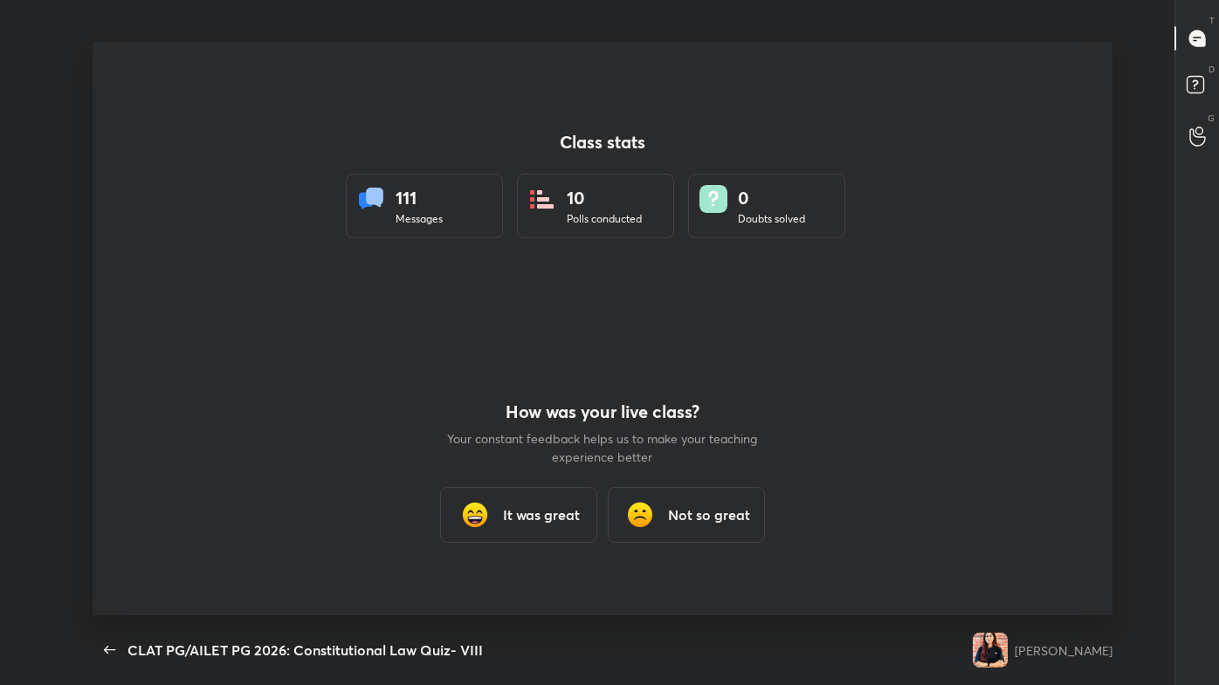
scroll to position [0, 0]
click at [499, 410] on div "It was great" at bounding box center [518, 515] width 157 height 56
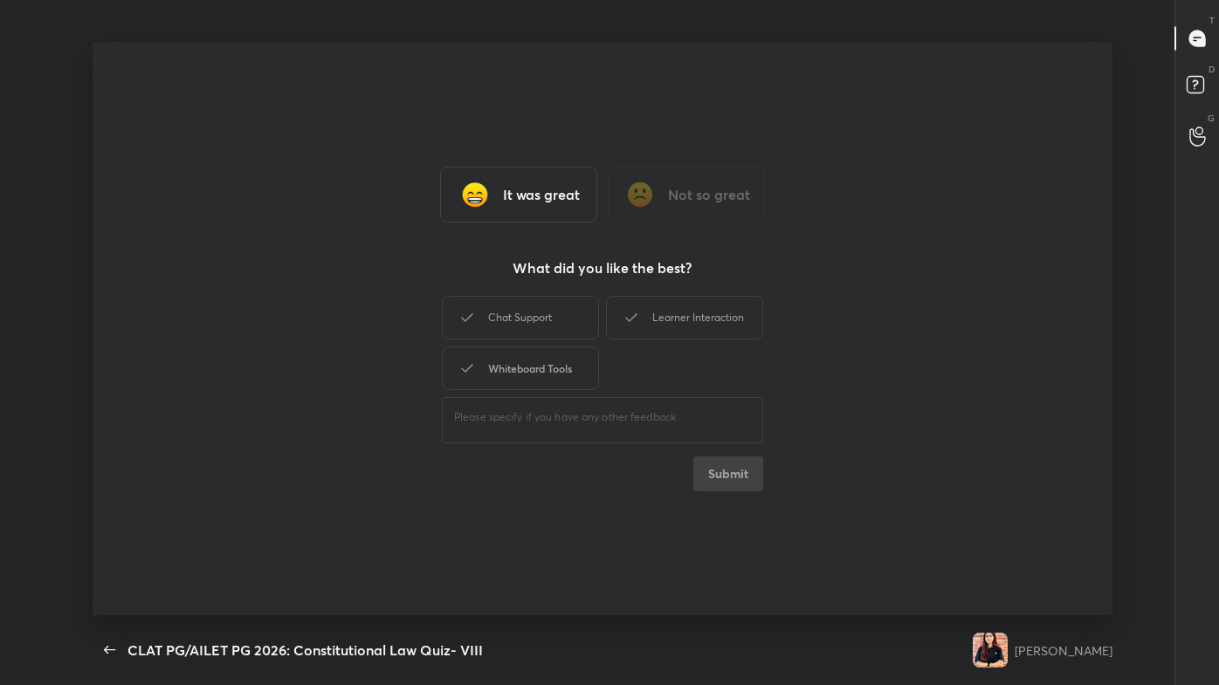
click at [513, 371] on div "Whiteboard Tools" at bounding box center [520, 369] width 157 height 44
click at [526, 330] on div "Chat Support" at bounding box center [520, 318] width 157 height 44
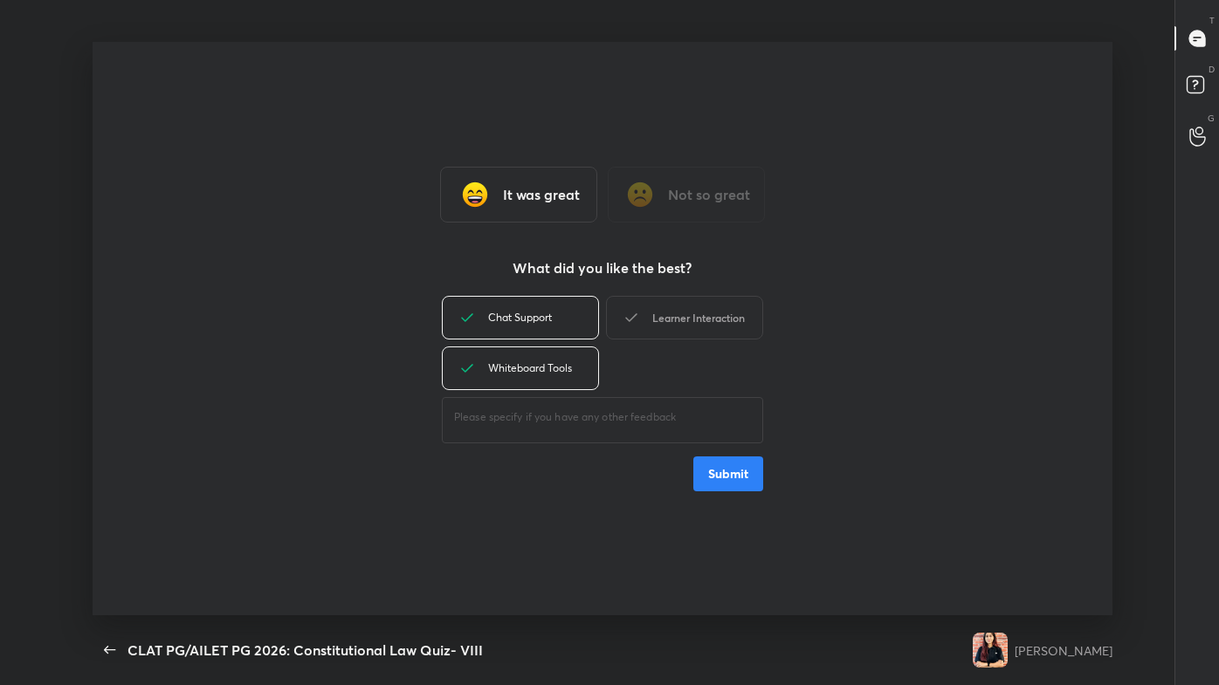
drag, startPoint x: 627, startPoint y: 320, endPoint x: 640, endPoint y: 323, distance: 13.6
click at [626, 320] on icon at bounding box center [630, 317] width 11 height 9
click at [626, 410] on button "Submit" at bounding box center [728, 474] width 70 height 35
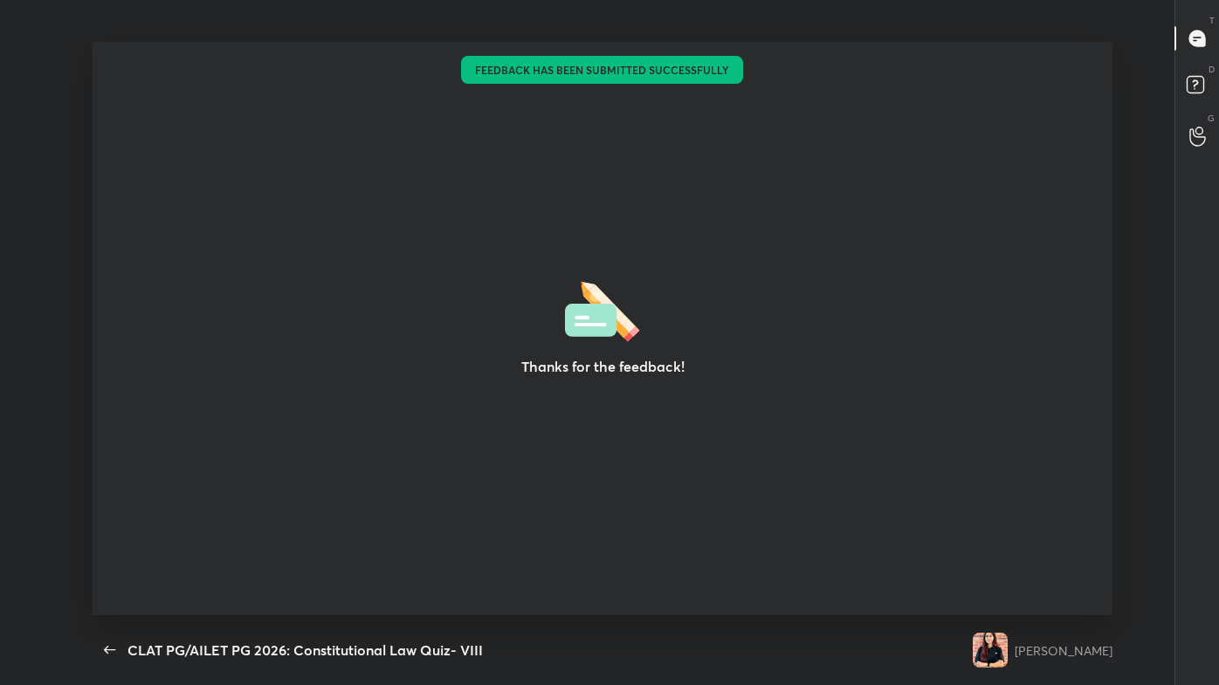
type textarea "x"
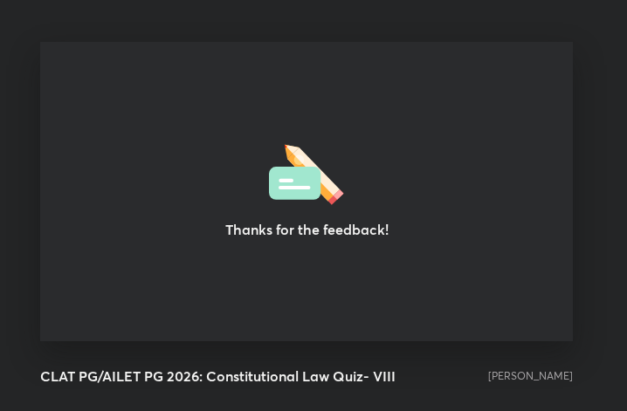
scroll to position [87007, 86693]
